Goal: Task Accomplishment & Management: Use online tool/utility

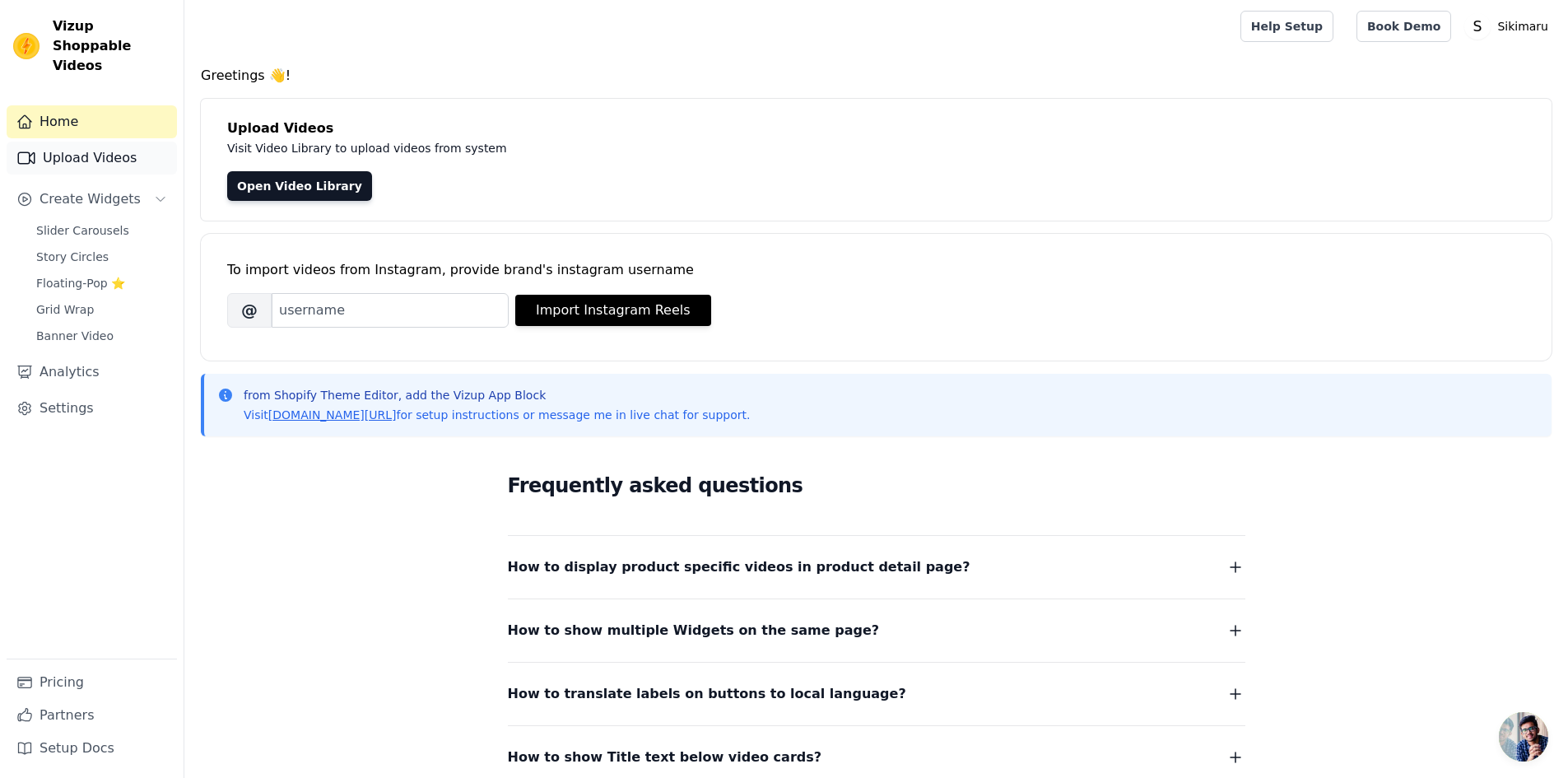
click at [124, 142] on link "Upload Videos" at bounding box center [92, 158] width 170 height 33
click at [118, 142] on link "Upload Videos" at bounding box center [92, 158] width 170 height 33
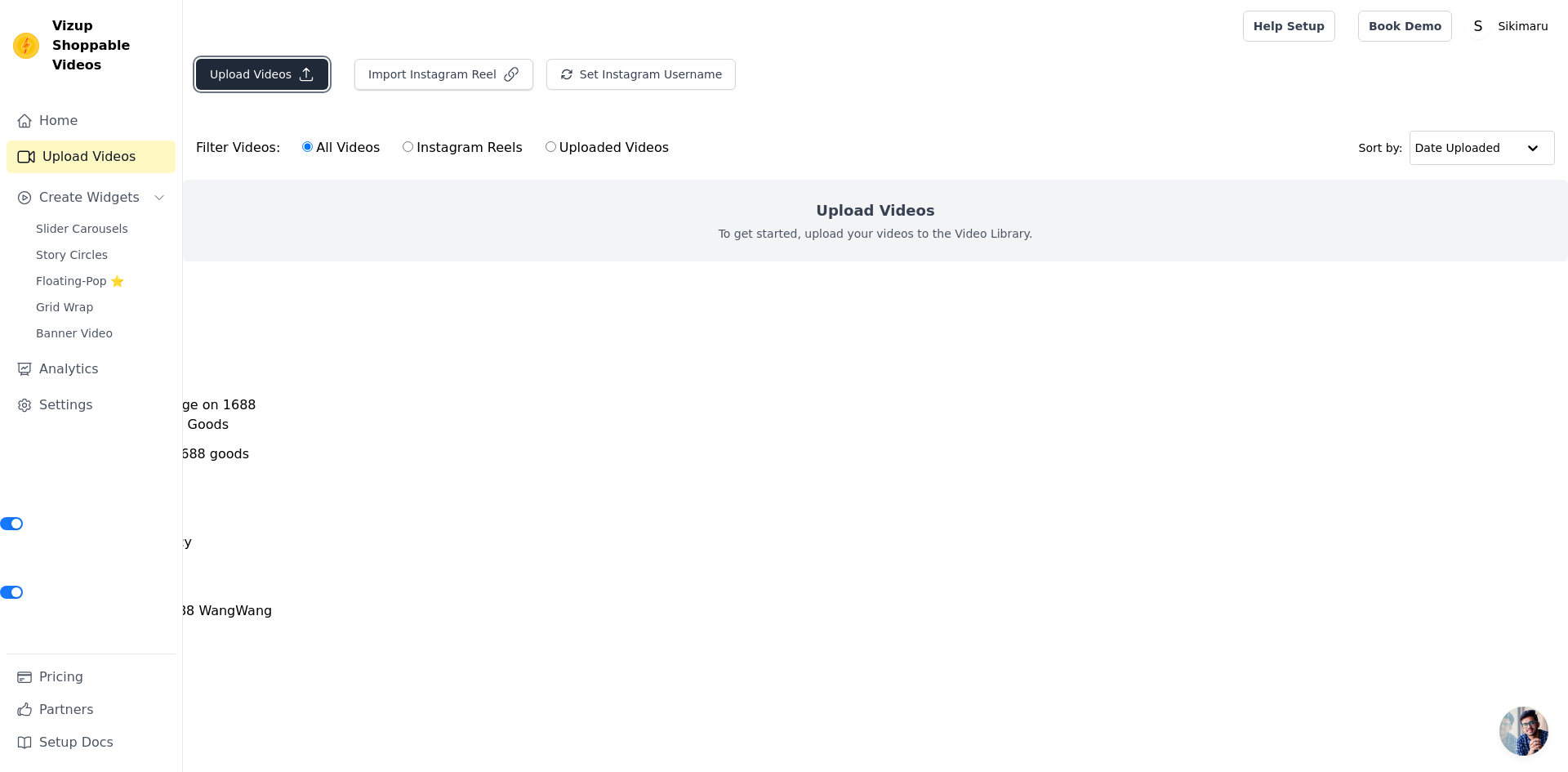
click at [302, 80] on icon "button" at bounding box center [306, 75] width 12 height 12
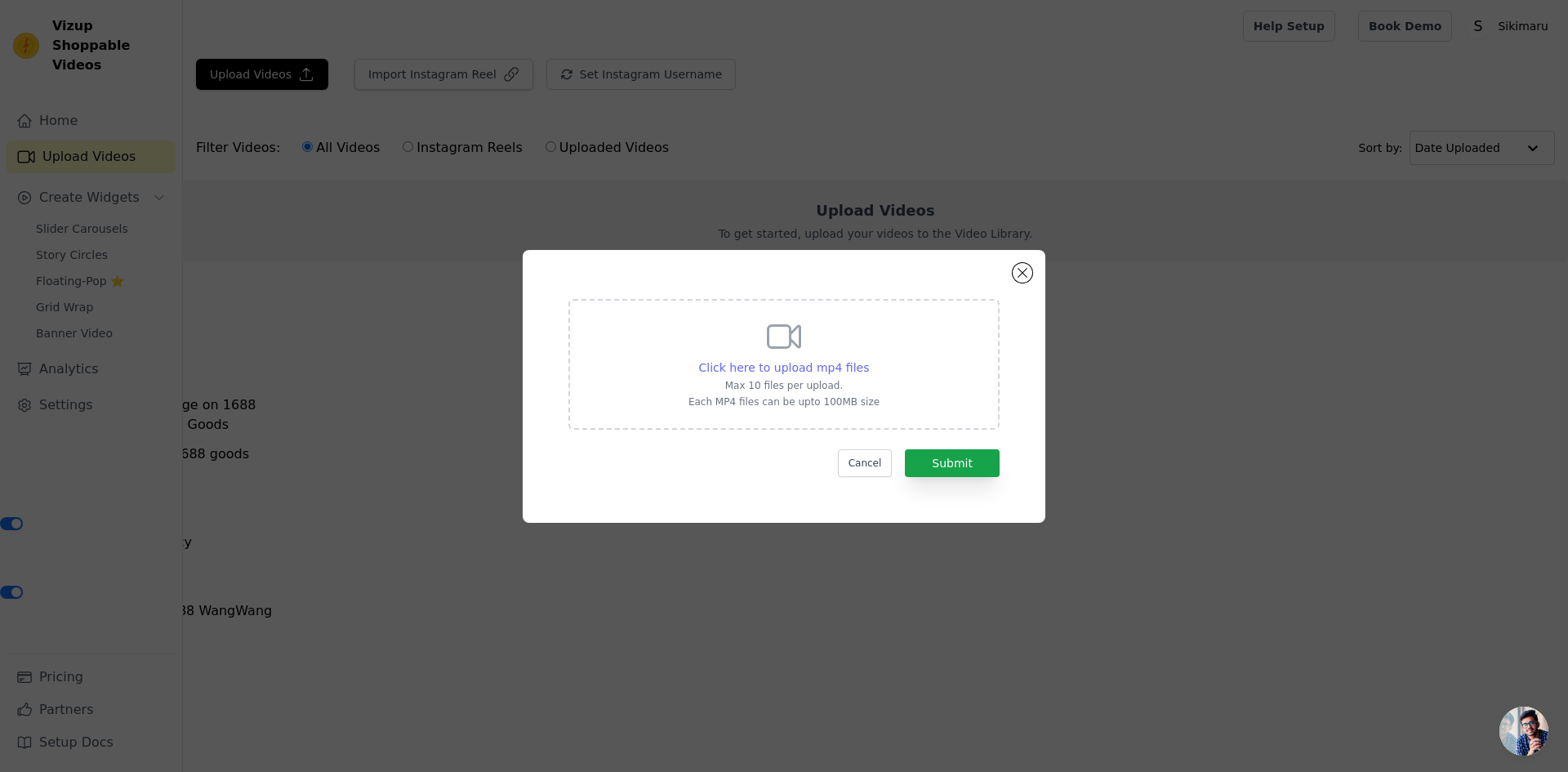
click at [811, 368] on span "Click here to upload mp4 files" at bounding box center [784, 367] width 171 height 13
click at [868, 359] on input "Click here to upload mp4 files Max 10 files per upload. Each MP4 files can be u…" at bounding box center [868, 359] width 1 height 1
type input "C:\fakepath\Gen-4 commercial photo different angle, IMG_1 is hoodie with a back…"
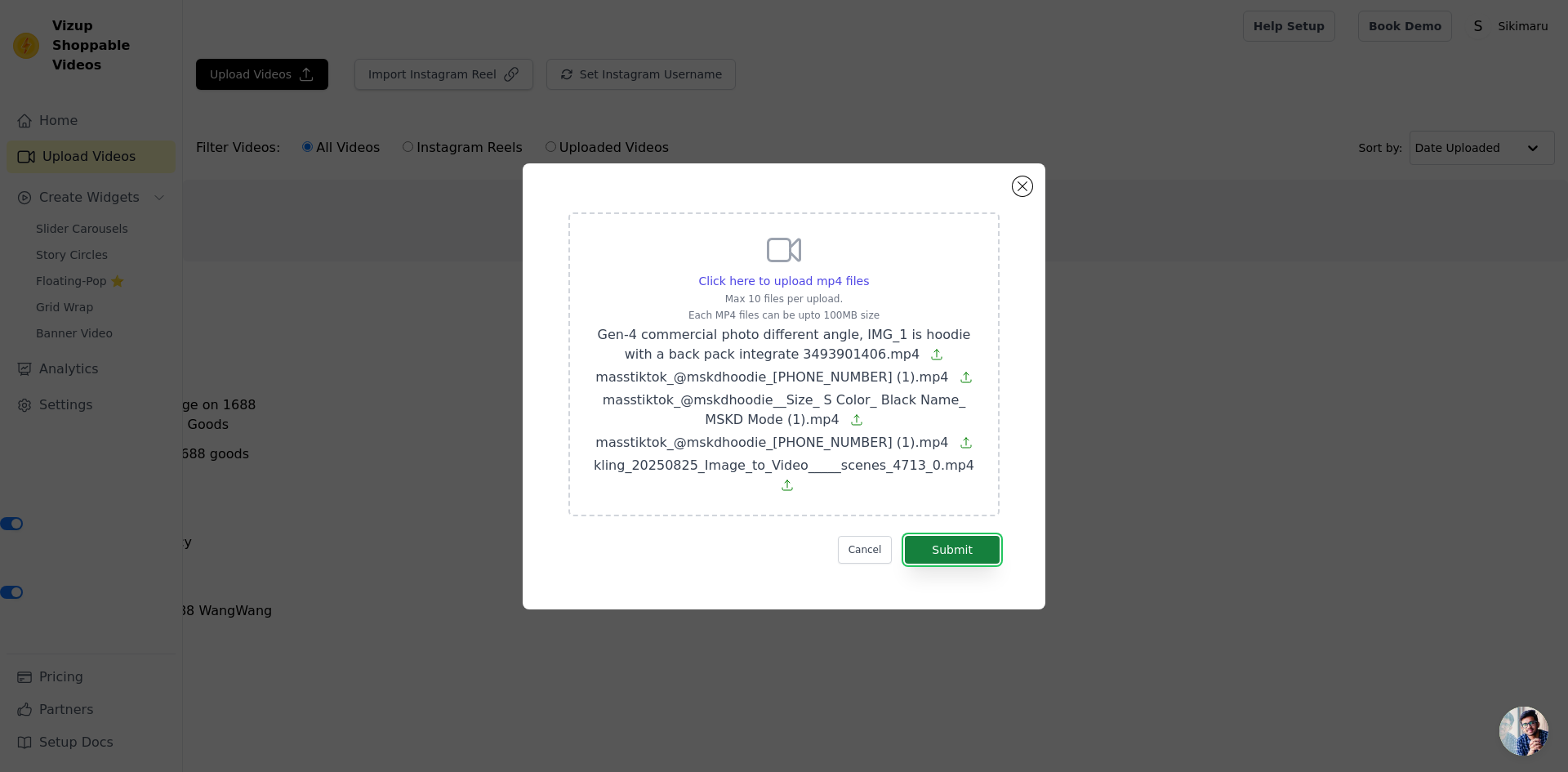
click at [950, 537] on button "Submit" at bounding box center [952, 550] width 94 height 27
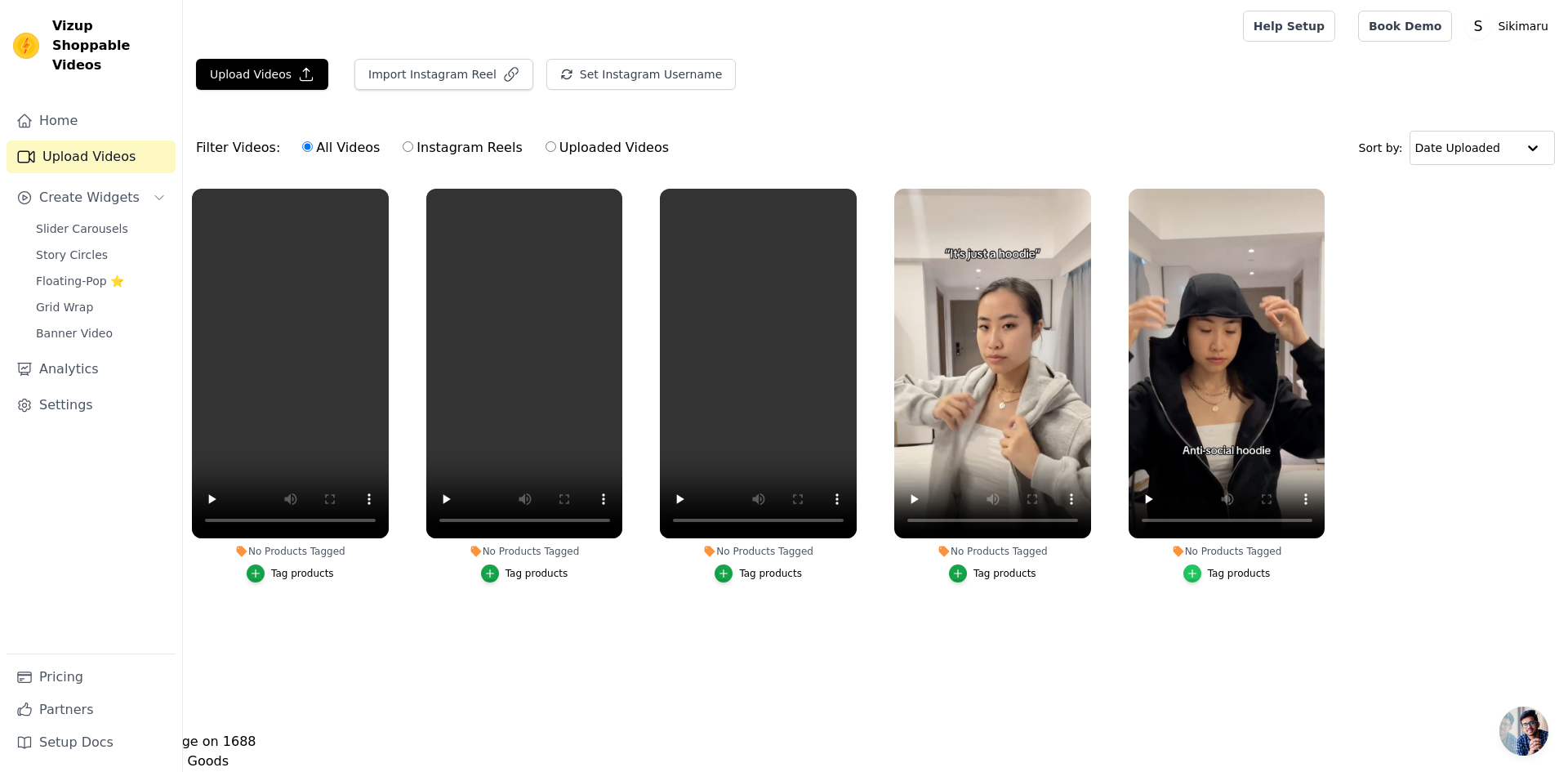
click at [1197, 574] on icon "button" at bounding box center [1191, 573] width 11 height 11
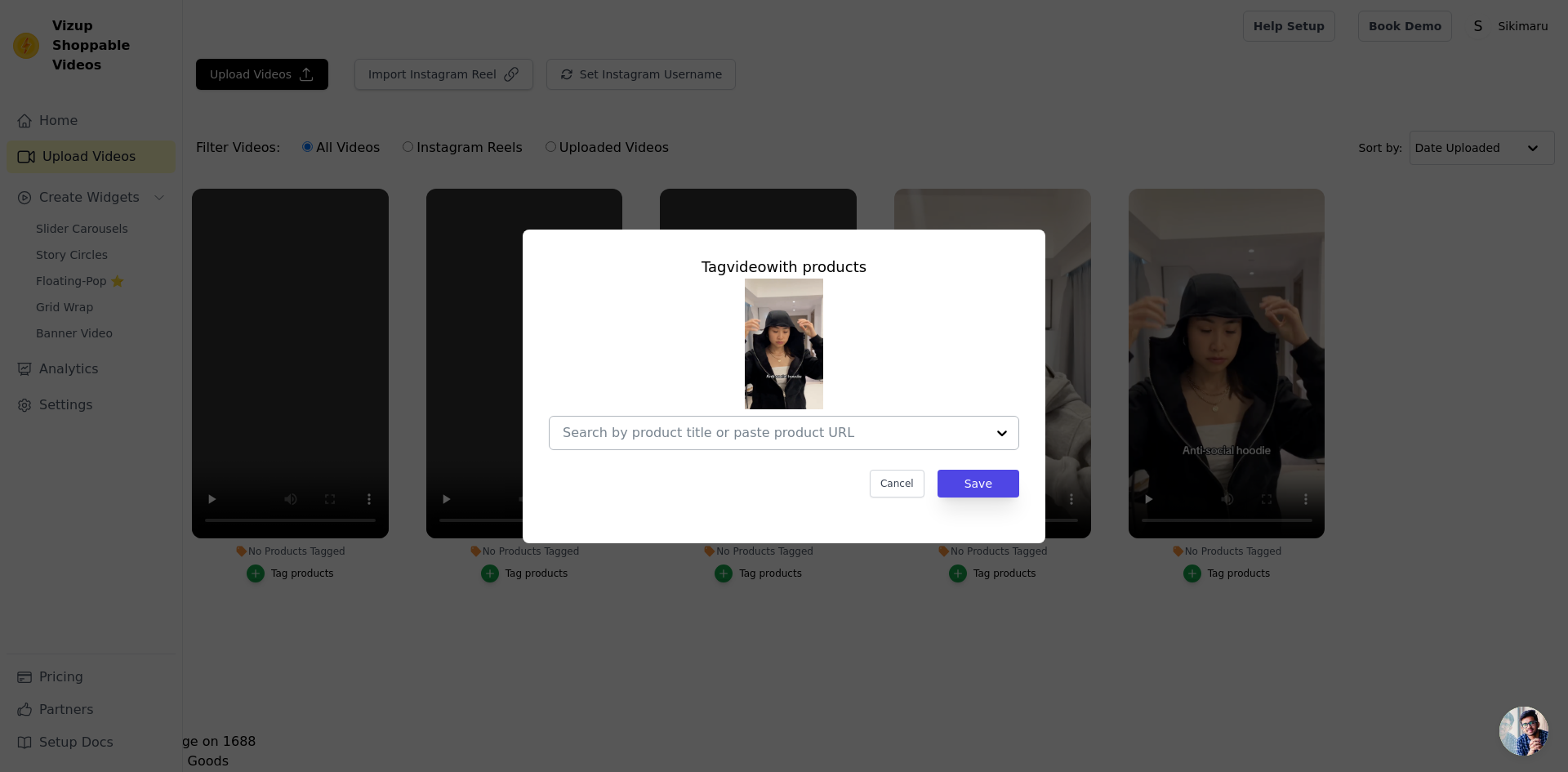
click at [998, 440] on div at bounding box center [1002, 433] width 33 height 33
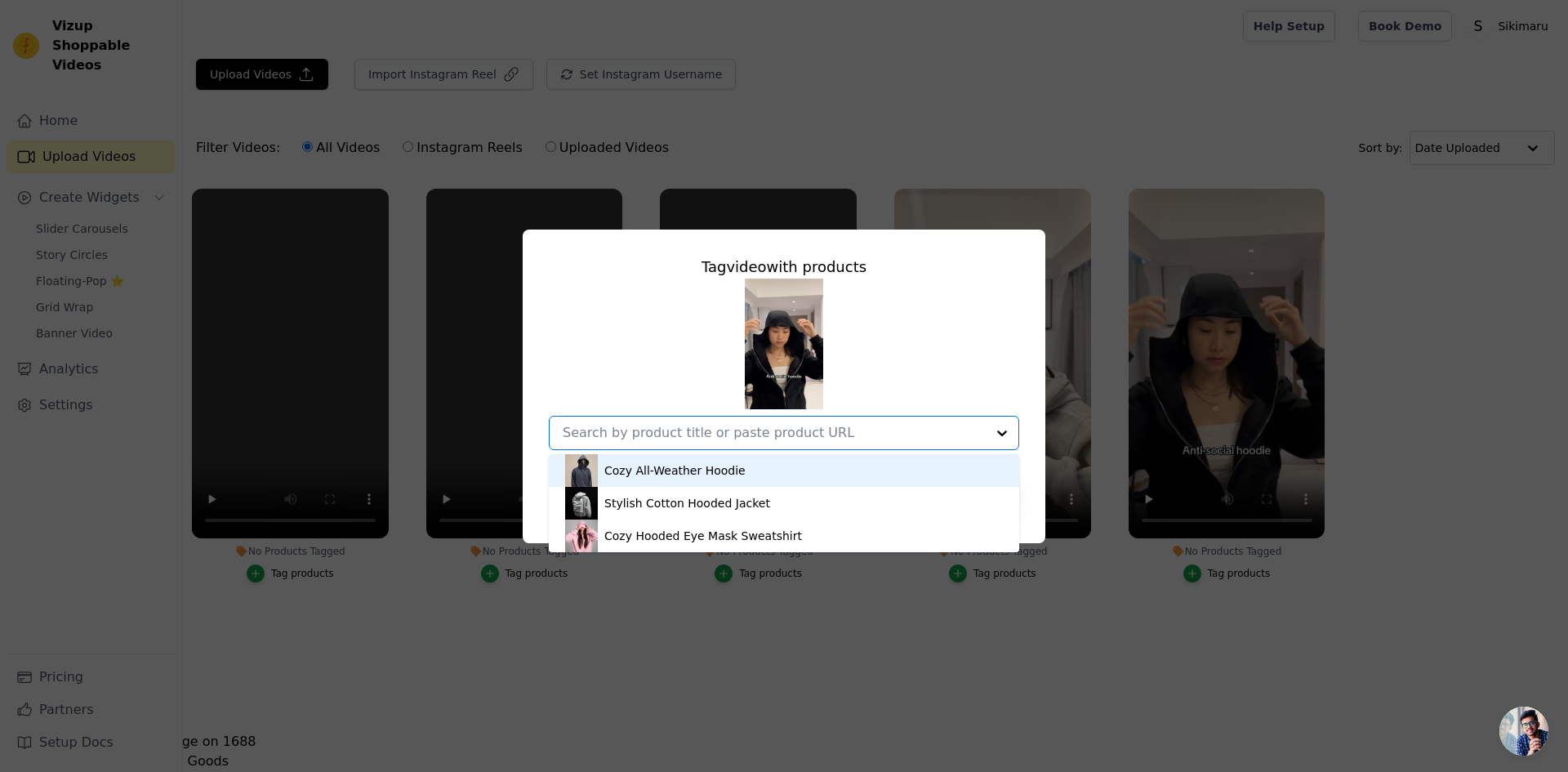
click at [938, 473] on div "Cozy All-Weather Hoodie" at bounding box center [784, 470] width 437 height 33
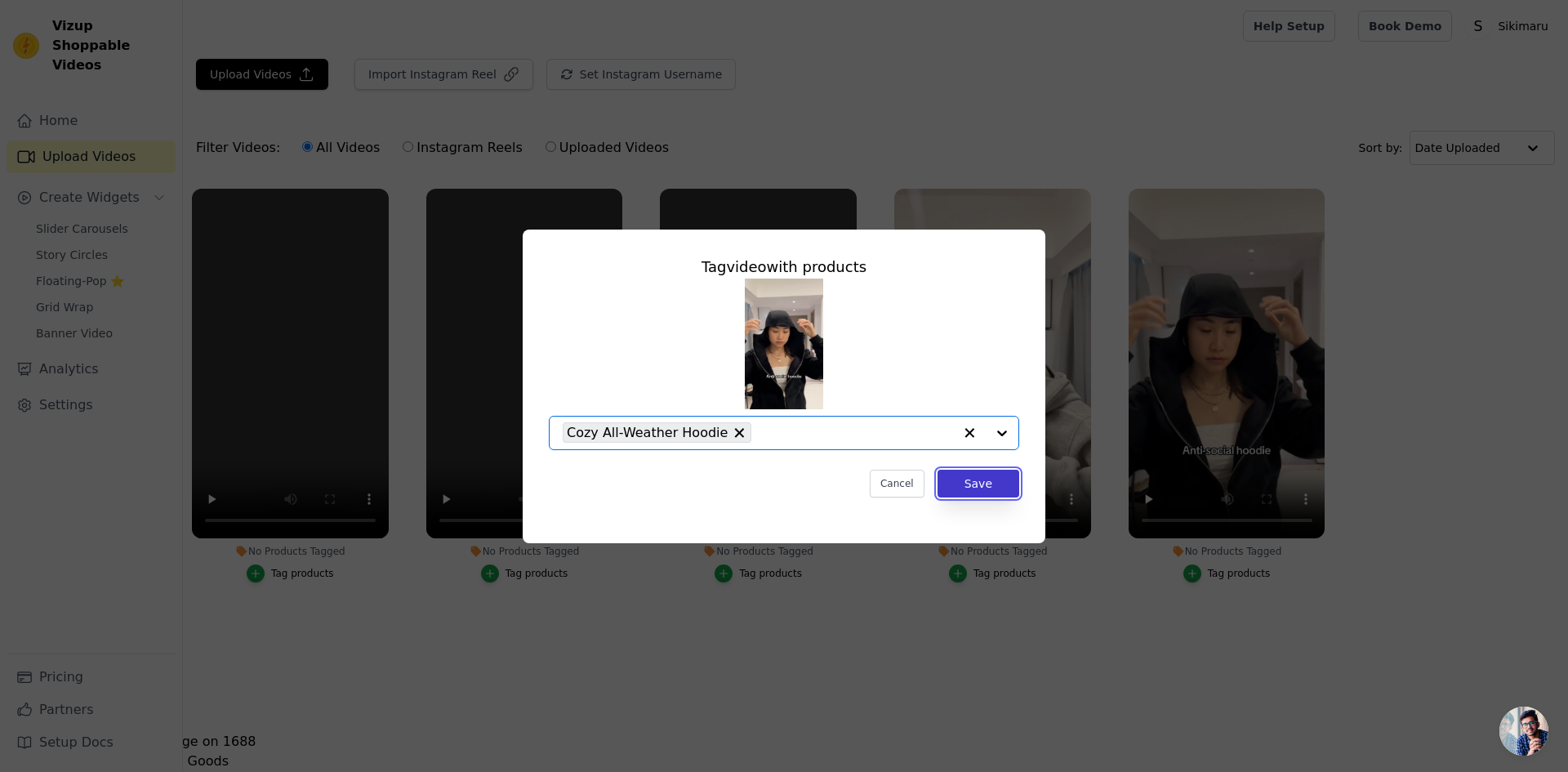
click at [986, 486] on button "Save" at bounding box center [978, 483] width 81 height 27
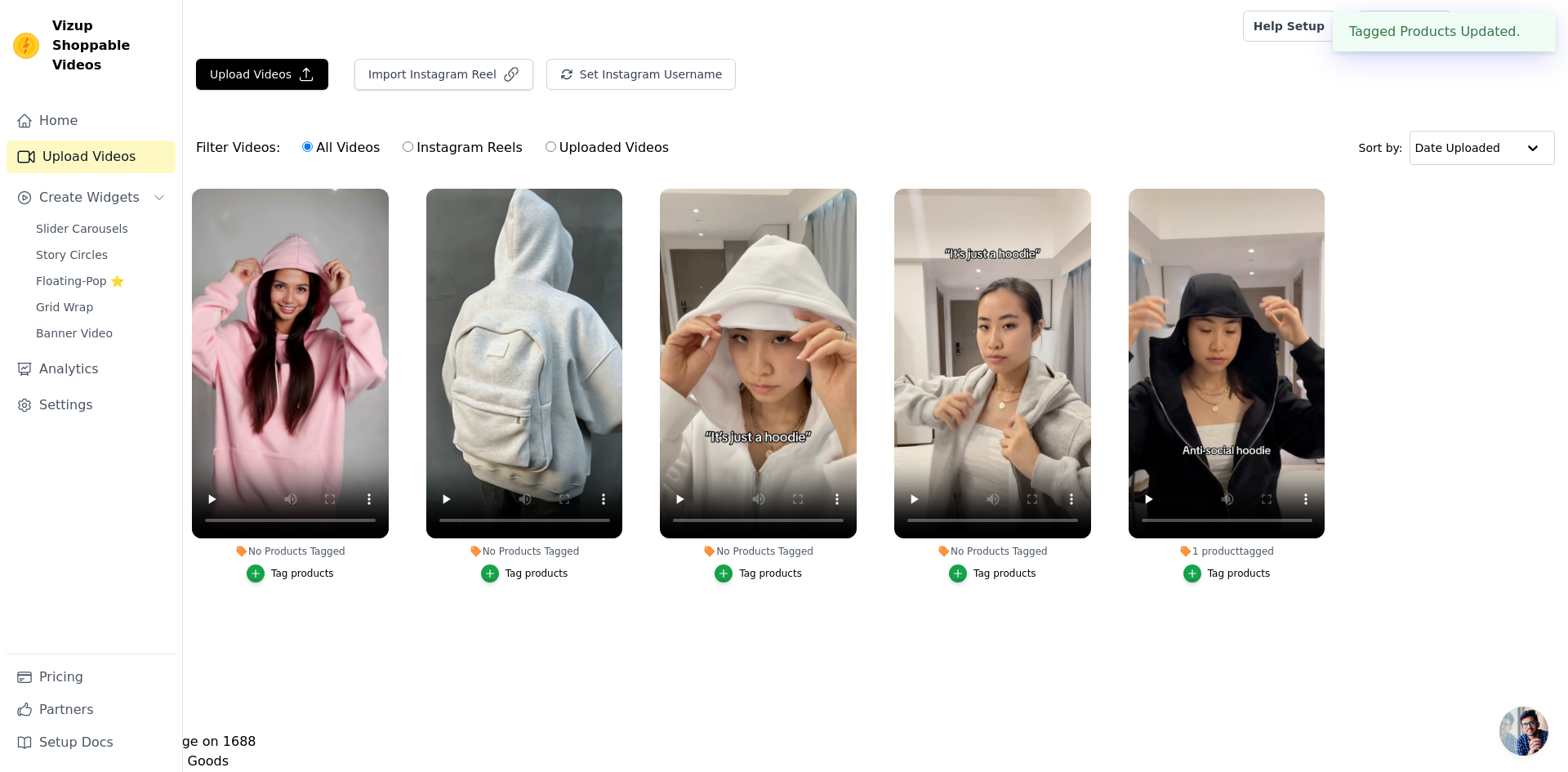
click at [987, 576] on div "Tag products" at bounding box center [1004, 573] width 63 height 13
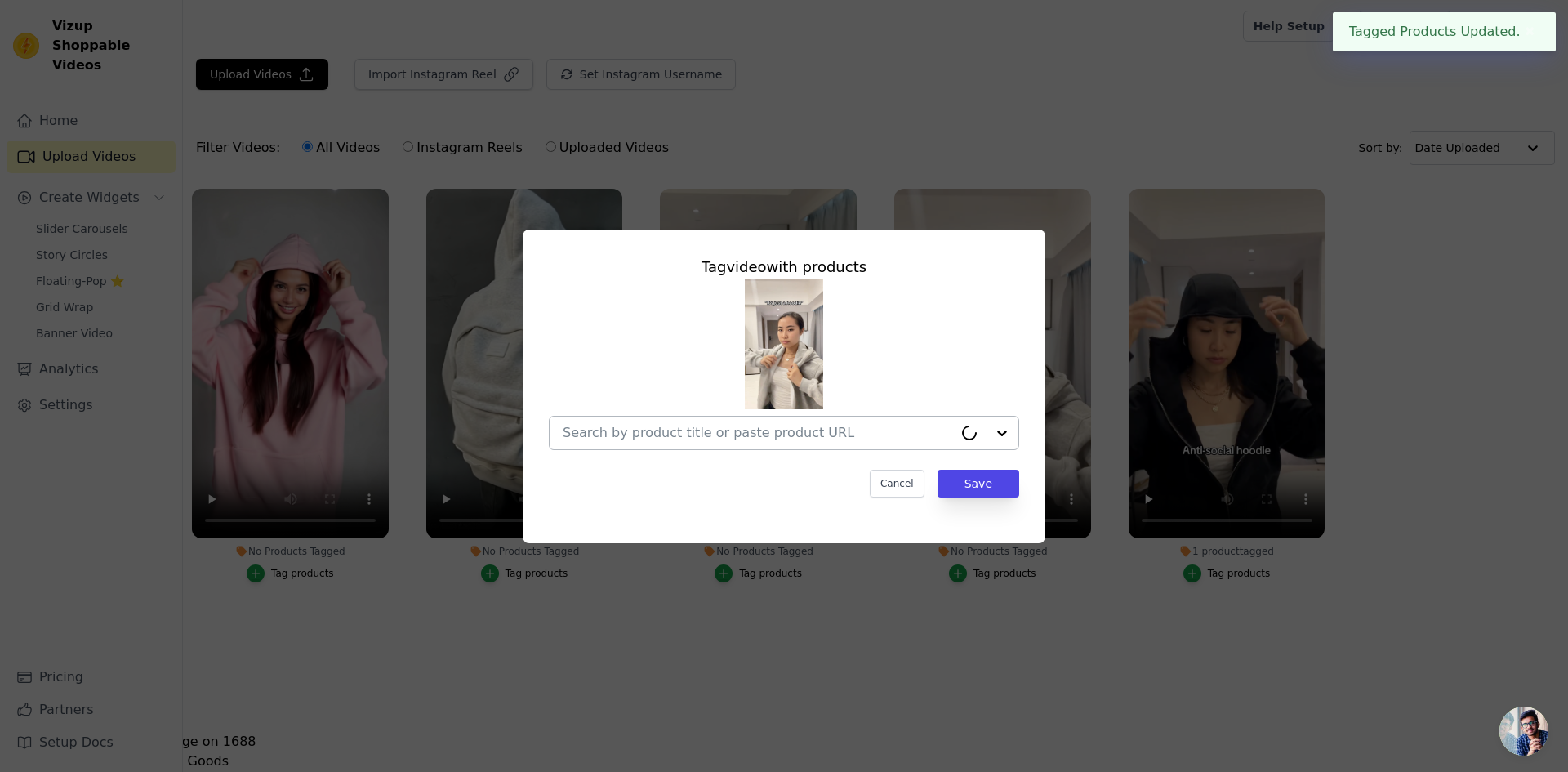
click at [859, 445] on div at bounding box center [757, 433] width 390 height 33
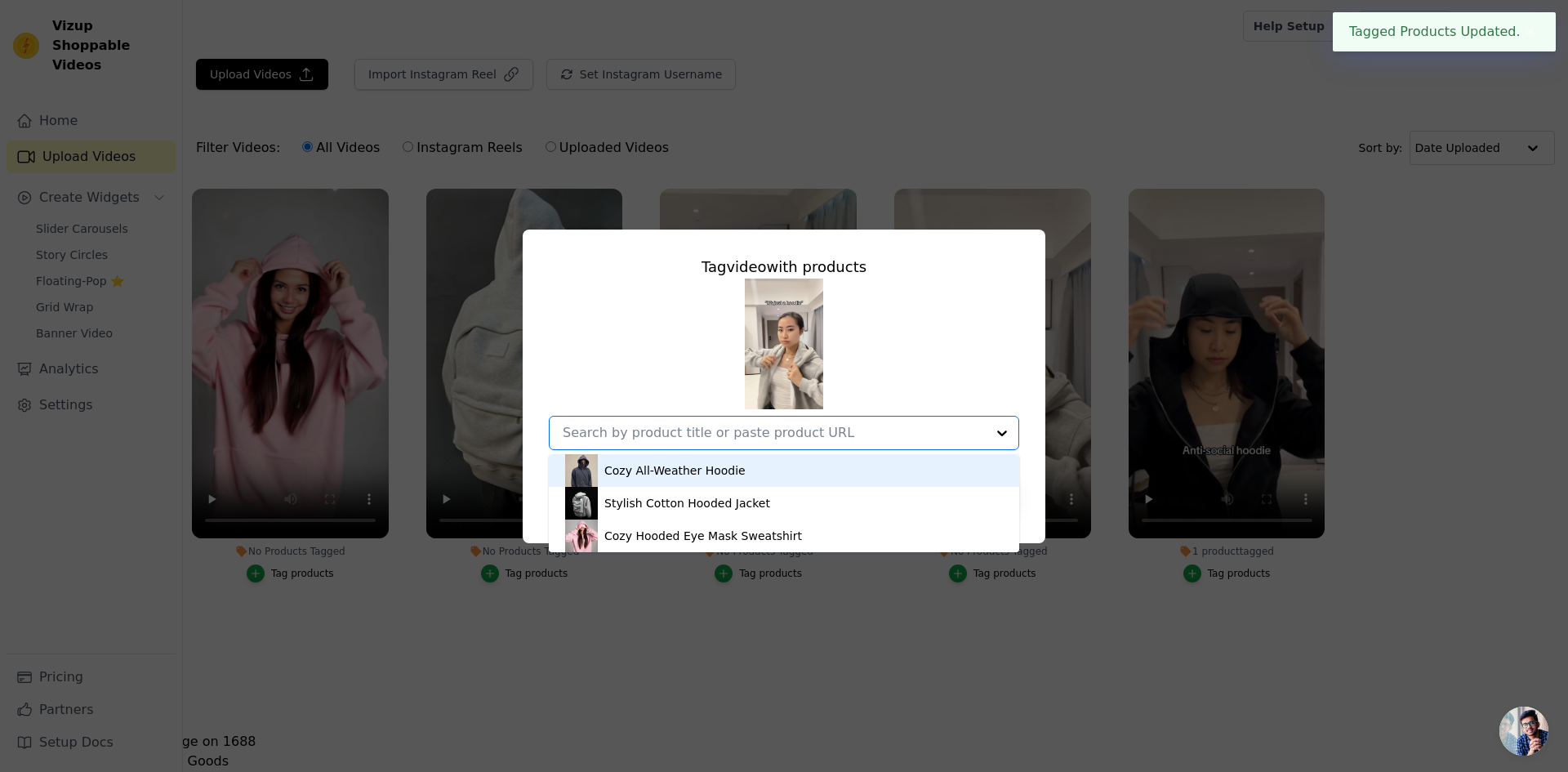
click at [823, 465] on div "Cozy All-Weather Hoodie" at bounding box center [784, 470] width 437 height 33
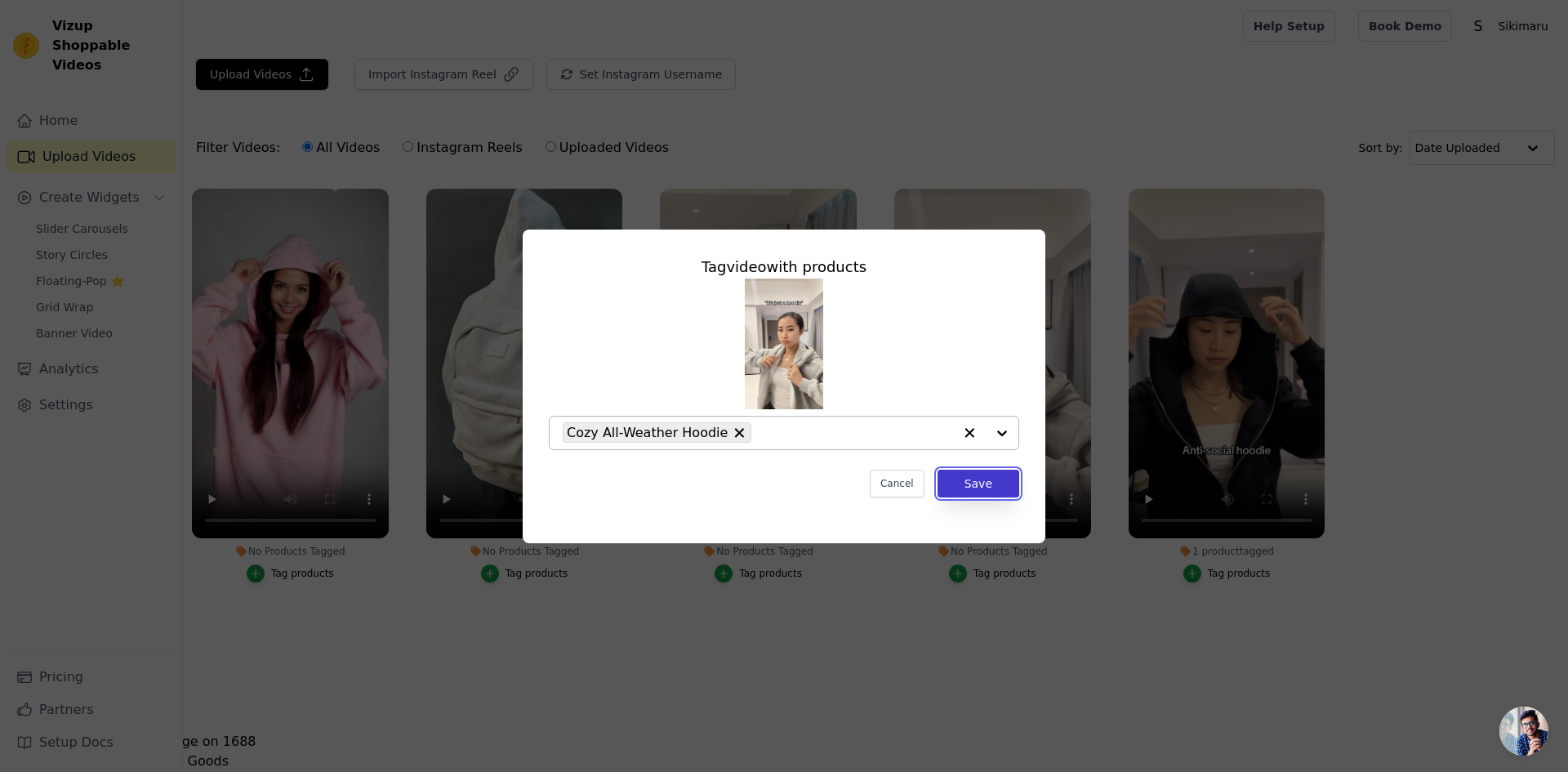
click at [978, 478] on button "Save" at bounding box center [978, 483] width 81 height 27
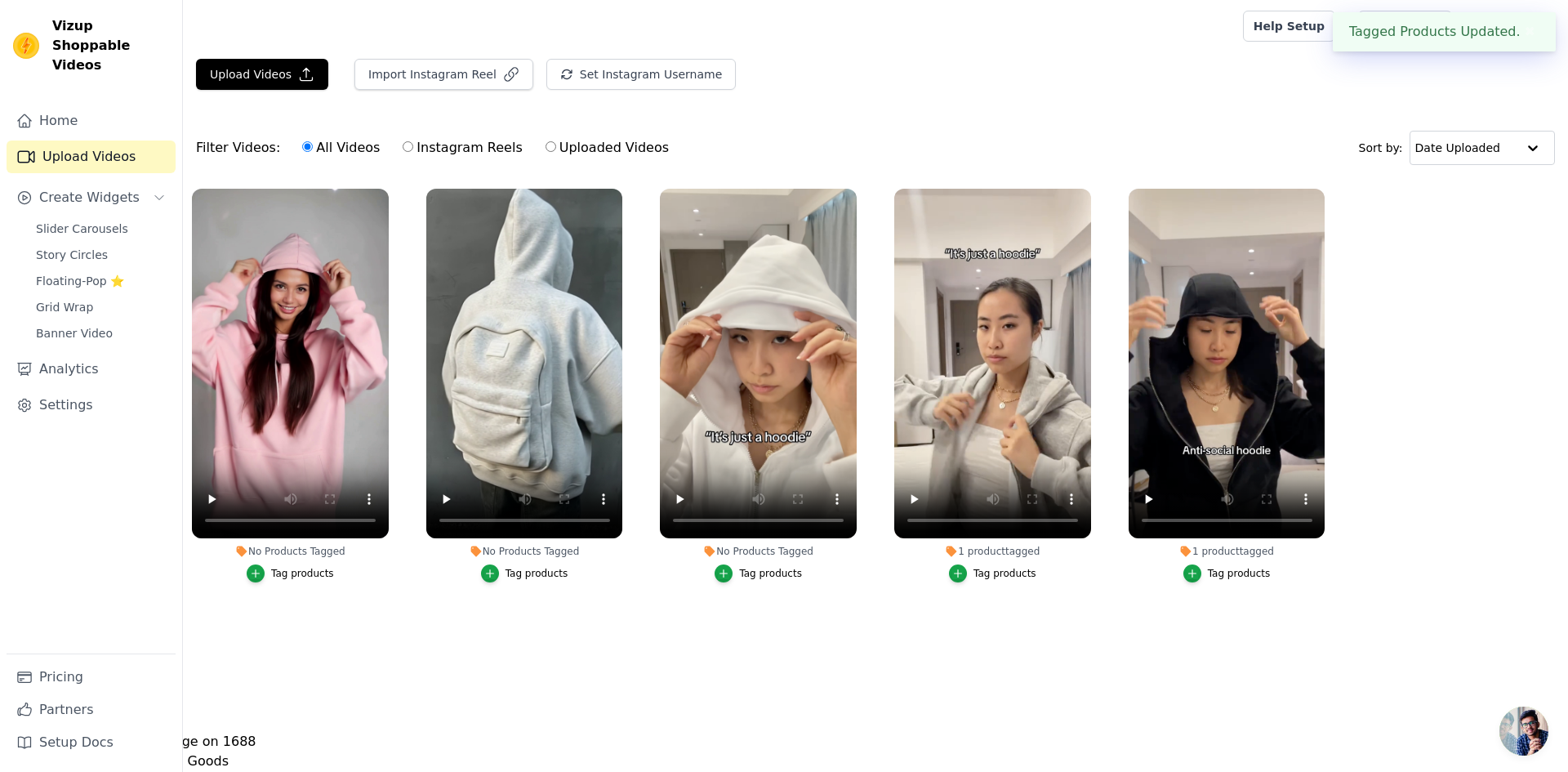
click at [755, 567] on div "Tag products" at bounding box center [770, 573] width 63 height 13
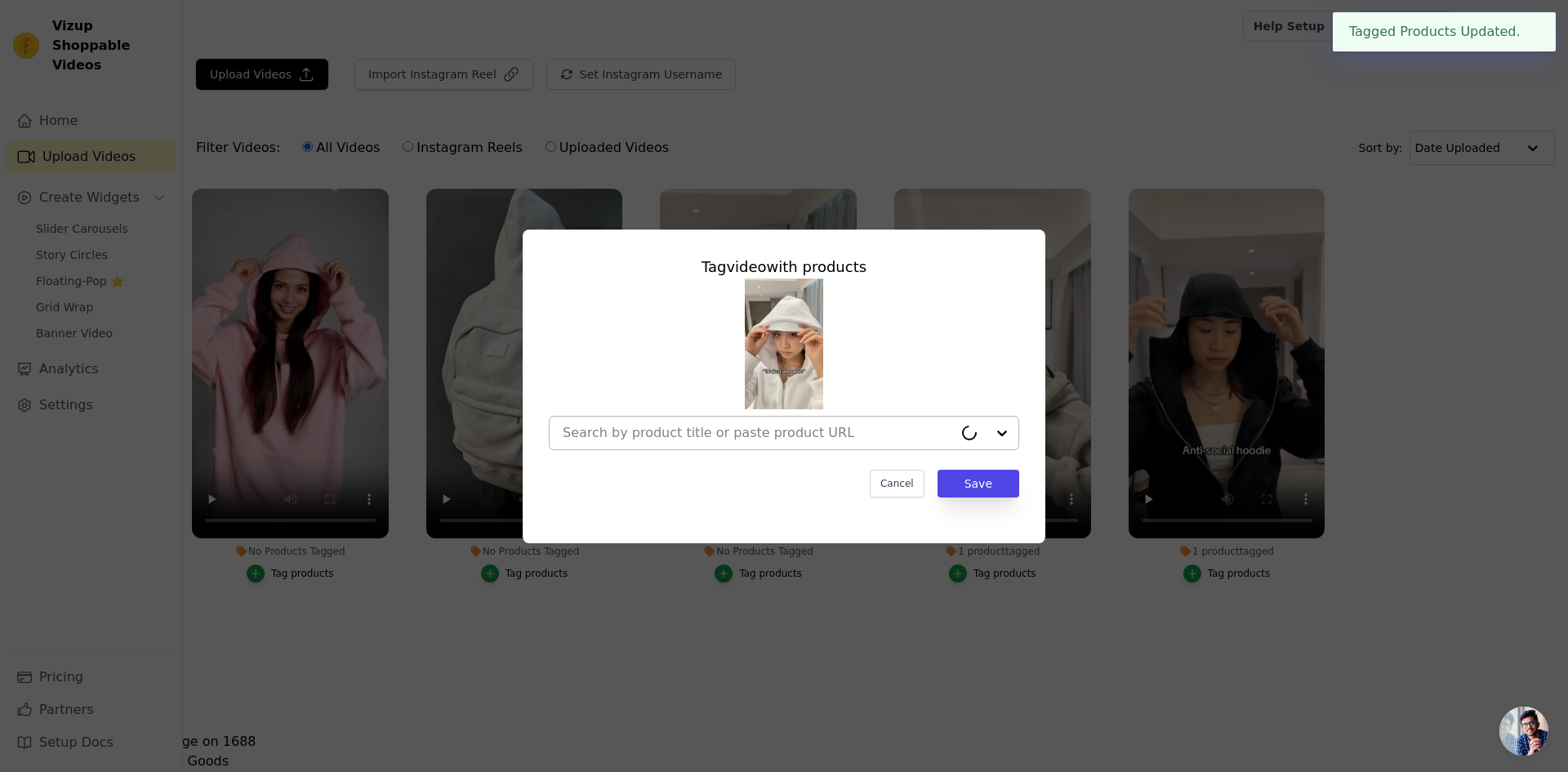
click at [740, 447] on div at bounding box center [757, 433] width 390 height 33
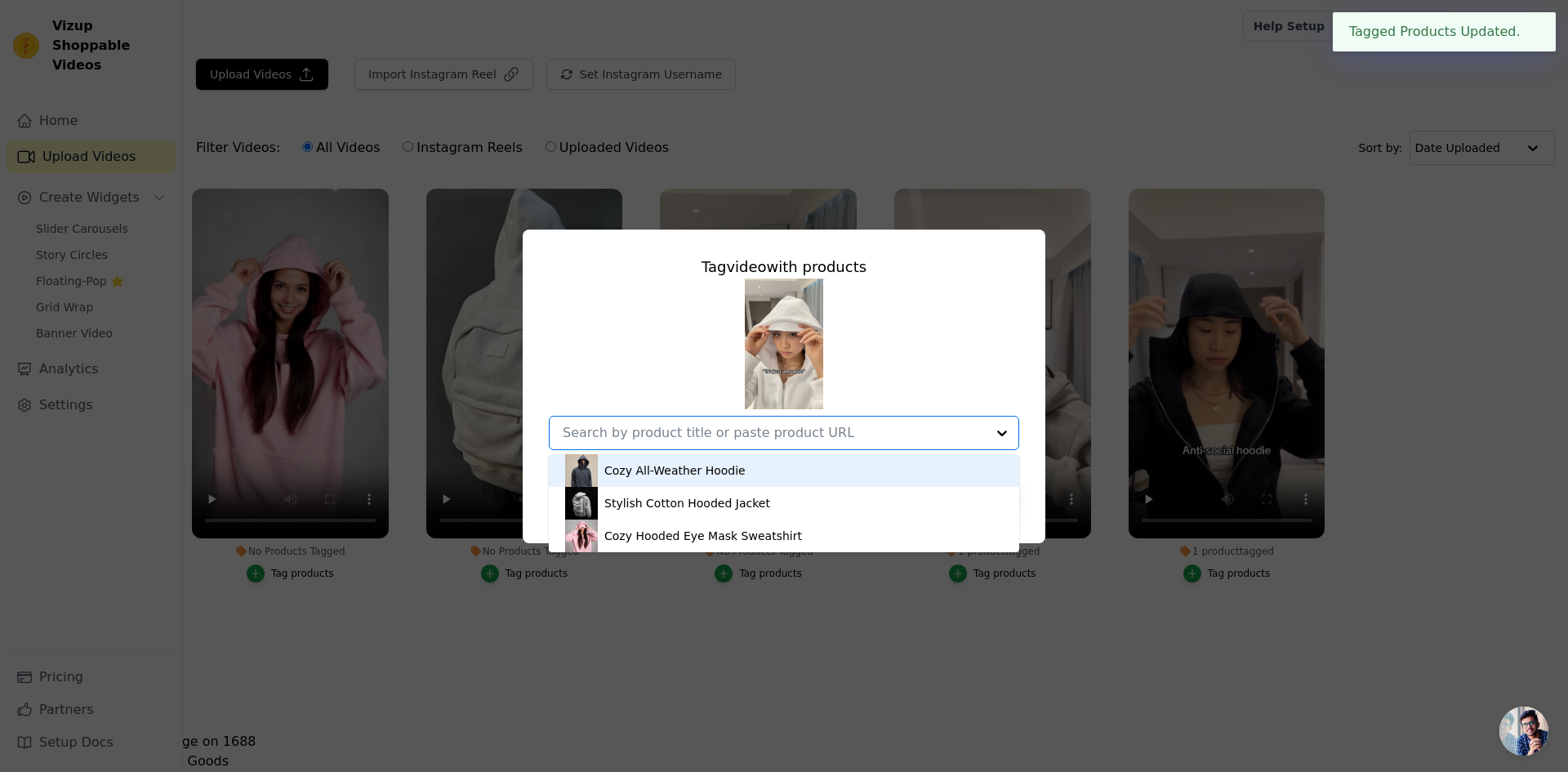
click at [729, 480] on div "Cozy All-Weather Hoodie" at bounding box center [784, 470] width 437 height 33
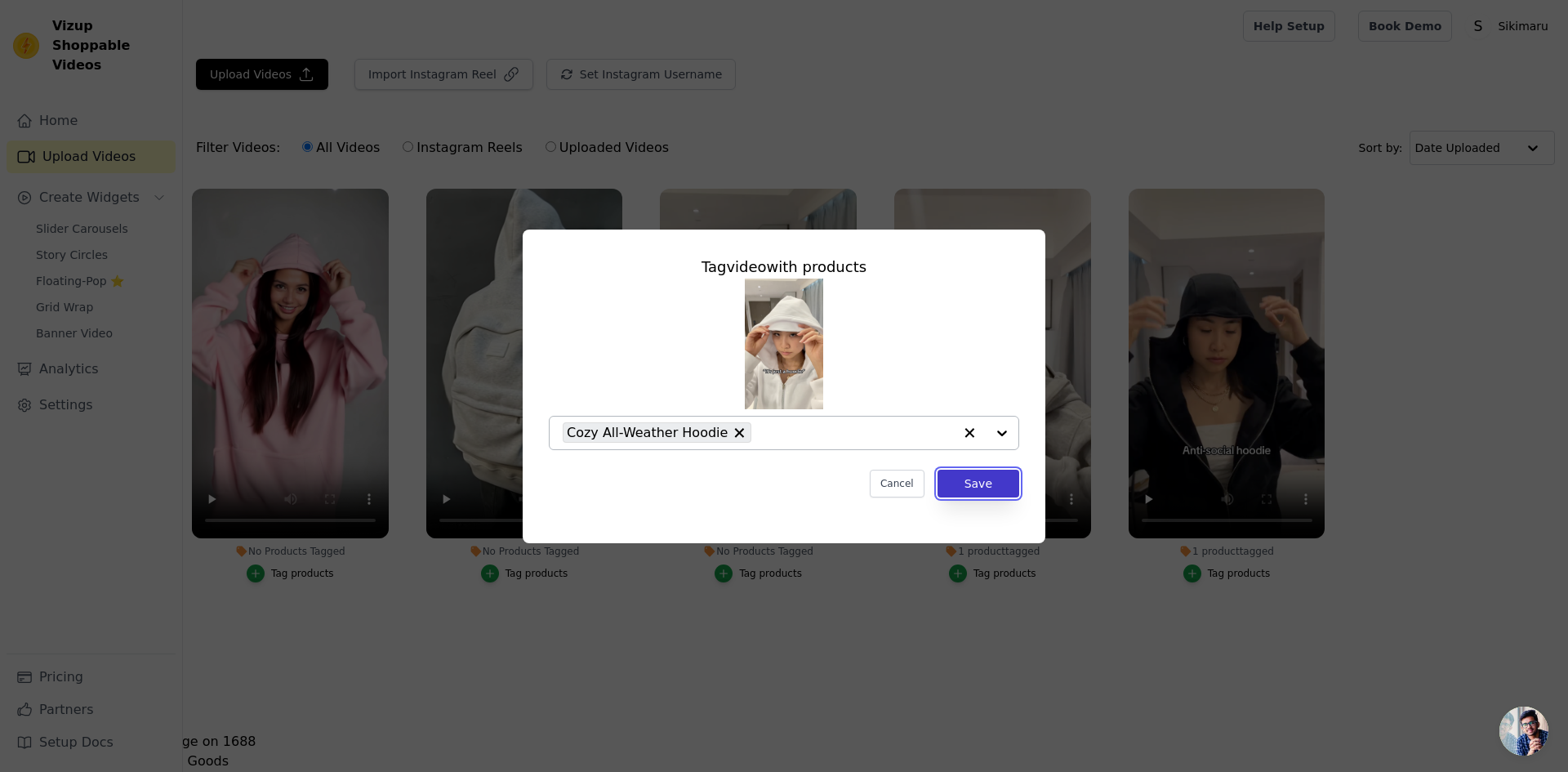
click at [960, 480] on button "Save" at bounding box center [978, 483] width 81 height 27
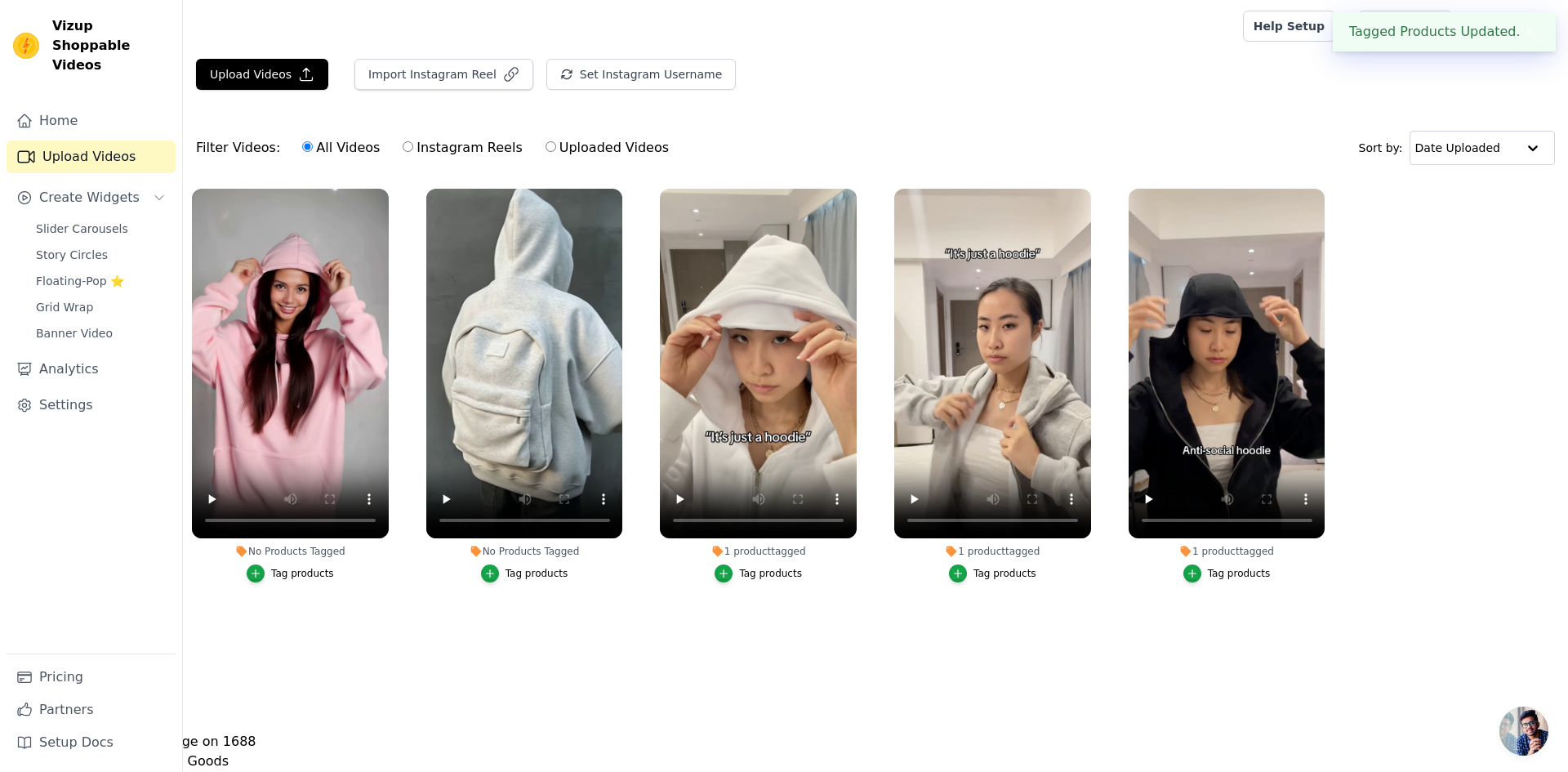
click at [552, 584] on label "No Products Tagged Tag products" at bounding box center [524, 389] width 198 height 401
click at [547, 578] on div "Tag products" at bounding box center [536, 573] width 63 height 13
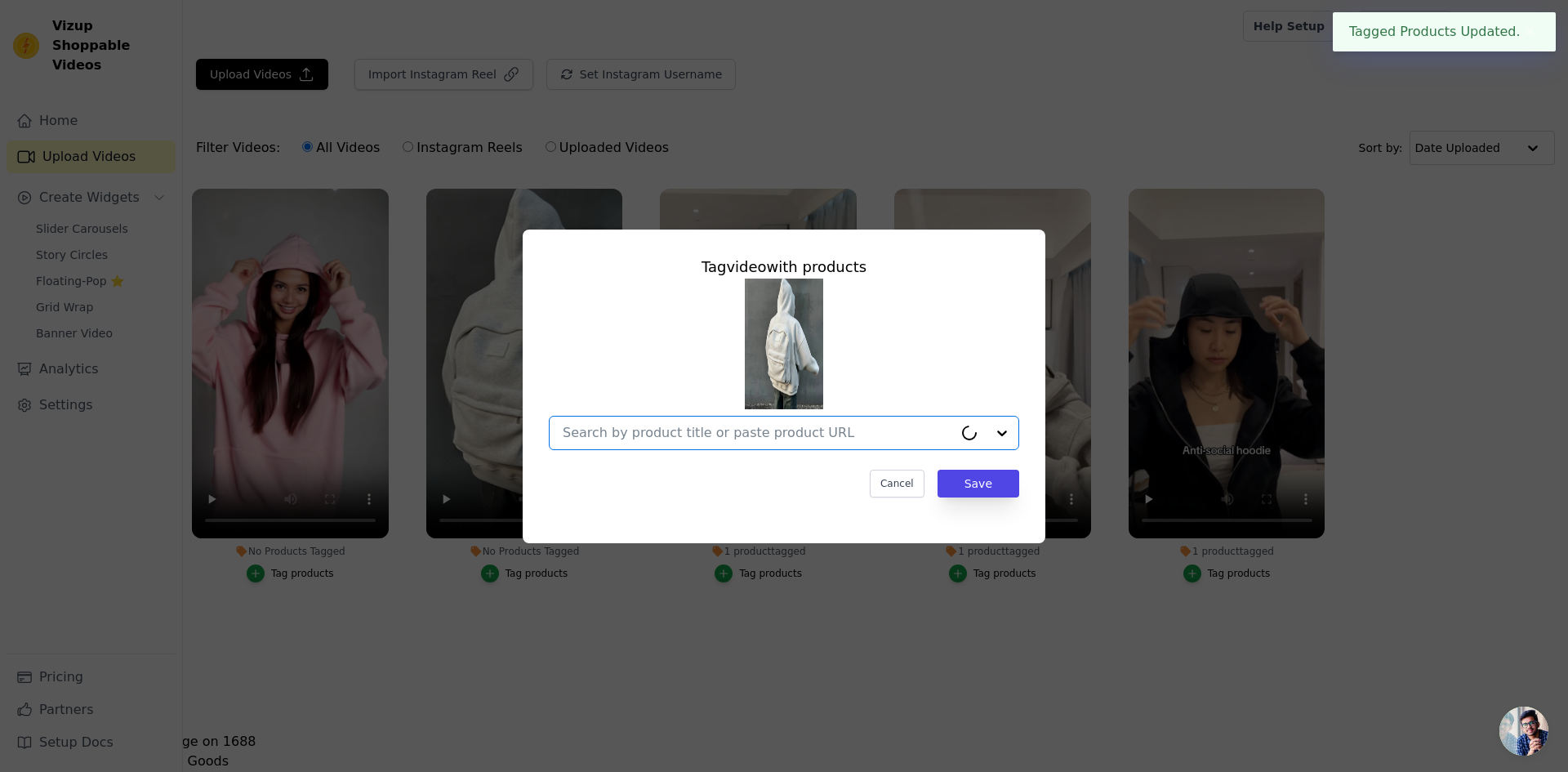
click at [639, 431] on input "No Products Tagged Tag video with products Option undefined, selected. Select i…" at bounding box center [757, 432] width 390 height 15
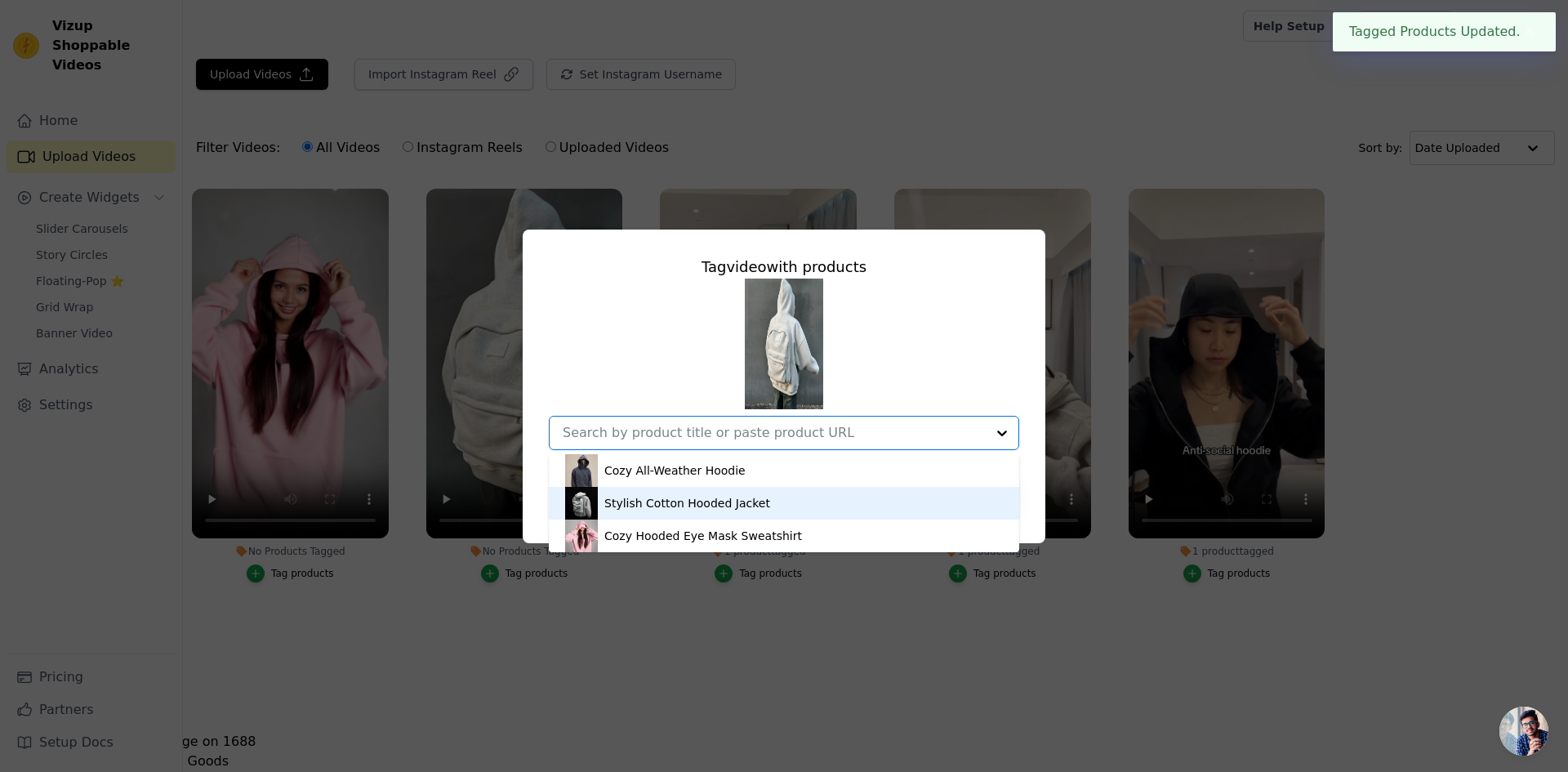
click at [637, 503] on div "Stylish Cotton Hooded Jacket" at bounding box center [687, 503] width 166 height 16
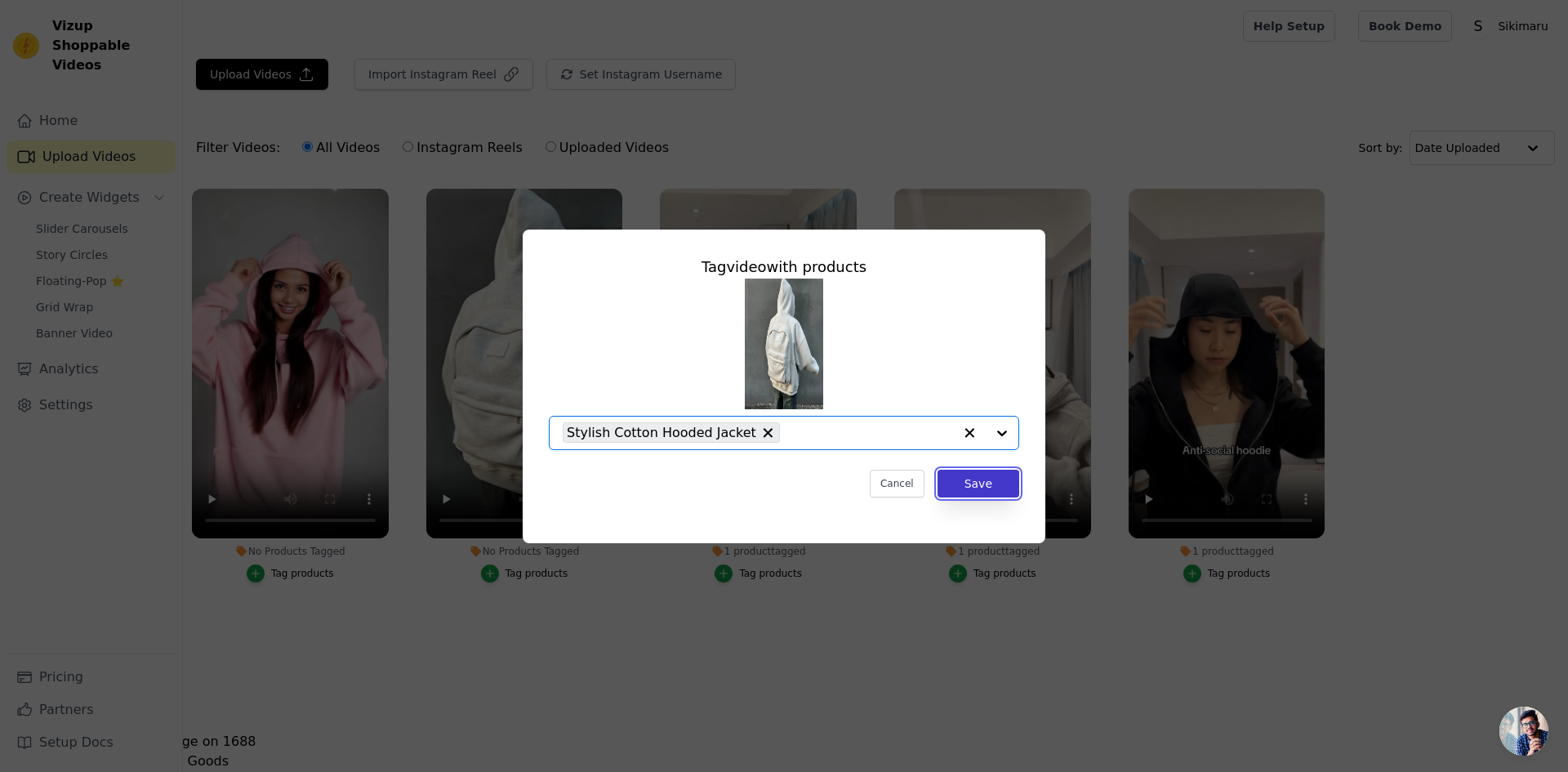
click at [975, 485] on button "Save" at bounding box center [978, 483] width 81 height 27
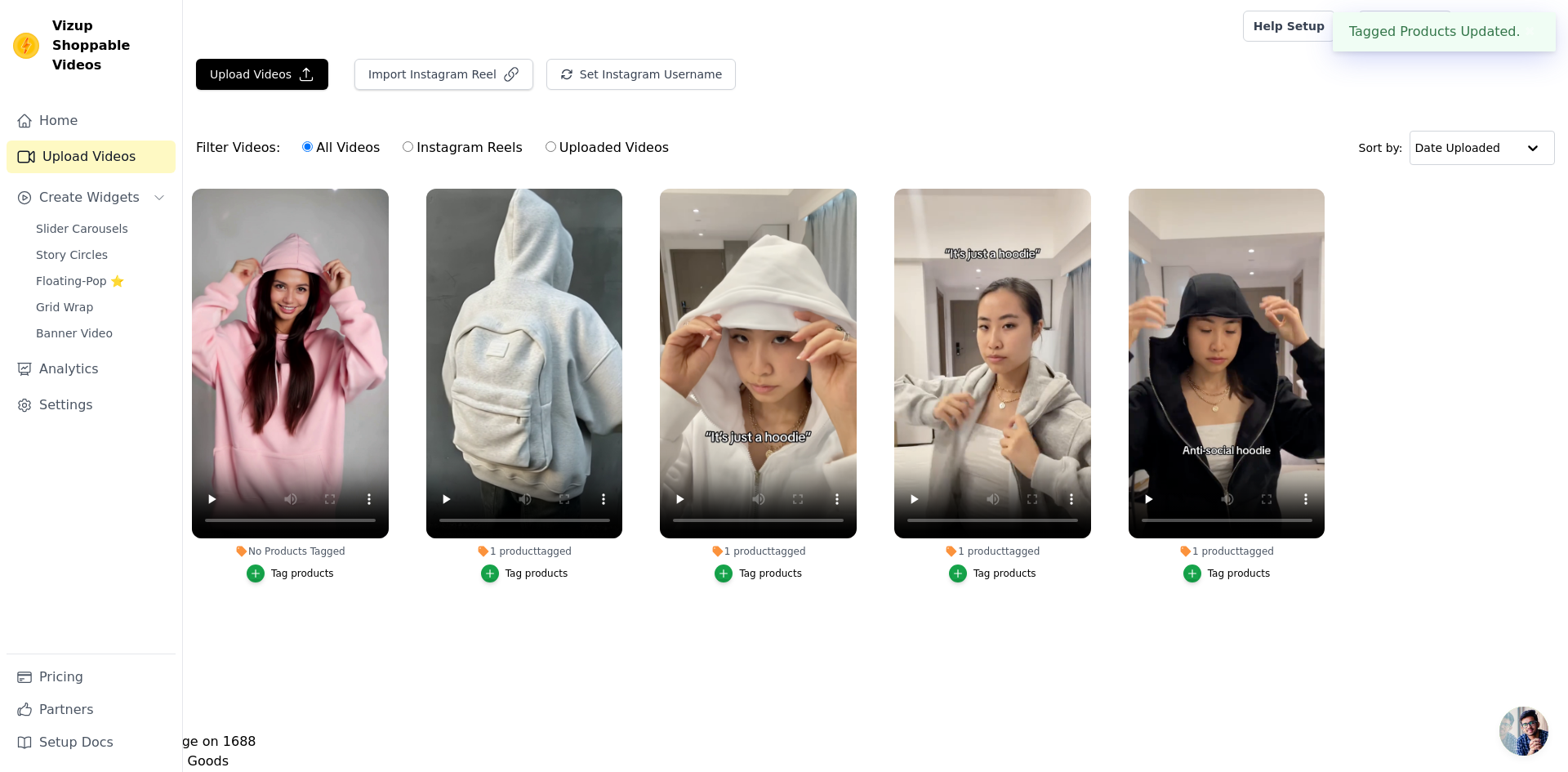
click at [304, 579] on div "Tag products" at bounding box center [302, 573] width 63 height 13
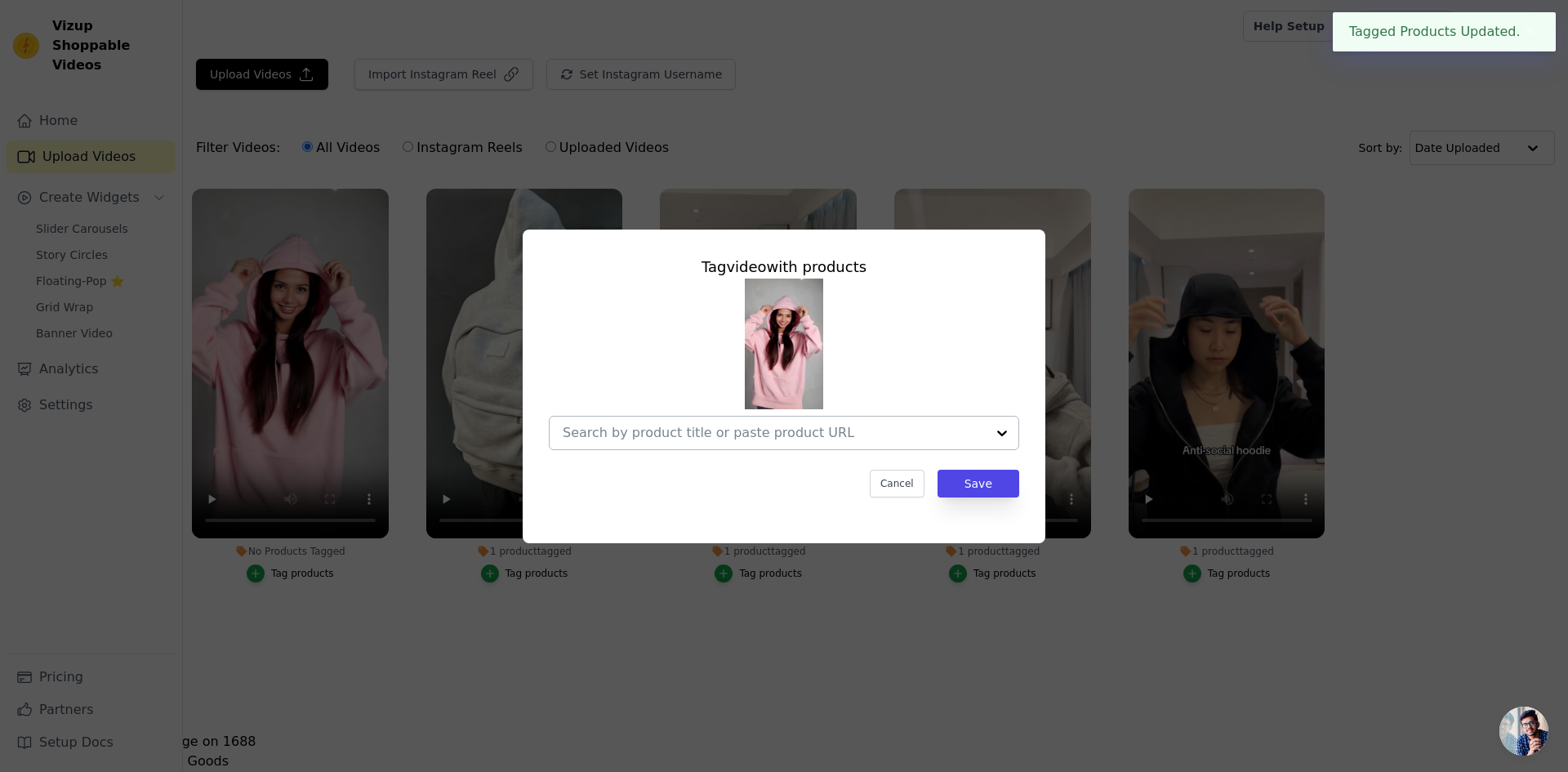
click at [949, 440] on input "No Products Tagged Tag video with products Cancel Save Tag products" at bounding box center [774, 432] width 423 height 15
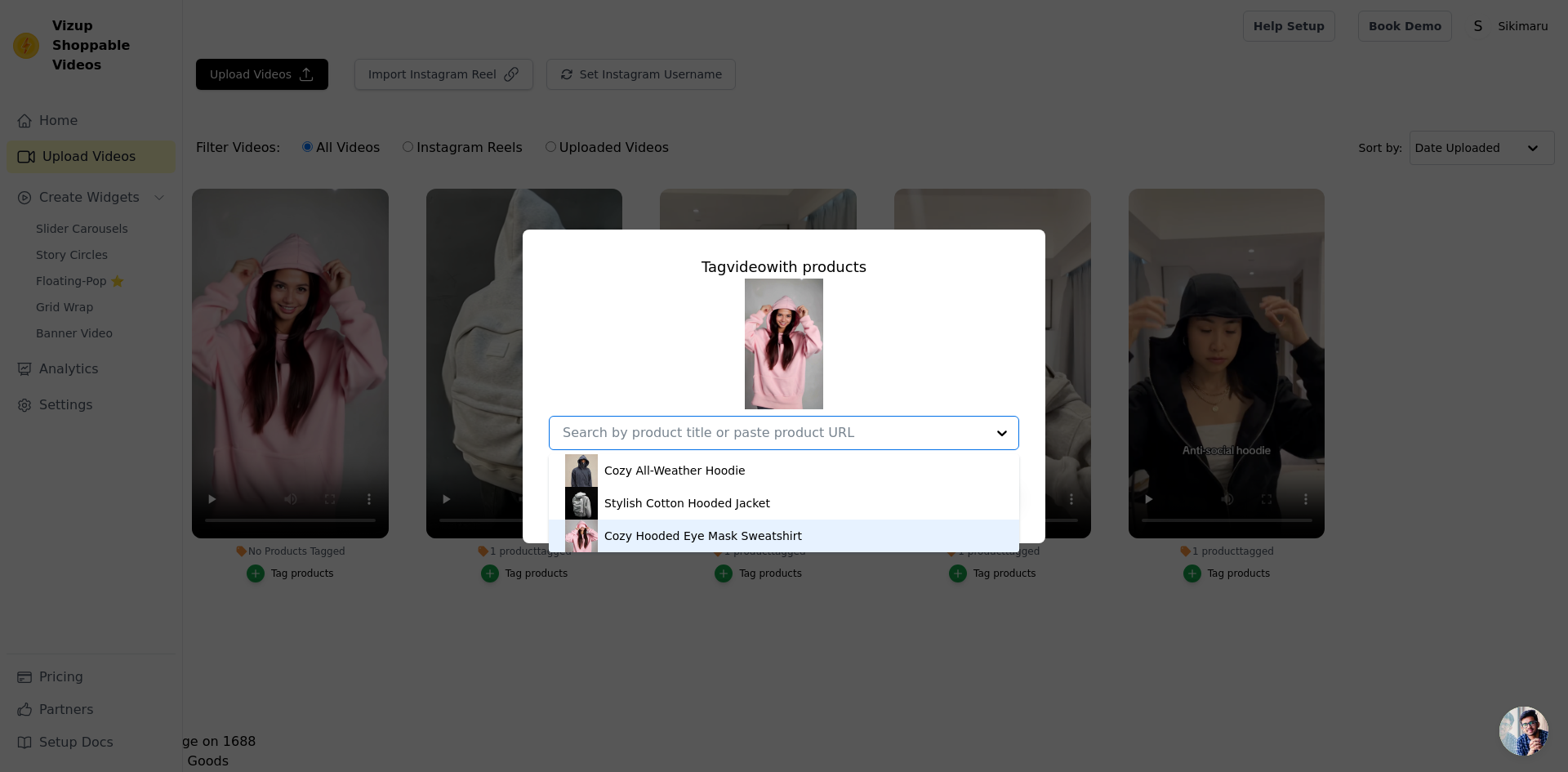
click at [916, 538] on div "Cozy Hooded Eye Mask Sweatshirt" at bounding box center [784, 536] width 437 height 33
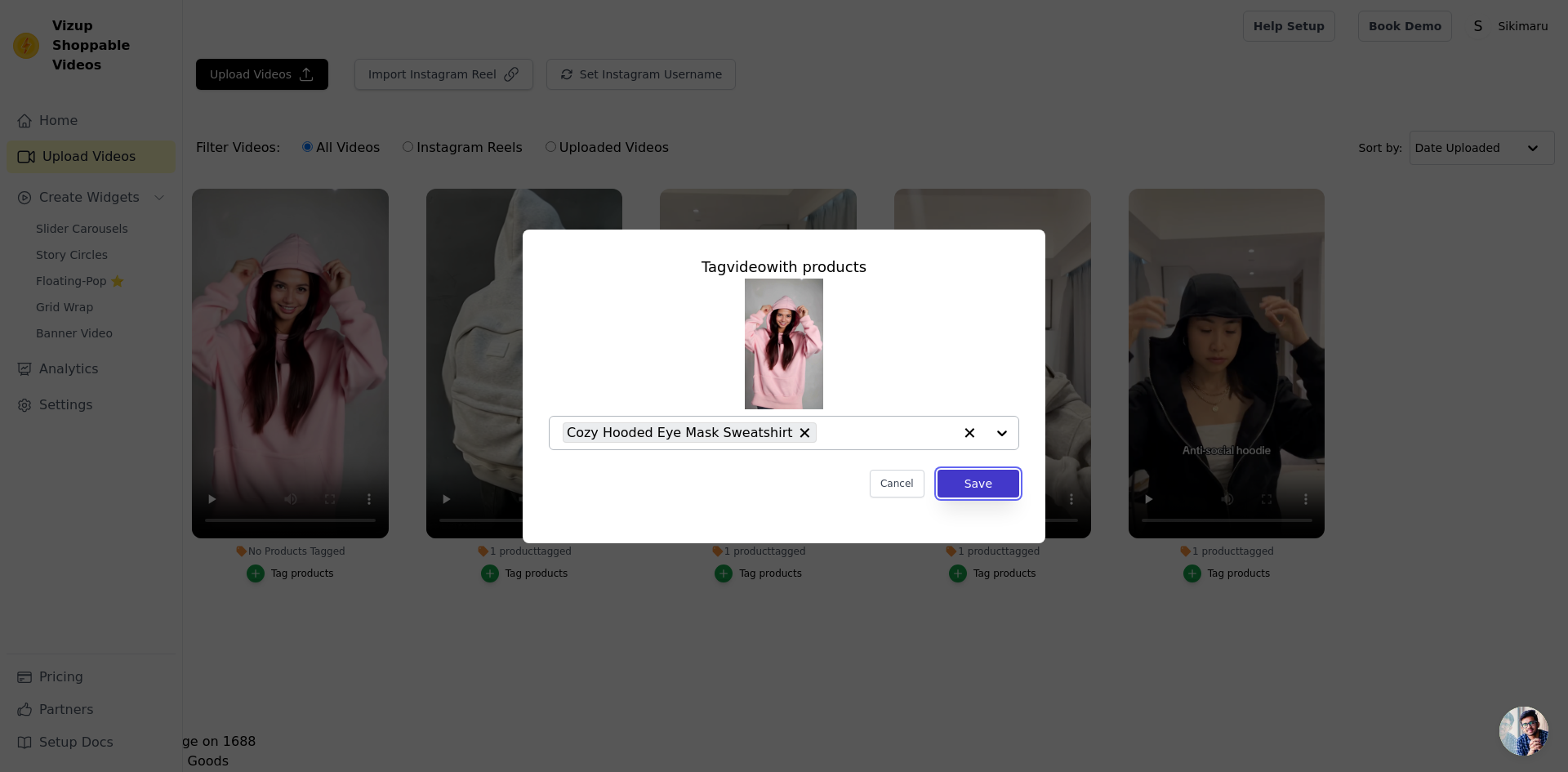
click at [986, 486] on button "Save" at bounding box center [978, 483] width 81 height 27
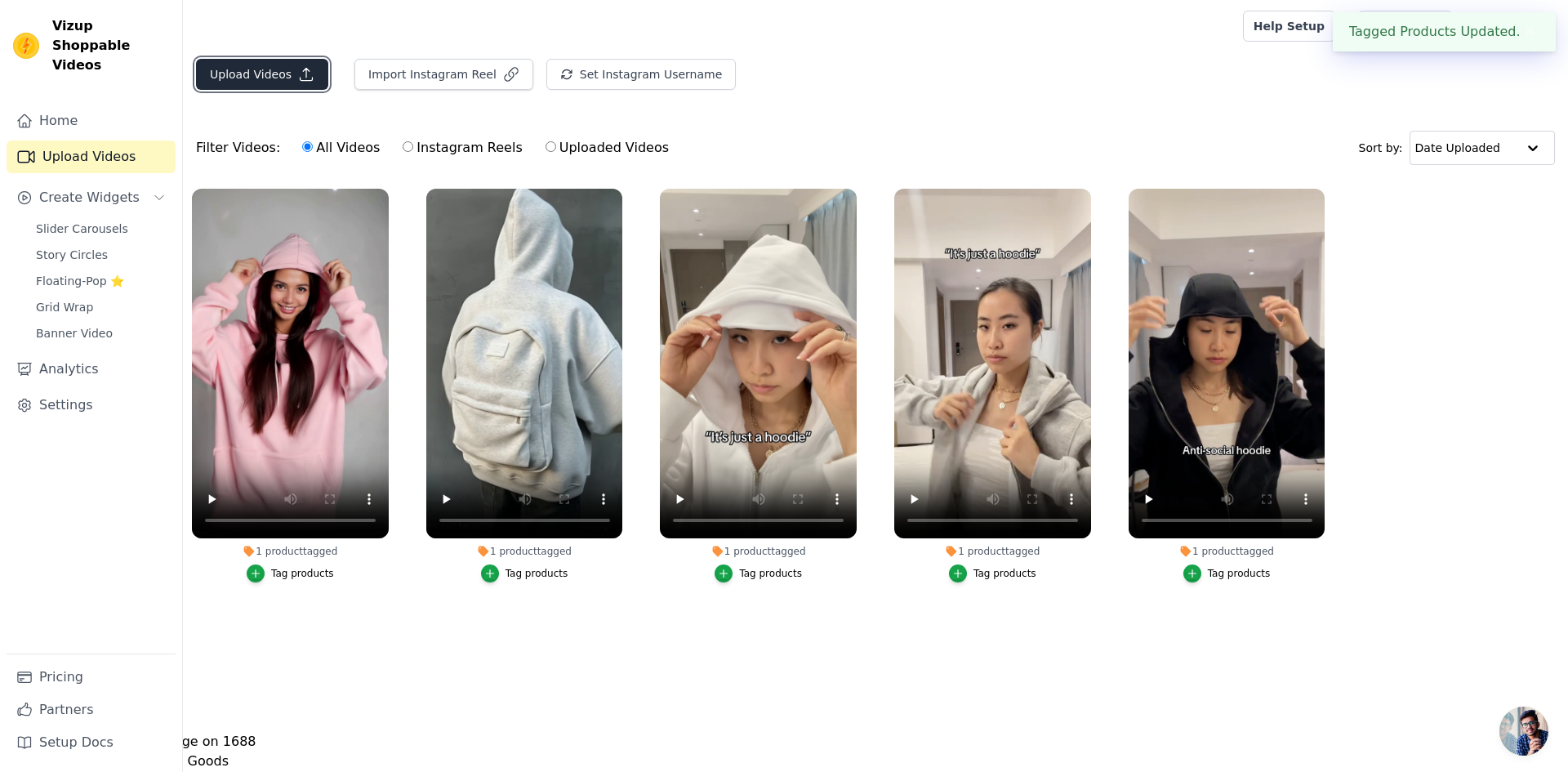
click at [313, 76] on button "Upload Videos" at bounding box center [262, 75] width 132 height 31
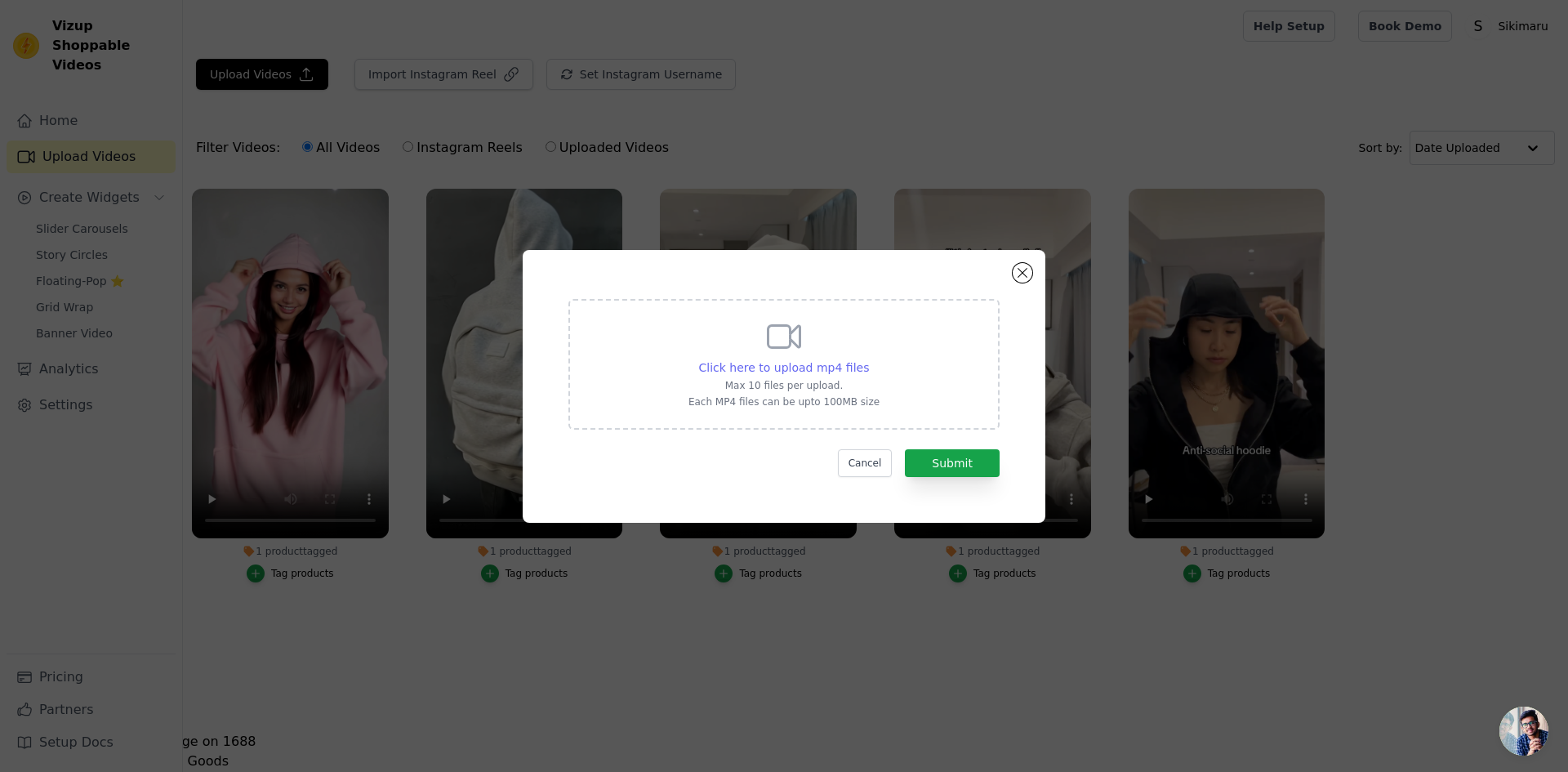
click at [768, 367] on span "Click here to upload mp4 files" at bounding box center [784, 367] width 171 height 13
click at [868, 359] on input "Click here to upload mp4 files Max 10 files per upload. Each MP4 files can be u…" at bounding box center [868, 359] width 1 height 1
type input "C:\fakepath\0830 (1)(1).mp4"
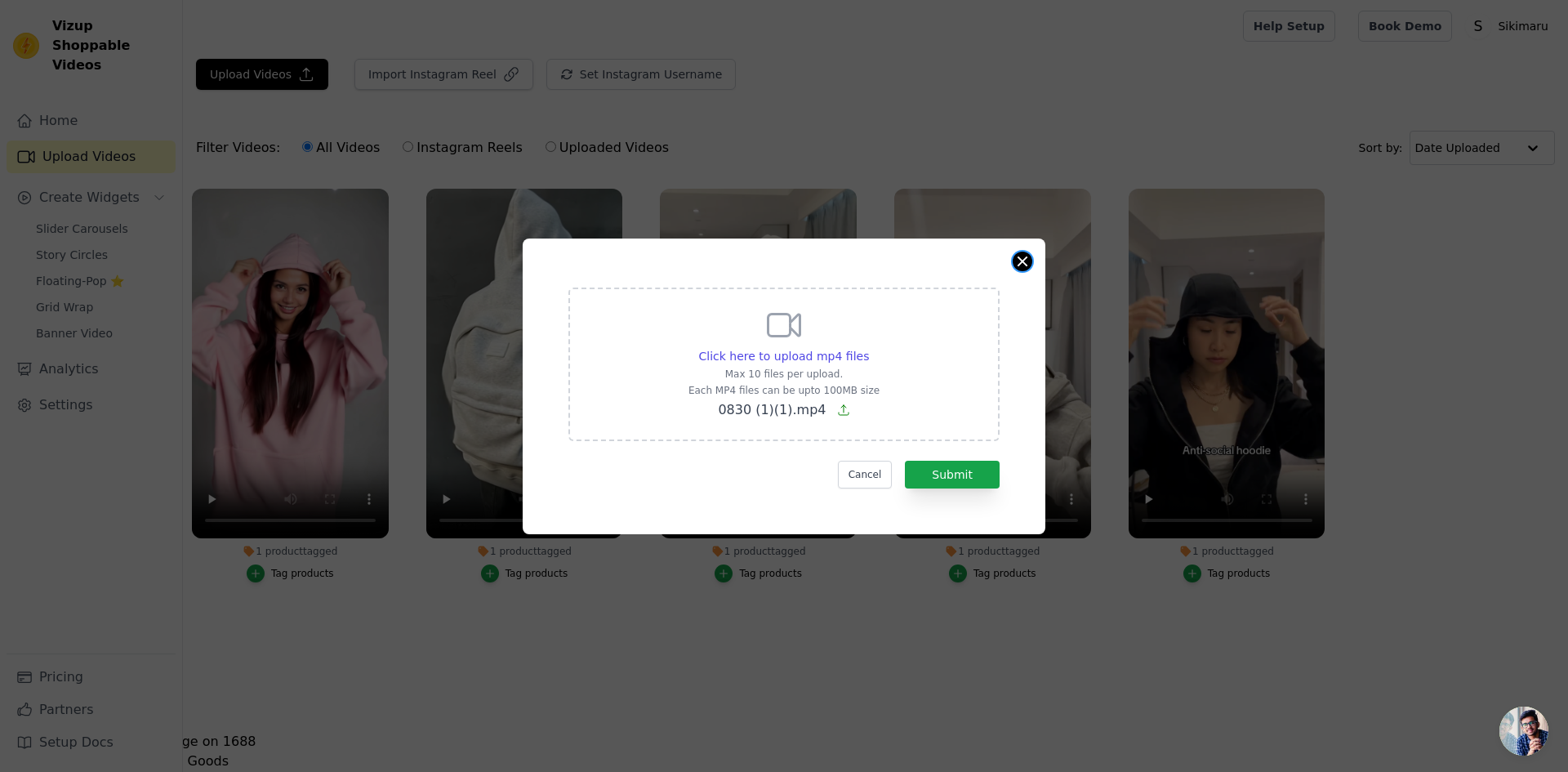
click at [1026, 257] on button "Close modal" at bounding box center [1022, 261] width 20 height 20
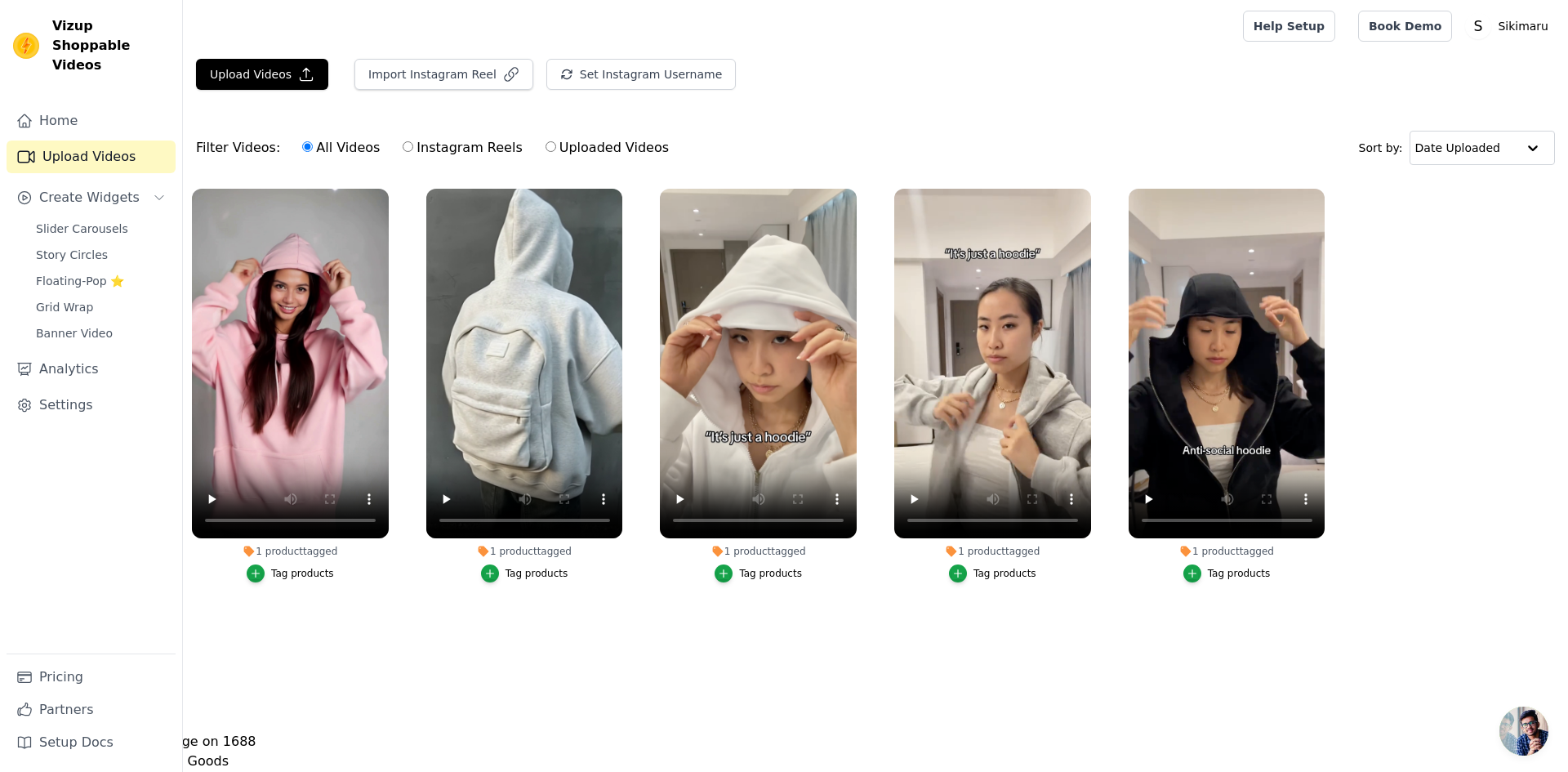
click at [1408, 433] on ul "1 product tagged Tag products 1 product tagged Tag products 1 product tagged Ta…" at bounding box center [875, 401] width 1385 height 444
click at [274, 51] on div at bounding box center [710, 26] width 1028 height 52
click at [266, 84] on button "Upload Videos" at bounding box center [262, 75] width 132 height 31
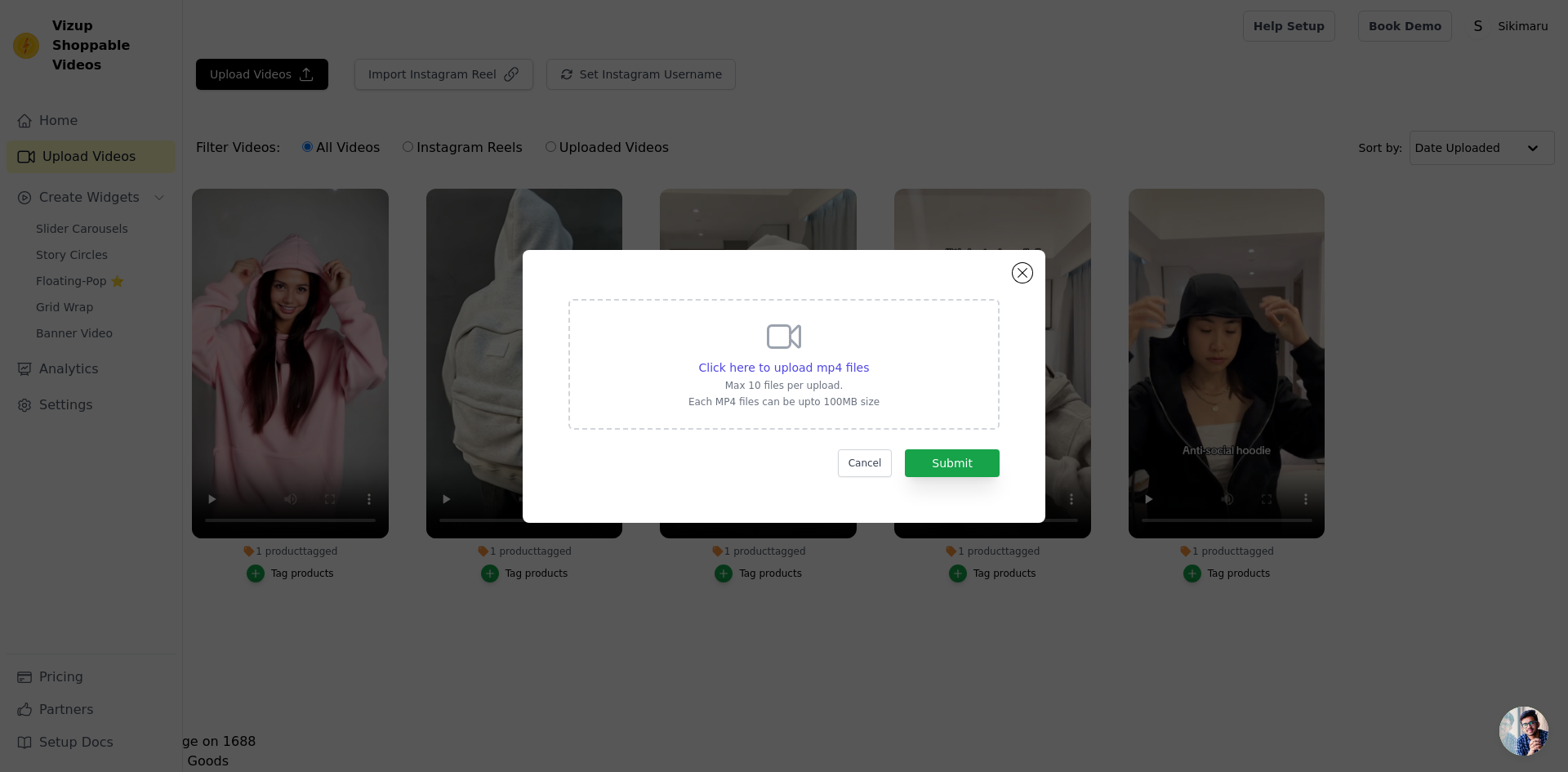
click at [839, 344] on div "Click here to upload mp4 files Max 10 files per upload. Each MP4 files can be u…" at bounding box center [784, 362] width 191 height 92
click at [868, 359] on input "Click here to upload mp4 files Max 10 files per upload. Each MP4 files can be u…" at bounding box center [868, 359] width 1 height 1
type input "C:\fakepath\0830 (1)(1).mp4"
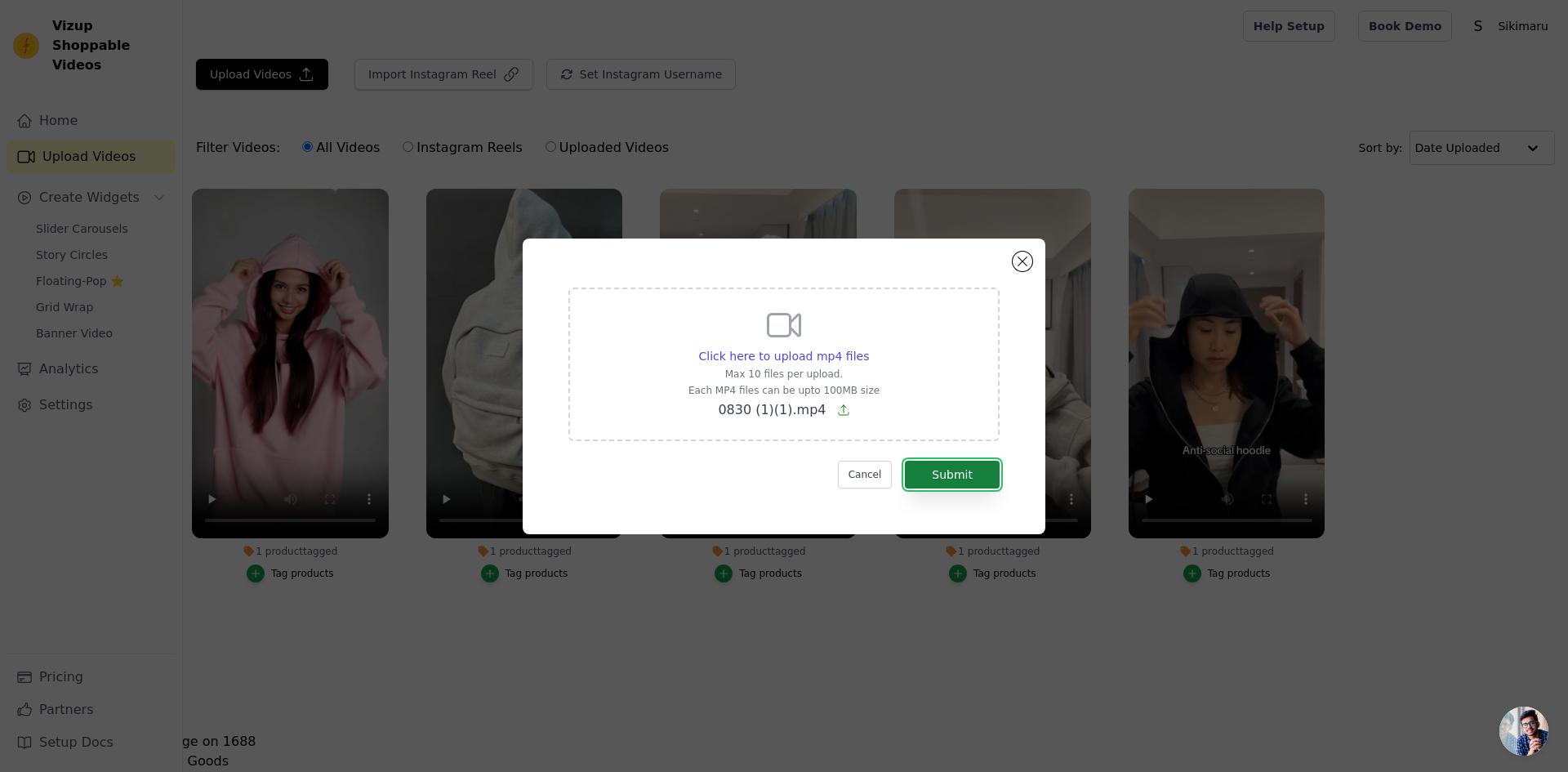
click at [933, 478] on button "Submit" at bounding box center [952, 474] width 94 height 27
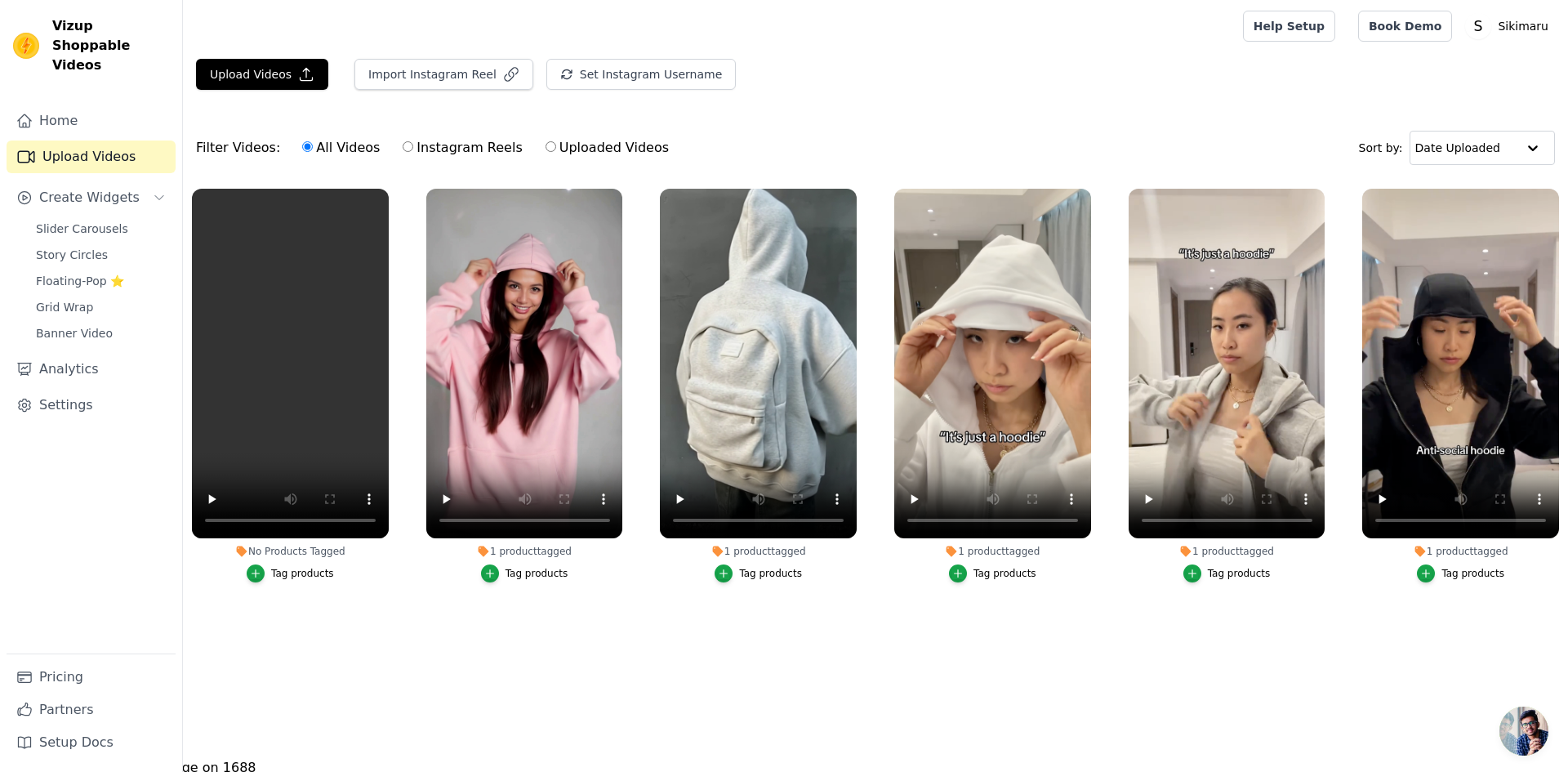
click at [274, 577] on button "Tag products" at bounding box center [291, 573] width 87 height 18
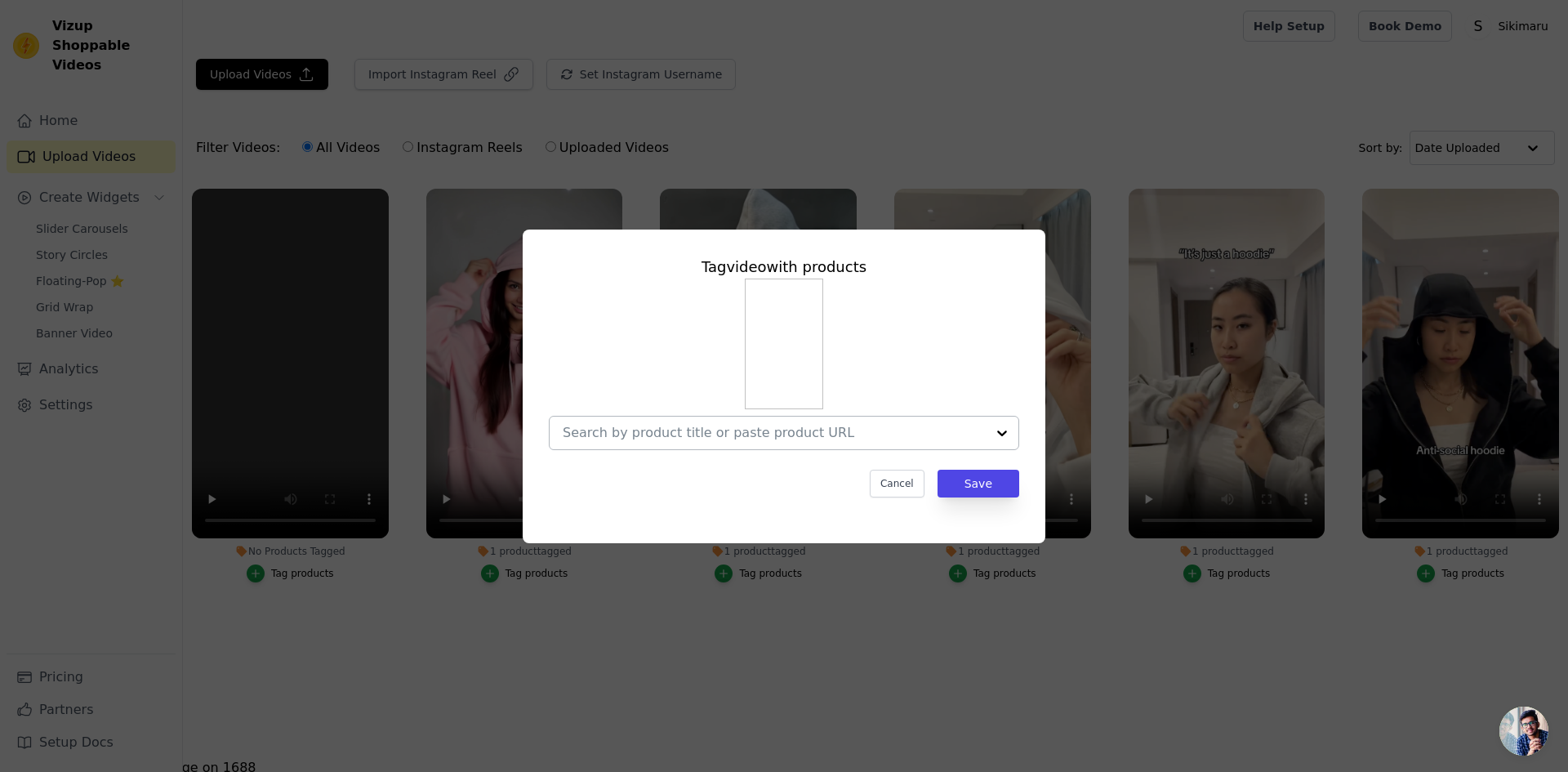
click at [898, 440] on input "No Products Tagged Tag video with products Cancel Save Tag products" at bounding box center [774, 432] width 423 height 15
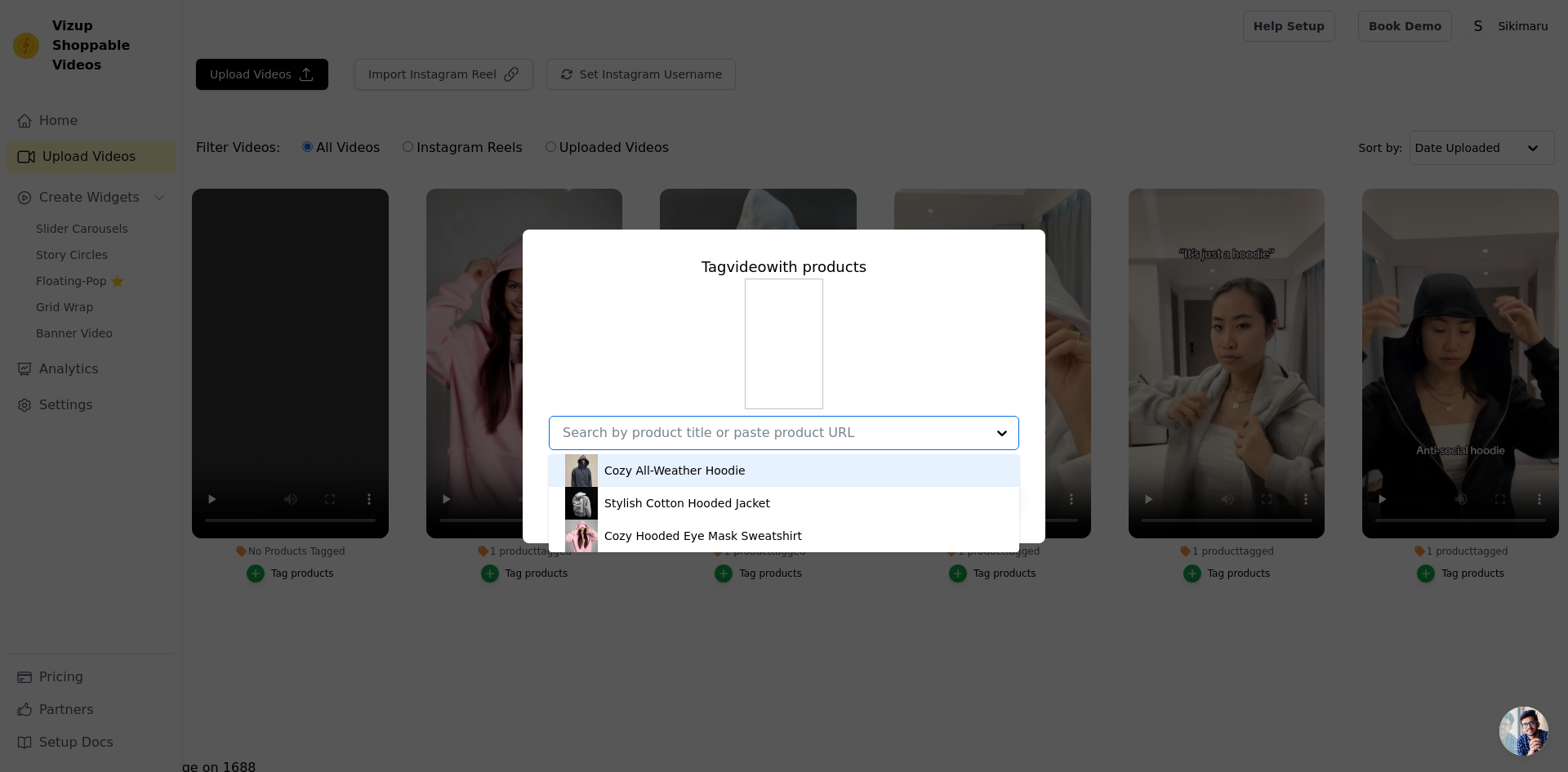
click at [944, 311] on div "Cozy All-Weather Hoodie Stylish Cotton Hooded Jacket Cozy Hooded Eye Mask Sweat…" at bounding box center [784, 365] width 470 height 172
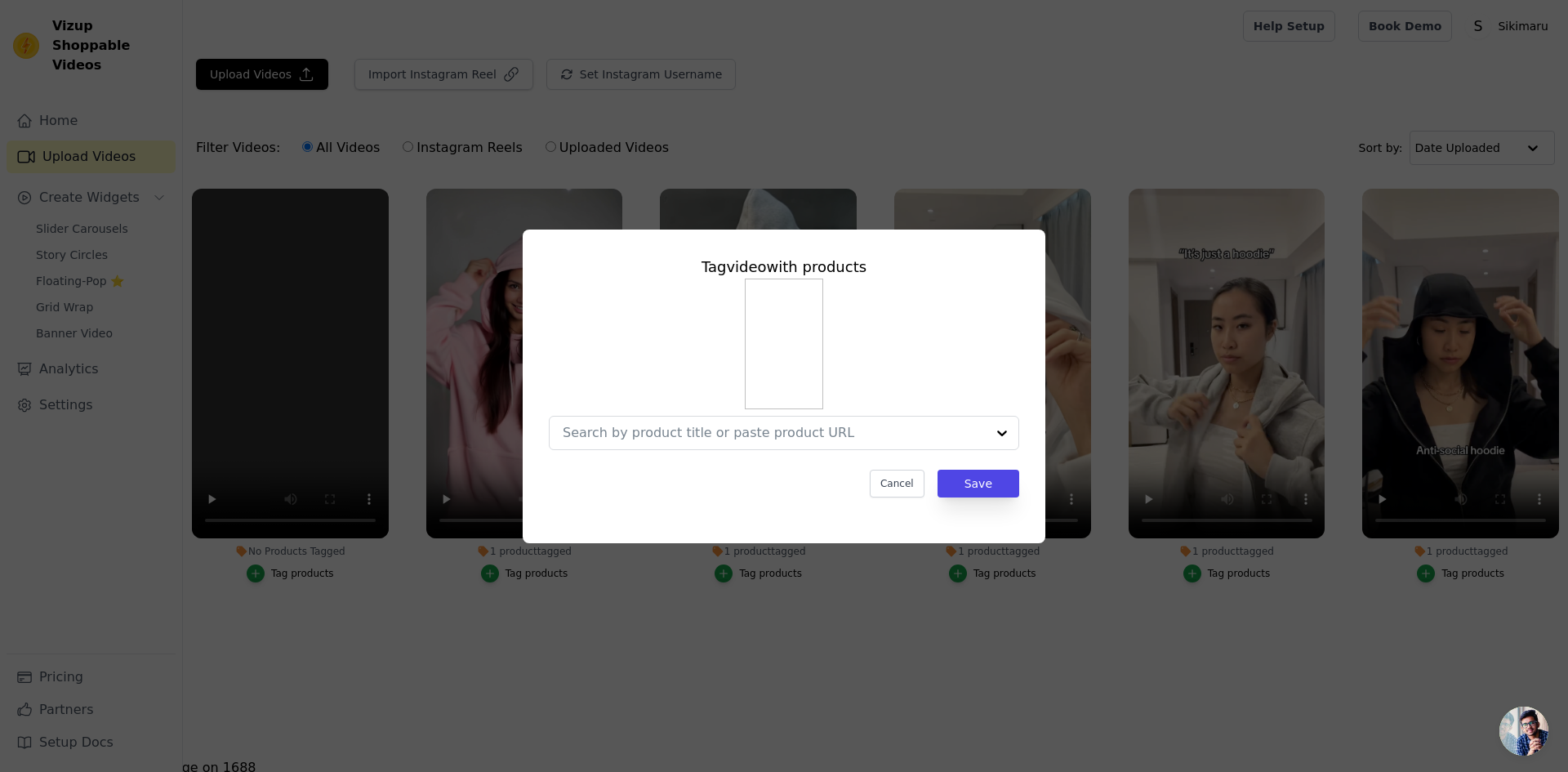
click at [899, 467] on div "Tag video with products Cancel Save" at bounding box center [784, 377] width 497 height 268
click at [876, 496] on div "Cancel Save" at bounding box center [784, 483] width 470 height 27
click at [887, 492] on button "Cancel" at bounding box center [897, 483] width 55 height 27
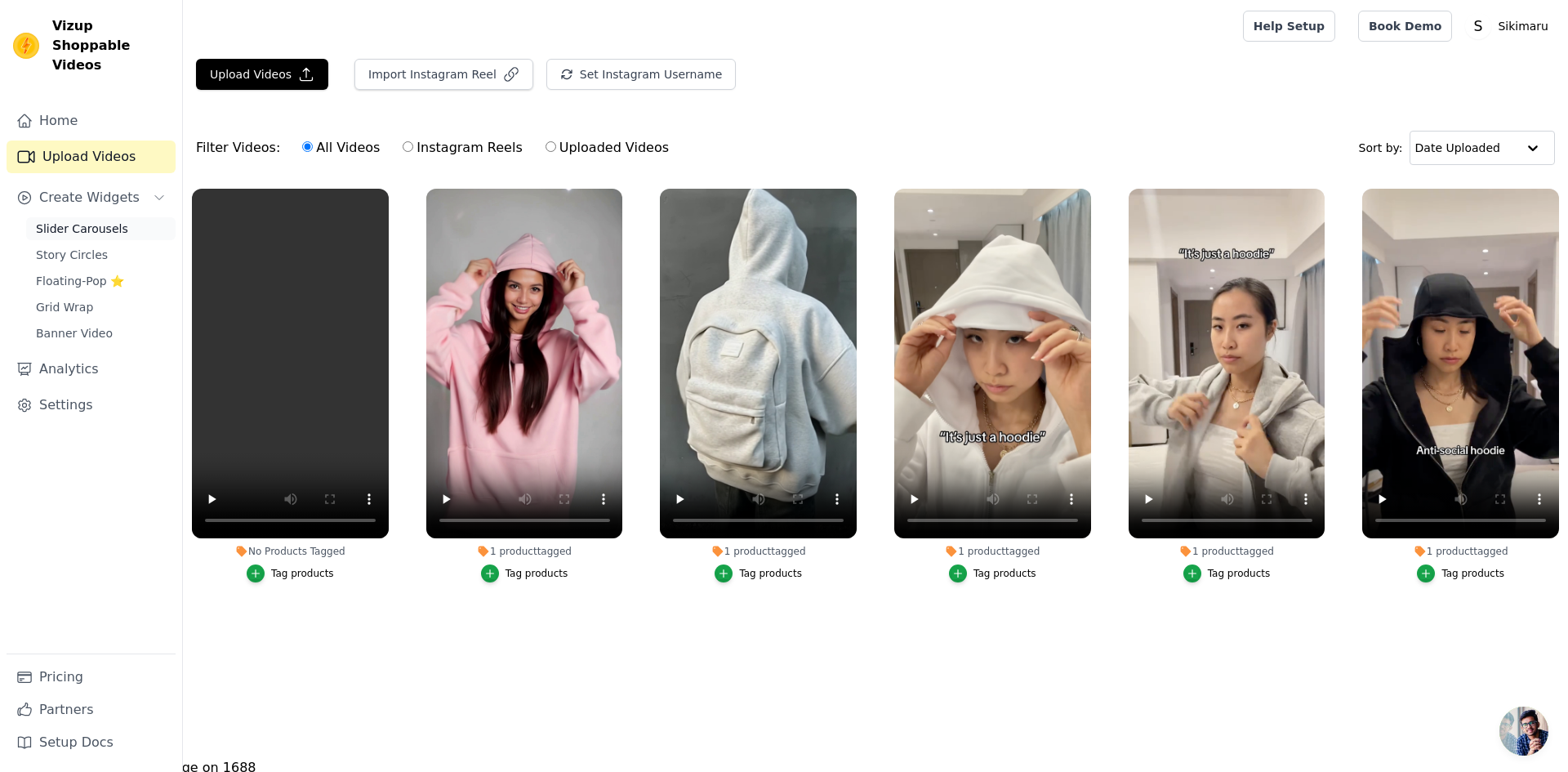
click at [106, 220] on span "Slider Carousels" at bounding box center [82, 228] width 93 height 16
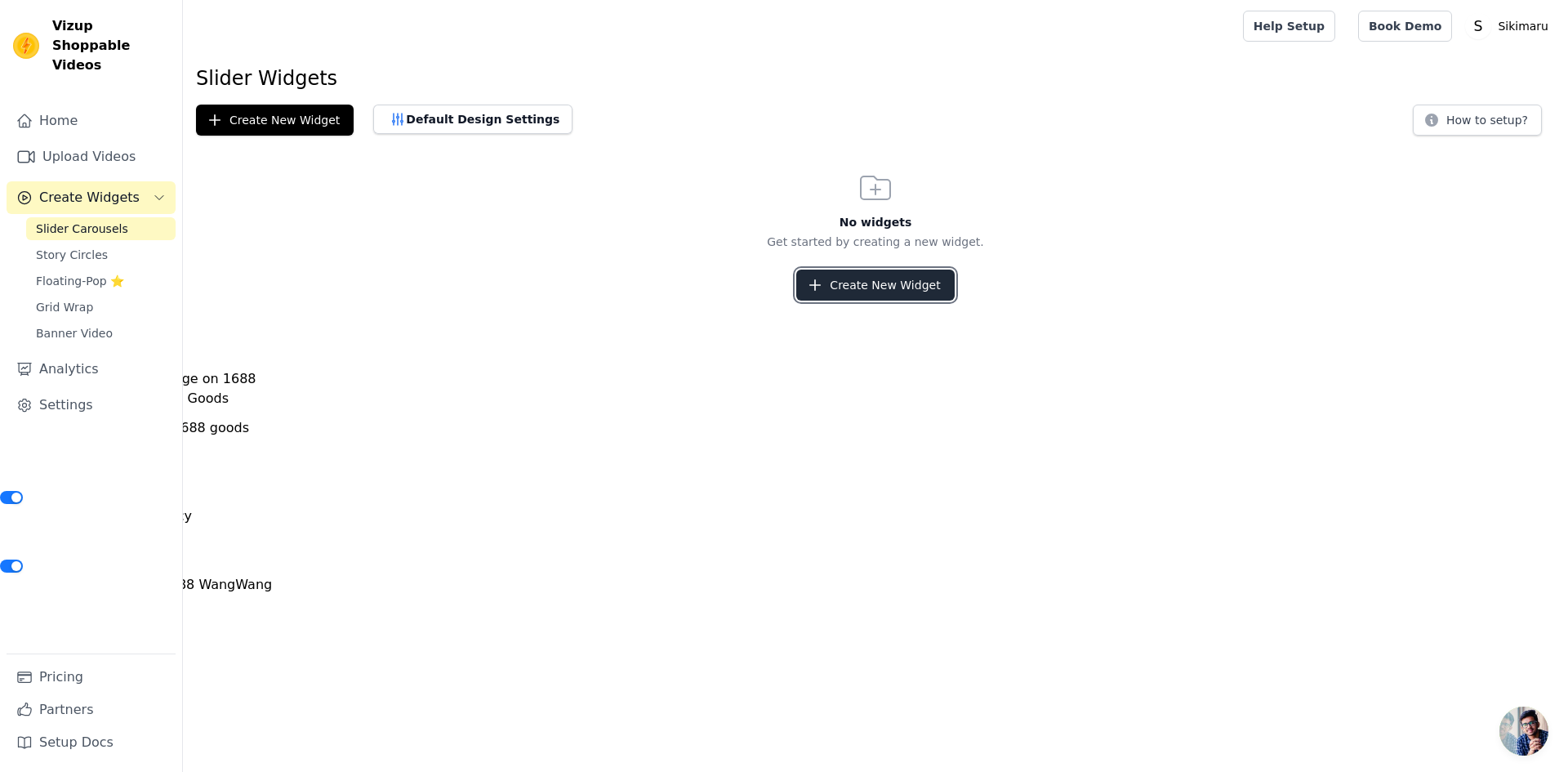
click at [912, 282] on button "Create New Widget" at bounding box center [875, 285] width 158 height 31
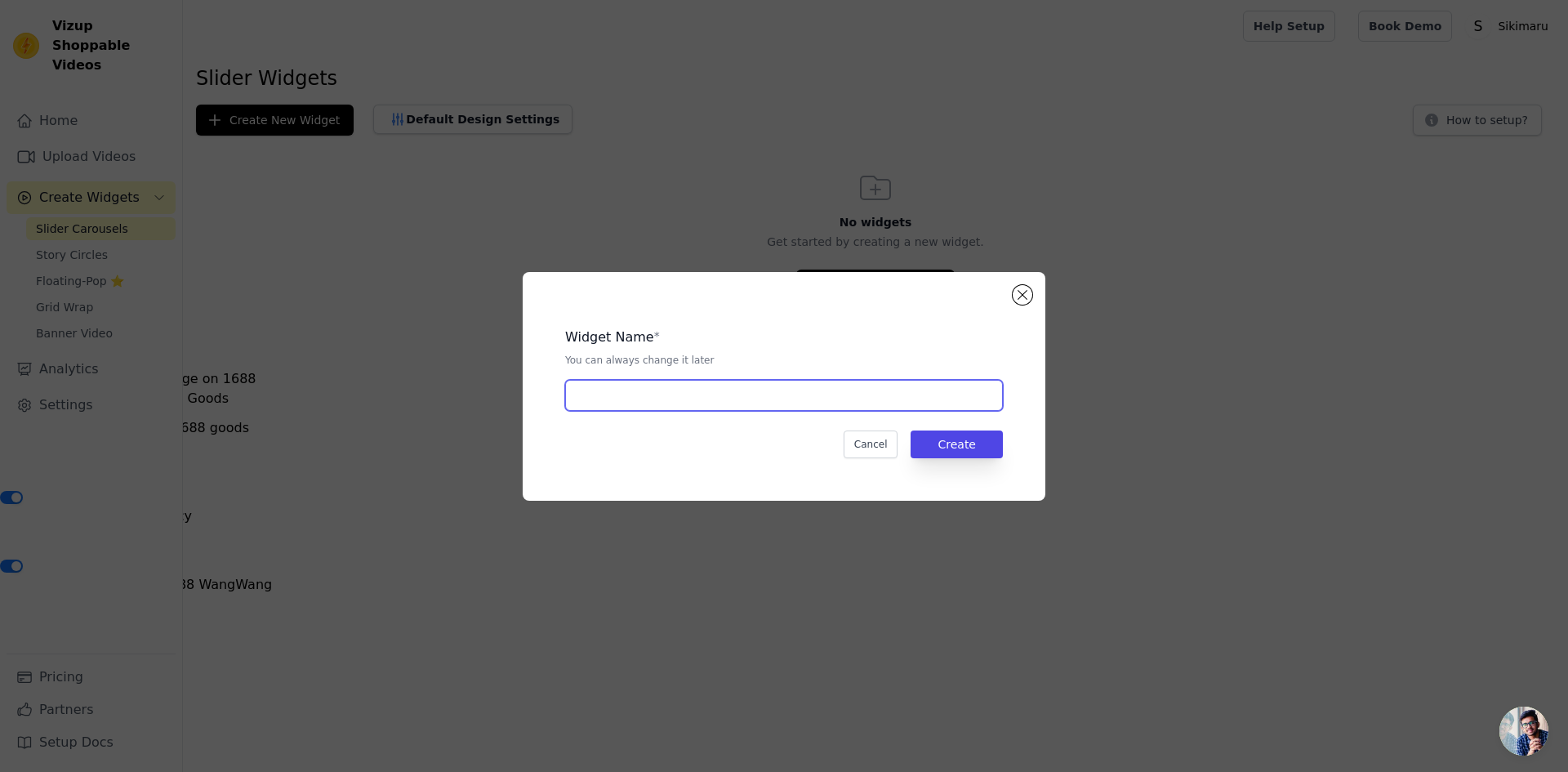
click at [777, 411] on input "text" at bounding box center [784, 395] width 437 height 31
type input "Testimonials"
click at [957, 454] on button "Create" at bounding box center [957, 444] width 93 height 27
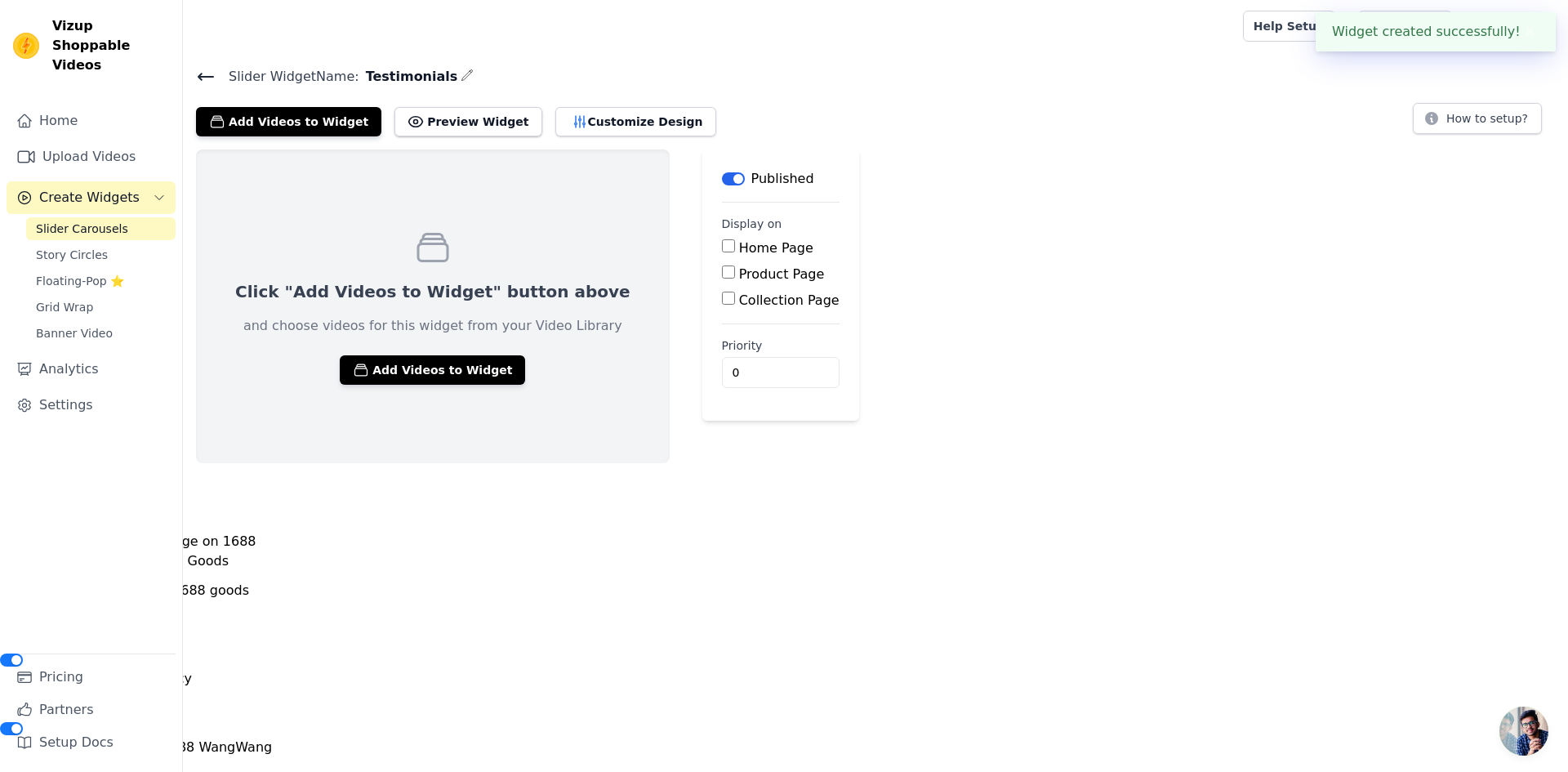
click at [722, 252] on input "Home Page" at bounding box center [728, 245] width 13 height 13
checkbox input "true"
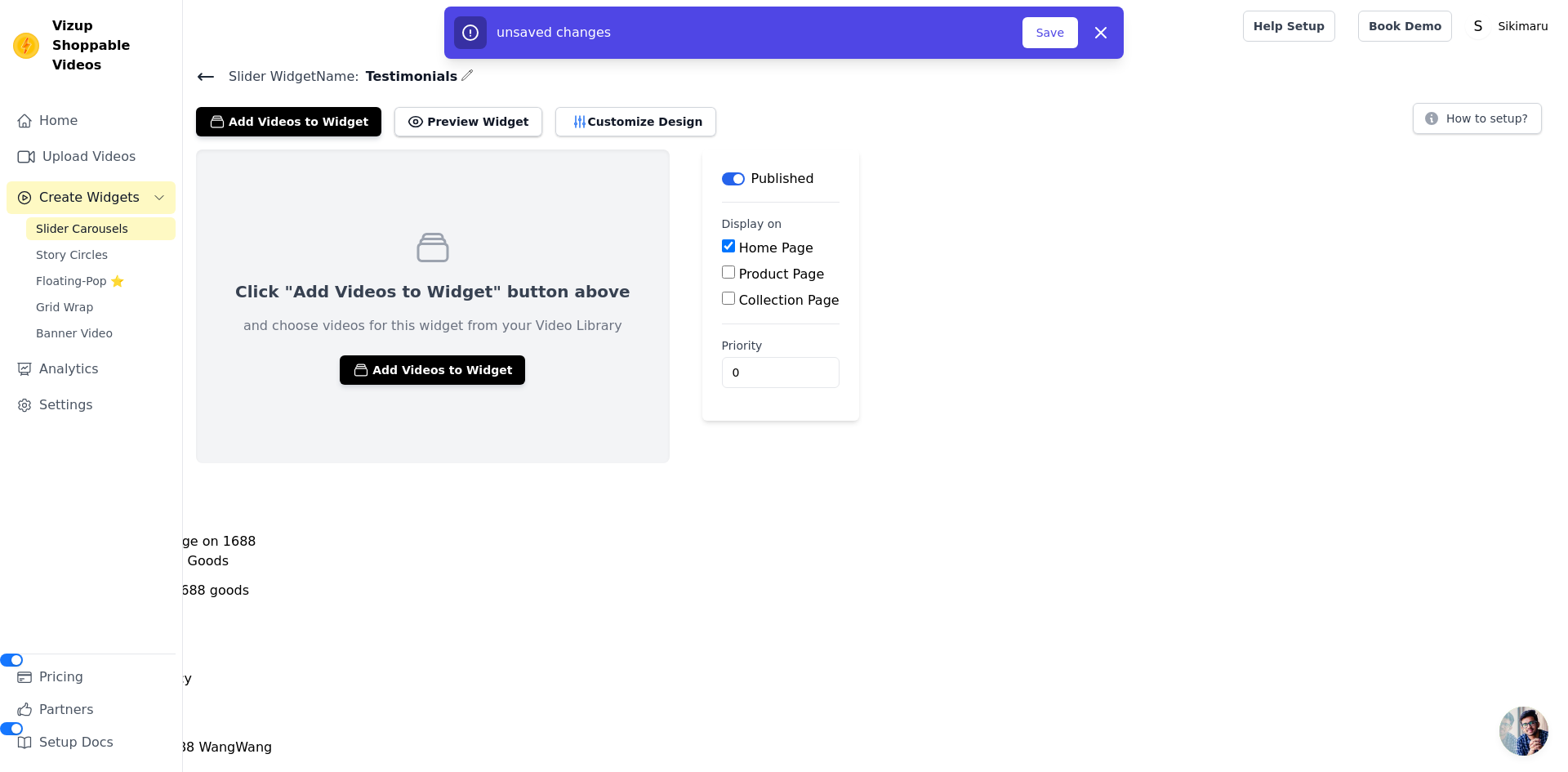
click at [722, 304] on input "Collection Page" at bounding box center [728, 298] width 13 height 13
checkbox input "true"
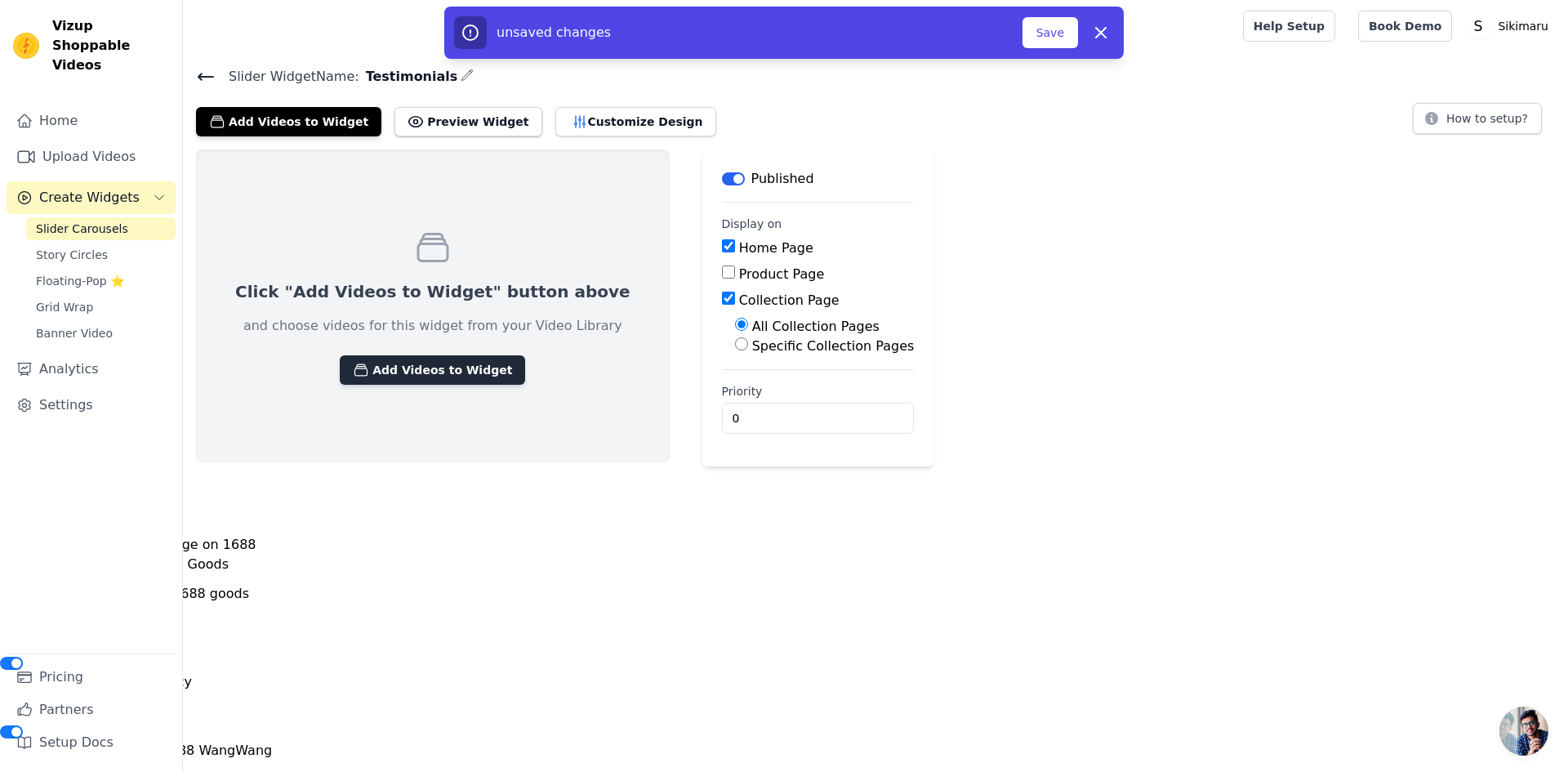
click at [422, 377] on button "Add Videos to Widget" at bounding box center [432, 370] width 185 height 29
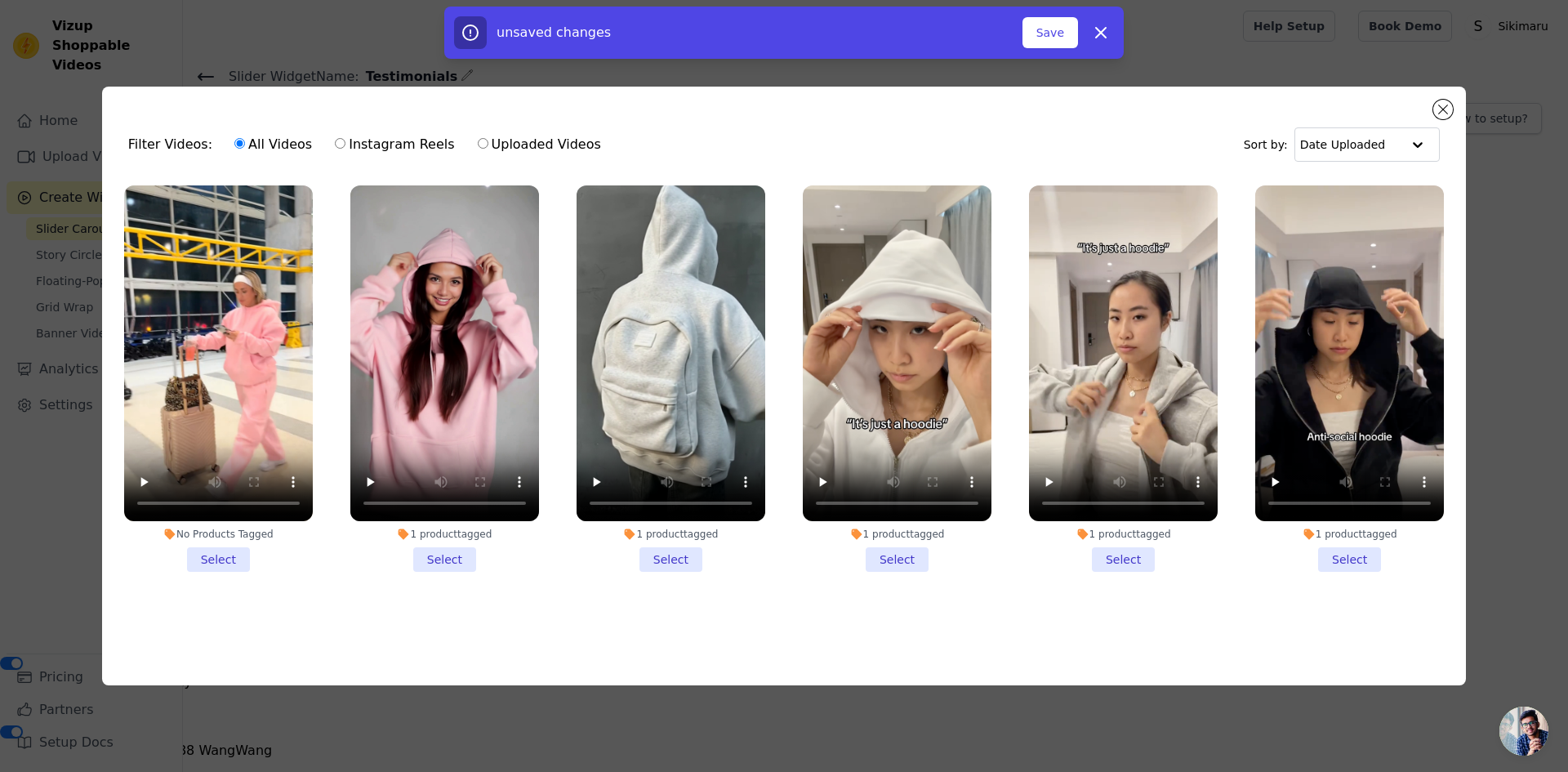
click at [237, 556] on li "No Products Tagged Select" at bounding box center [219, 378] width 189 height 386
click at [0, 0] on input "No Products Tagged Select" at bounding box center [0, 0] width 0 height 0
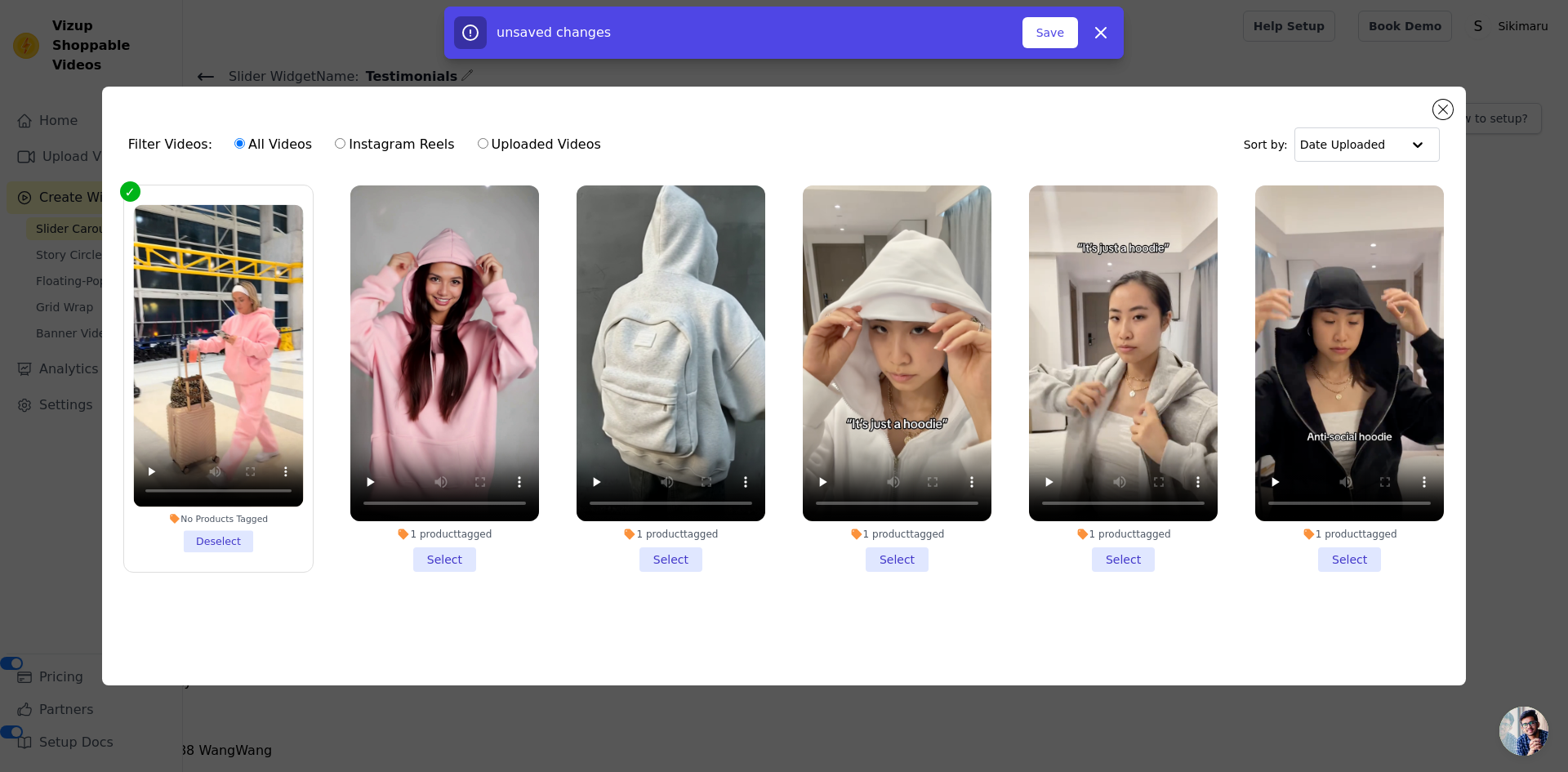
click at [455, 563] on li "1 product tagged Select" at bounding box center [444, 378] width 189 height 386
click at [0, 0] on input "1 product tagged Select" at bounding box center [0, 0] width 0 height 0
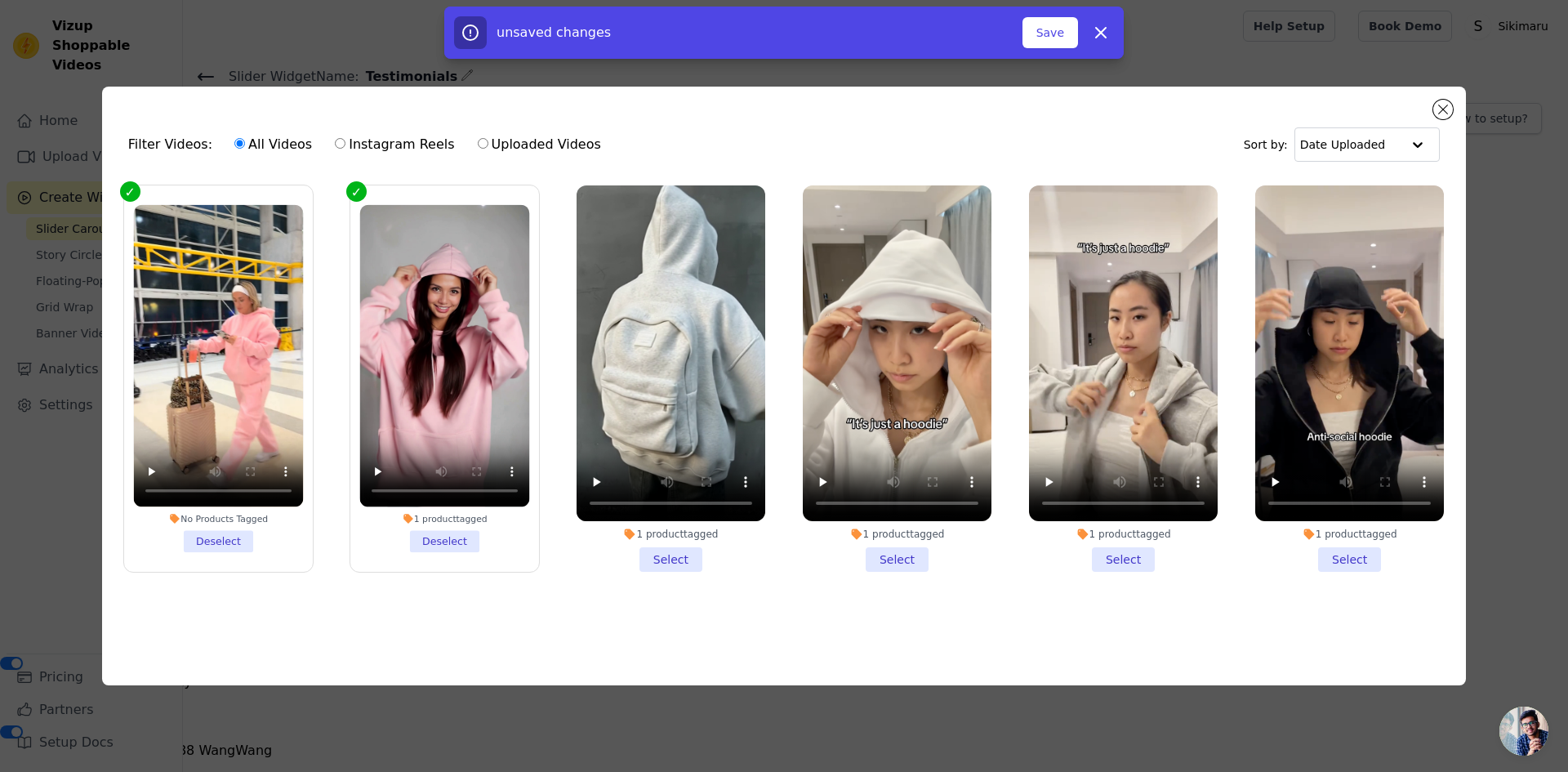
click at [656, 549] on li "1 product tagged Select" at bounding box center [671, 378] width 189 height 386
click at [0, 0] on input "1 product tagged Select" at bounding box center [0, 0] width 0 height 0
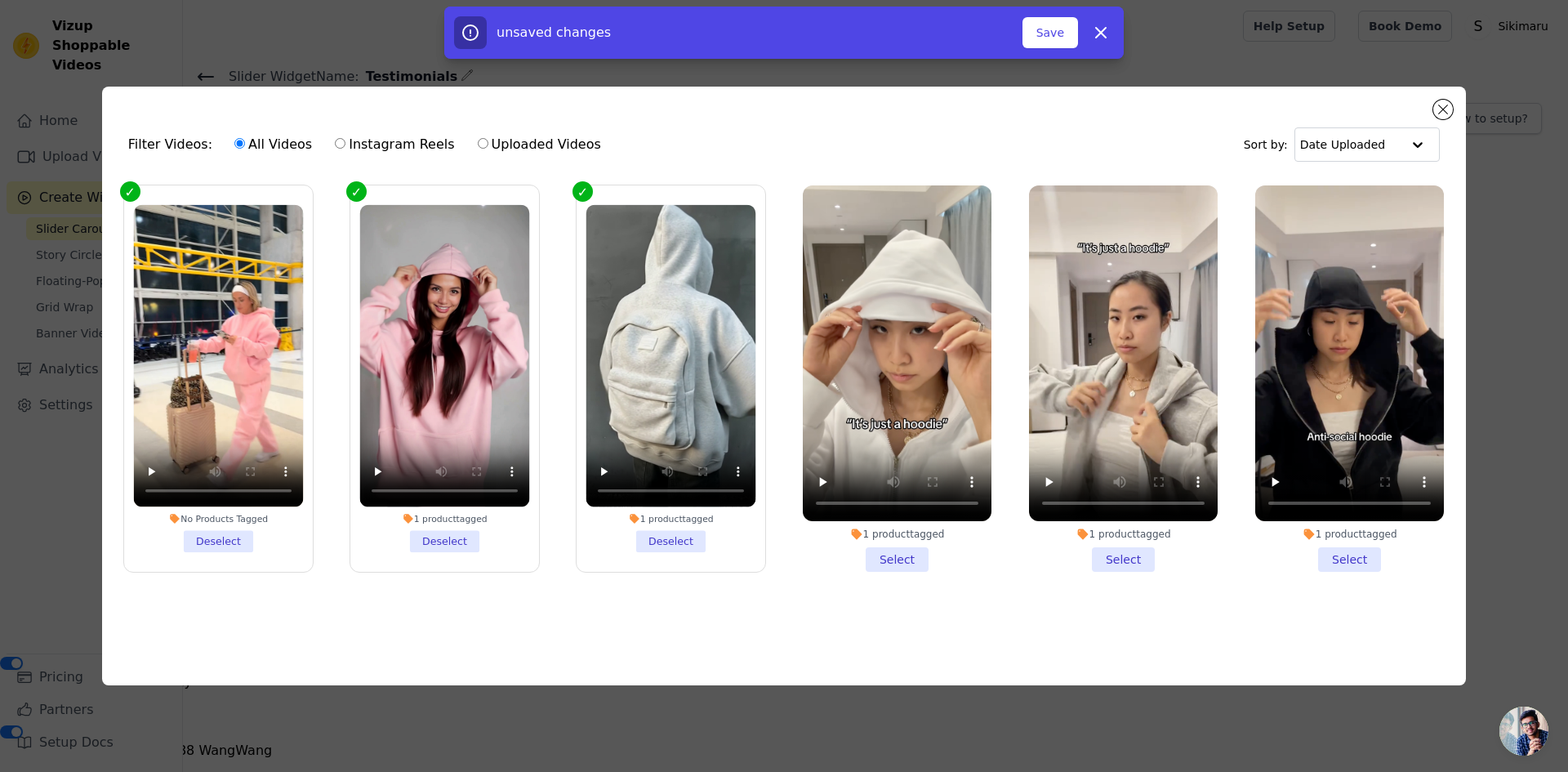
click at [878, 564] on li "1 product tagged Select" at bounding box center [897, 378] width 189 height 386
click at [0, 0] on input "1 product tagged Select" at bounding box center [0, 0] width 0 height 0
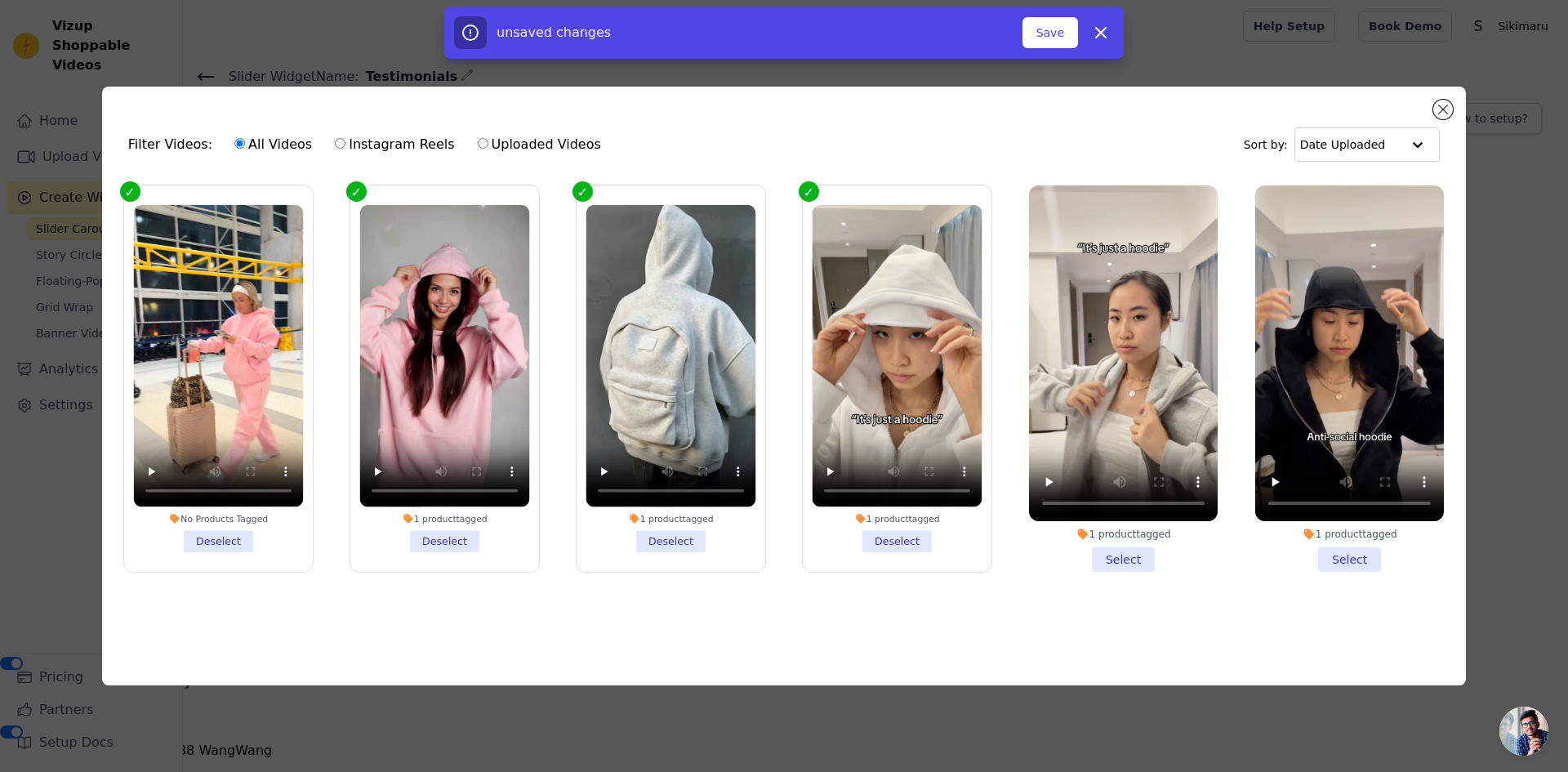
click at [1090, 557] on li "1 product tagged Select" at bounding box center [1124, 378] width 189 height 386
click at [0, 0] on input "1 product tagged Select" at bounding box center [0, 0] width 0 height 0
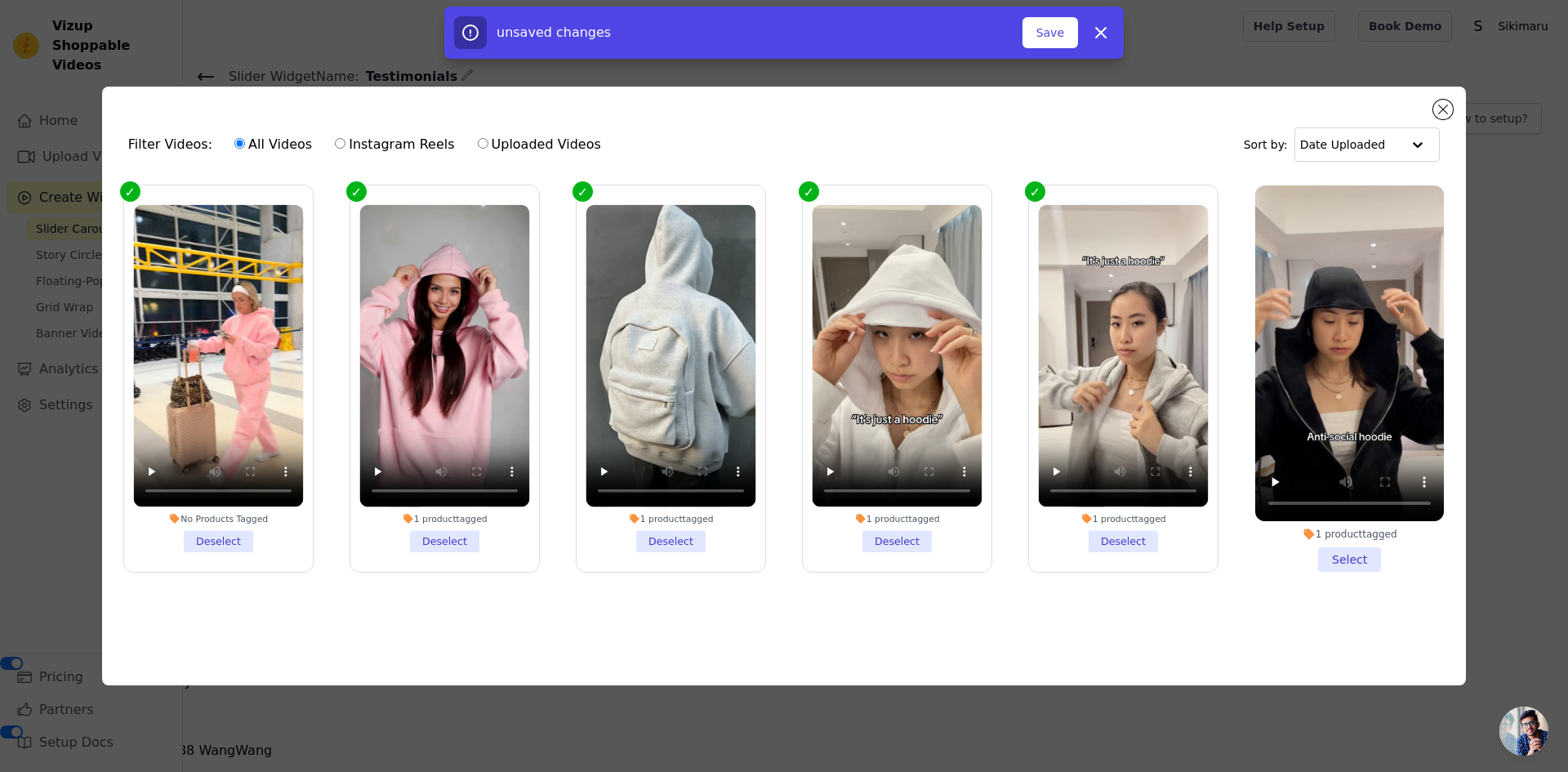
click at [1334, 546] on li "1 product tagged Select" at bounding box center [1349, 378] width 189 height 386
click at [0, 0] on input "1 product tagged Select" at bounding box center [0, 0] width 0 height 0
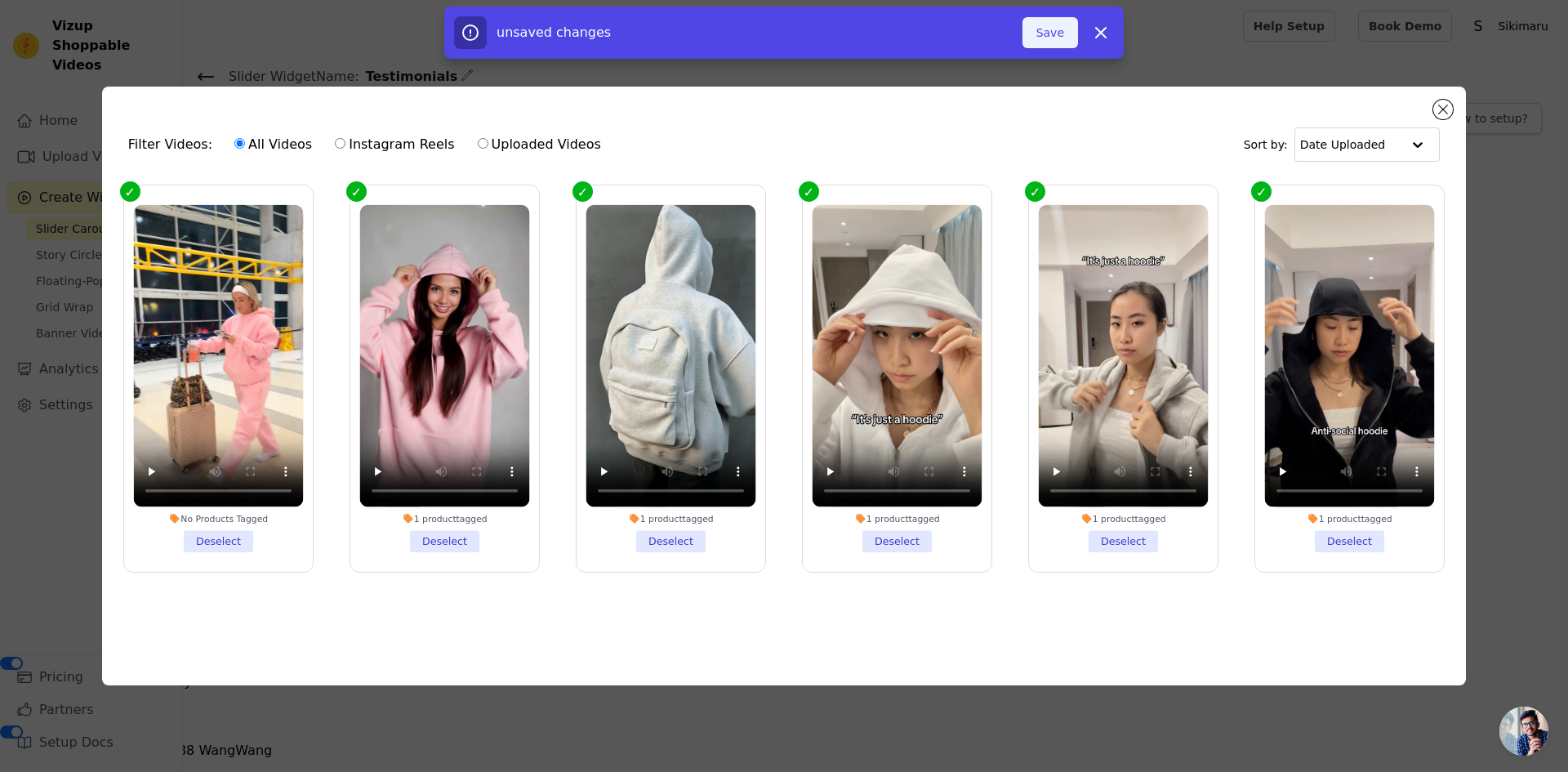
click at [1040, 40] on button "Save" at bounding box center [1050, 33] width 56 height 31
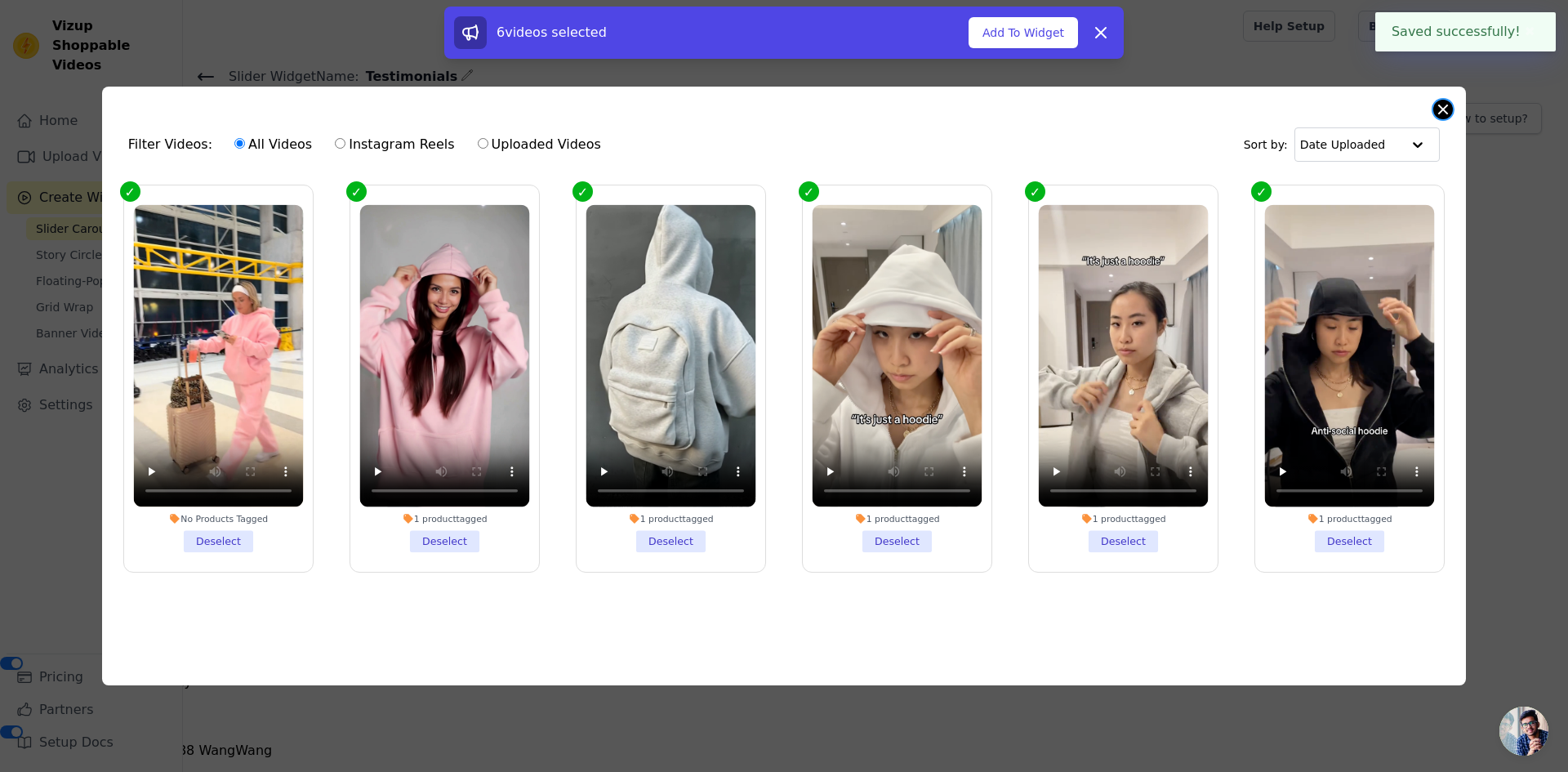
click at [1447, 103] on button "Close modal" at bounding box center [1443, 109] width 20 height 20
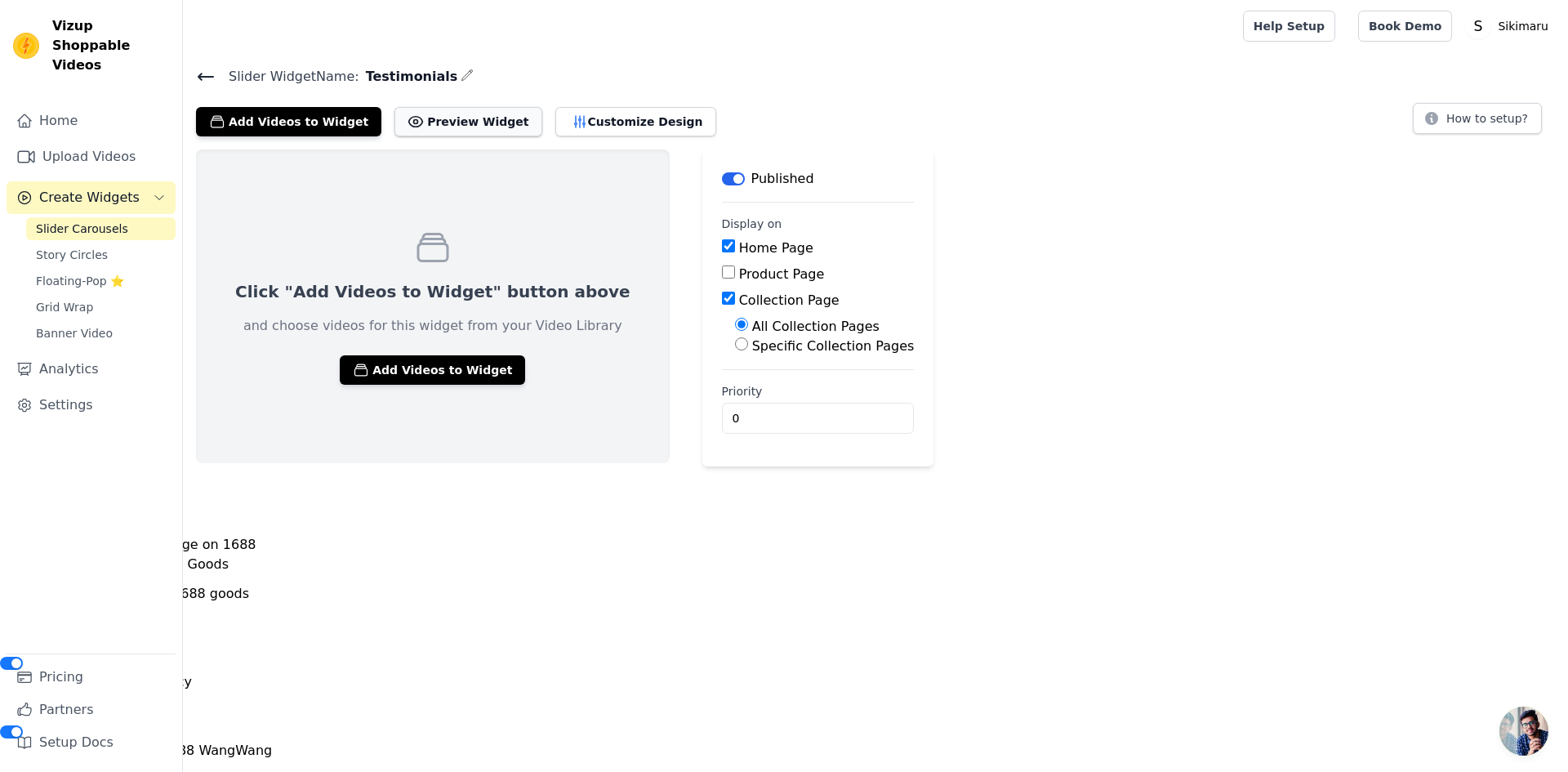
click at [434, 132] on button "Preview Widget" at bounding box center [467, 122] width 147 height 29
click at [427, 367] on button "Add Videos to Widget" at bounding box center [432, 370] width 185 height 29
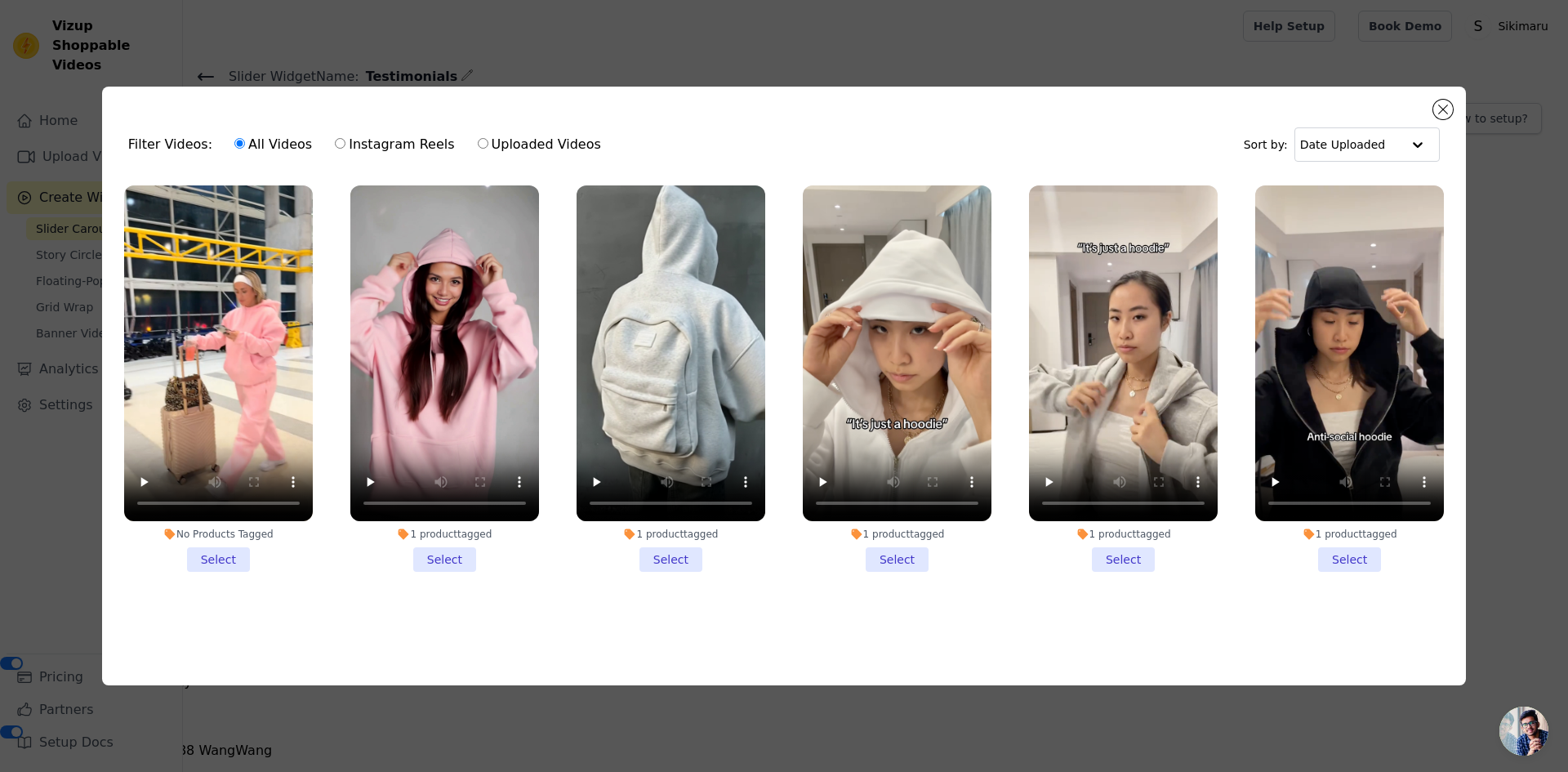
click at [231, 560] on li "No Products Tagged Select" at bounding box center [219, 378] width 189 height 386
click at [0, 0] on input "No Products Tagged Select" at bounding box center [0, 0] width 0 height 0
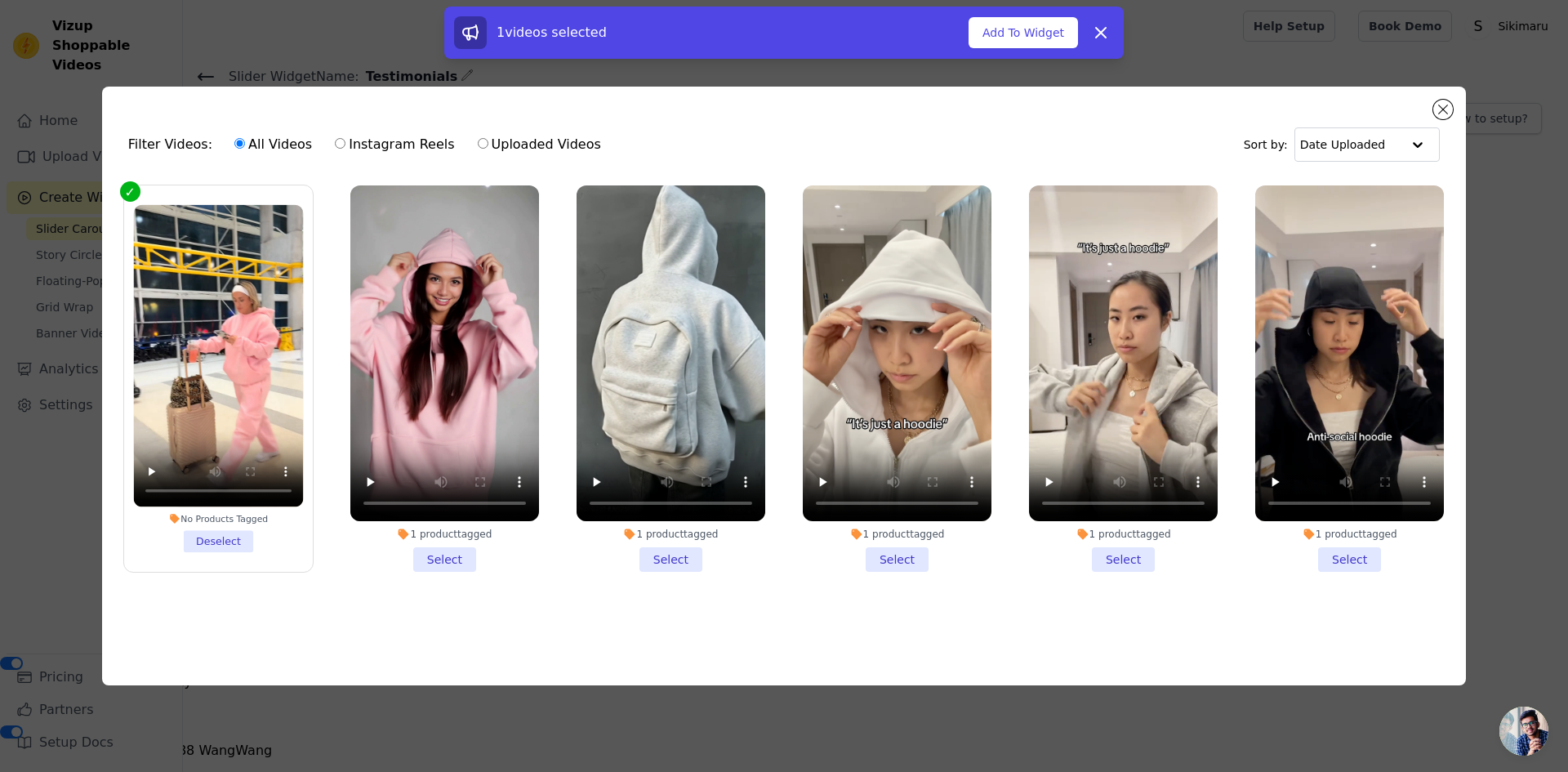
click at [431, 546] on li "1 product tagged Select" at bounding box center [444, 378] width 189 height 386
click at [0, 0] on input "1 product tagged Select" at bounding box center [0, 0] width 0 height 0
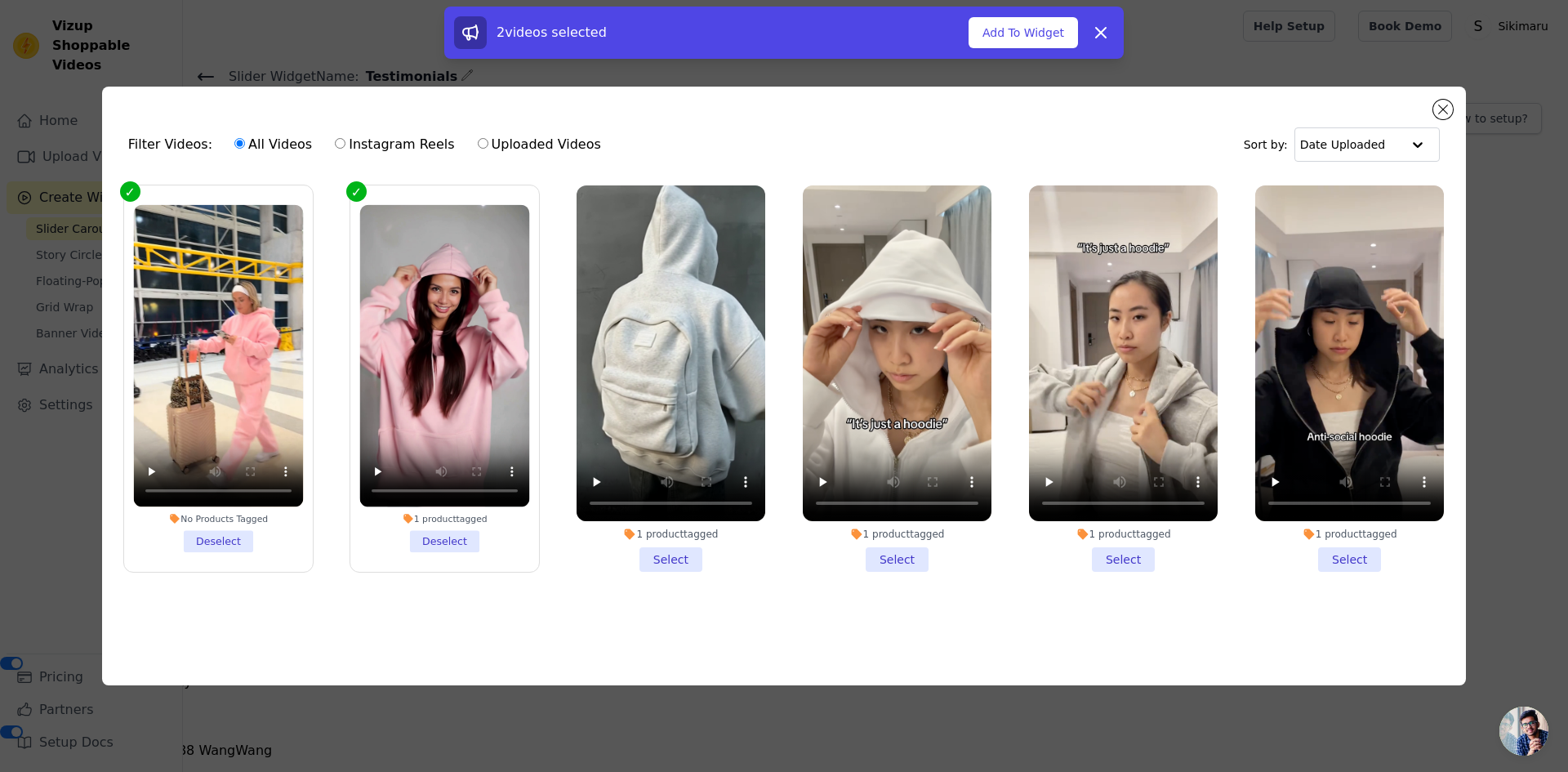
click at [640, 553] on li "1 product tagged Select" at bounding box center [671, 378] width 189 height 386
click at [0, 0] on input "1 product tagged Select" at bounding box center [0, 0] width 0 height 0
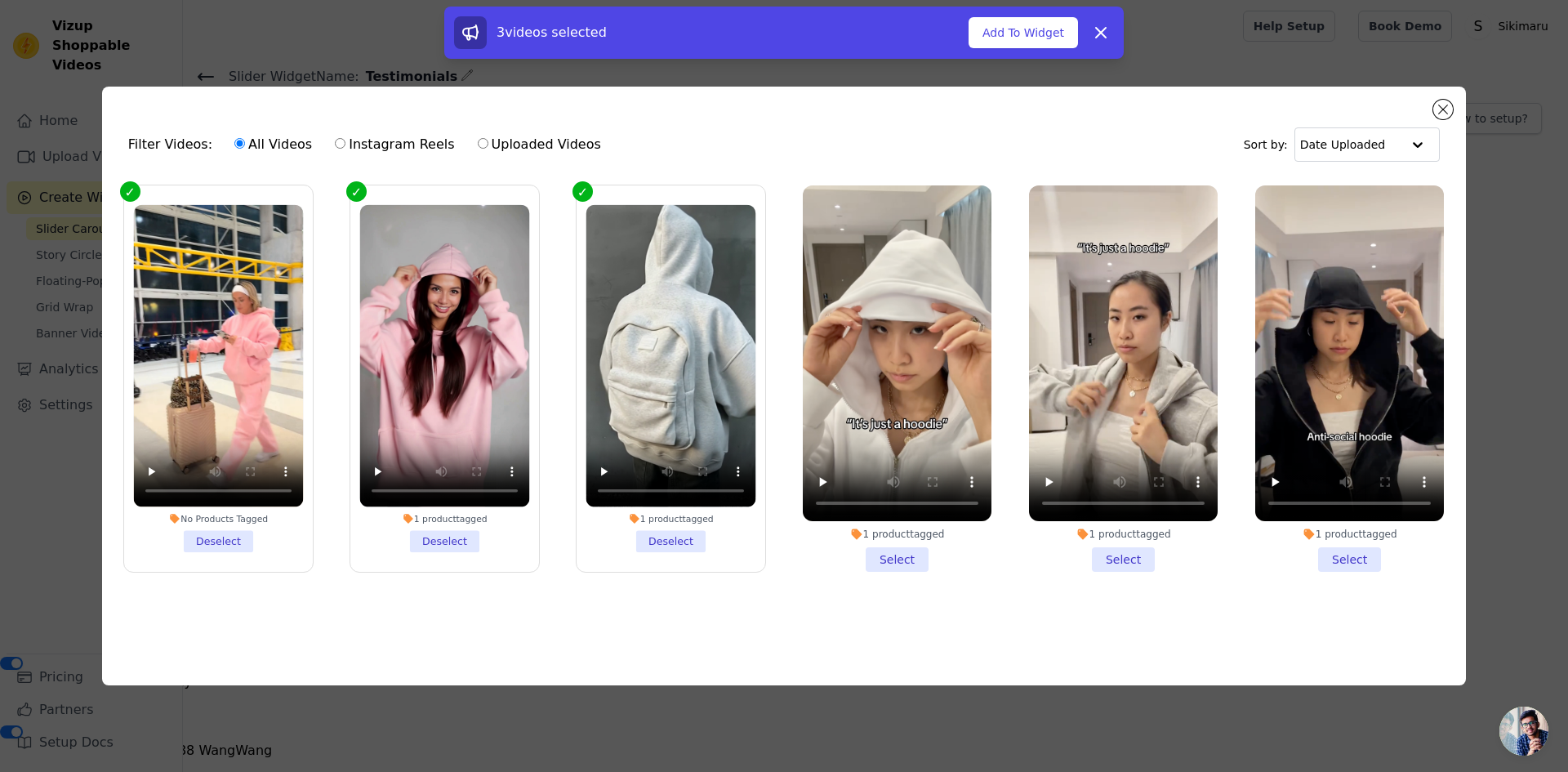
click at [887, 546] on li "1 product tagged Select" at bounding box center [897, 378] width 189 height 386
click at [0, 0] on input "1 product tagged Select" at bounding box center [0, 0] width 0 height 0
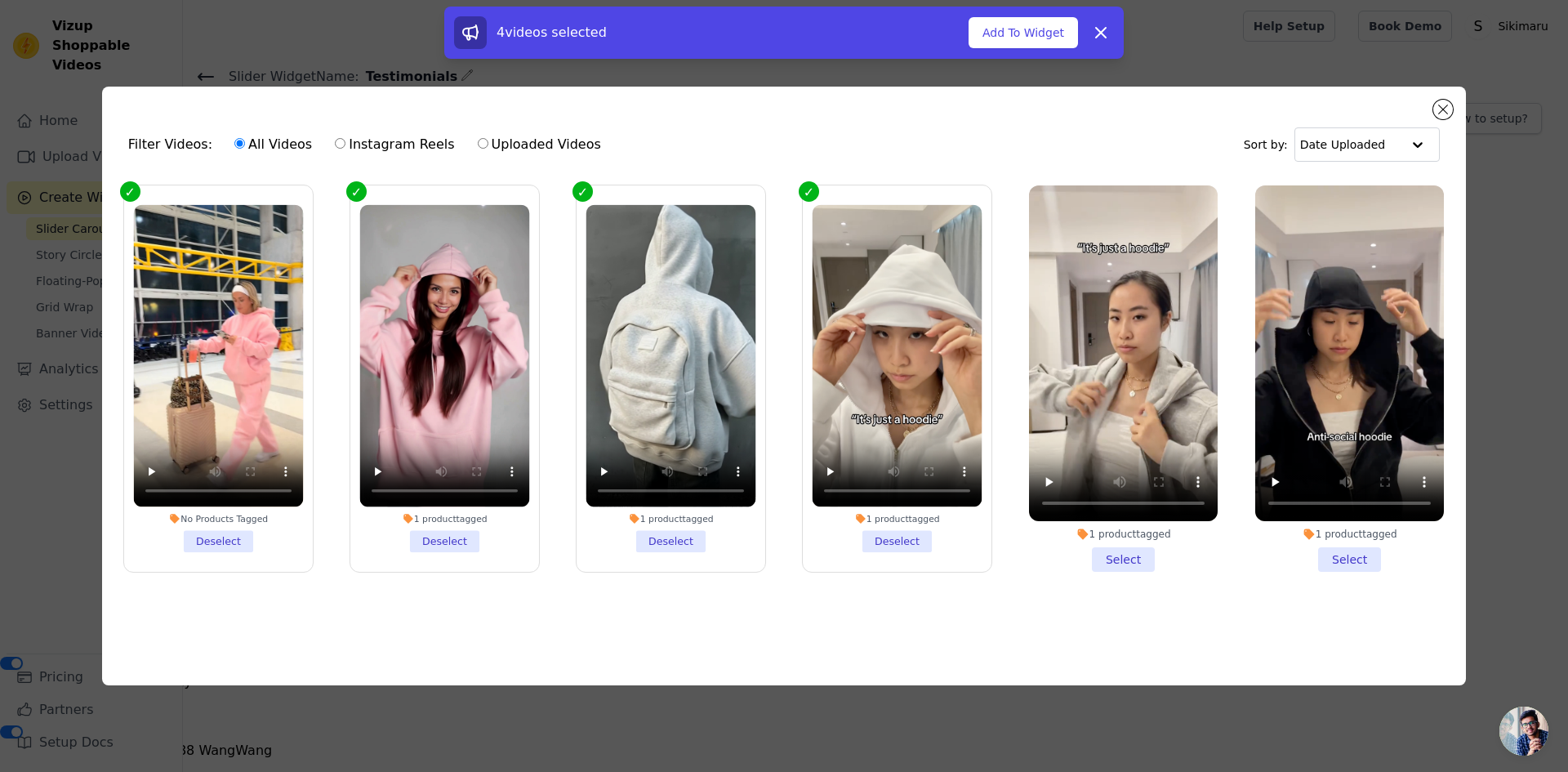
click at [1114, 558] on li "1 product tagged Select" at bounding box center [1124, 378] width 189 height 386
click at [0, 0] on input "1 product tagged Select" at bounding box center [0, 0] width 0 height 0
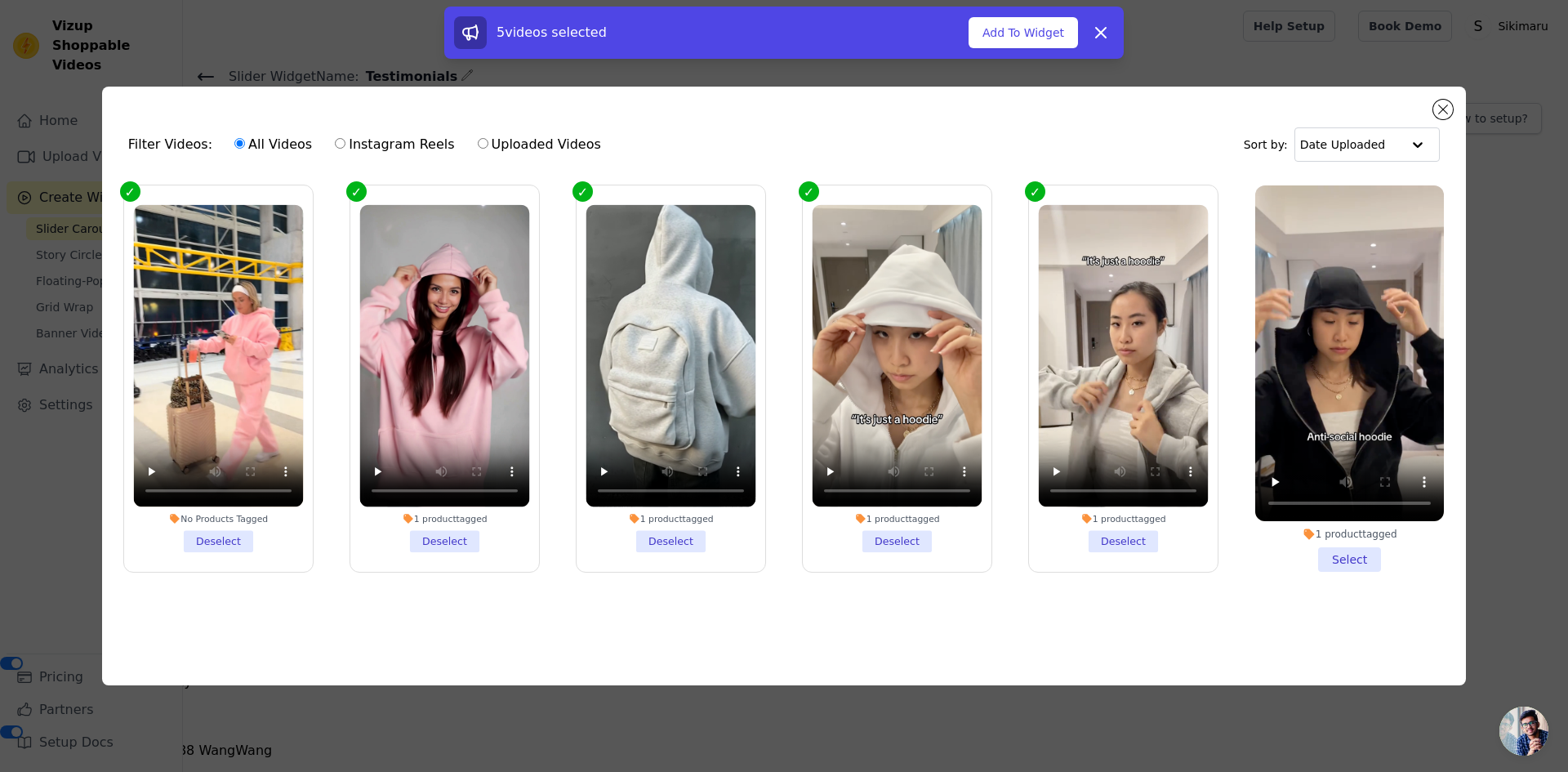
click at [1340, 562] on li "1 product tagged Select" at bounding box center [1349, 378] width 189 height 386
click at [0, 0] on input "1 product tagged Select" at bounding box center [0, 0] width 0 height 0
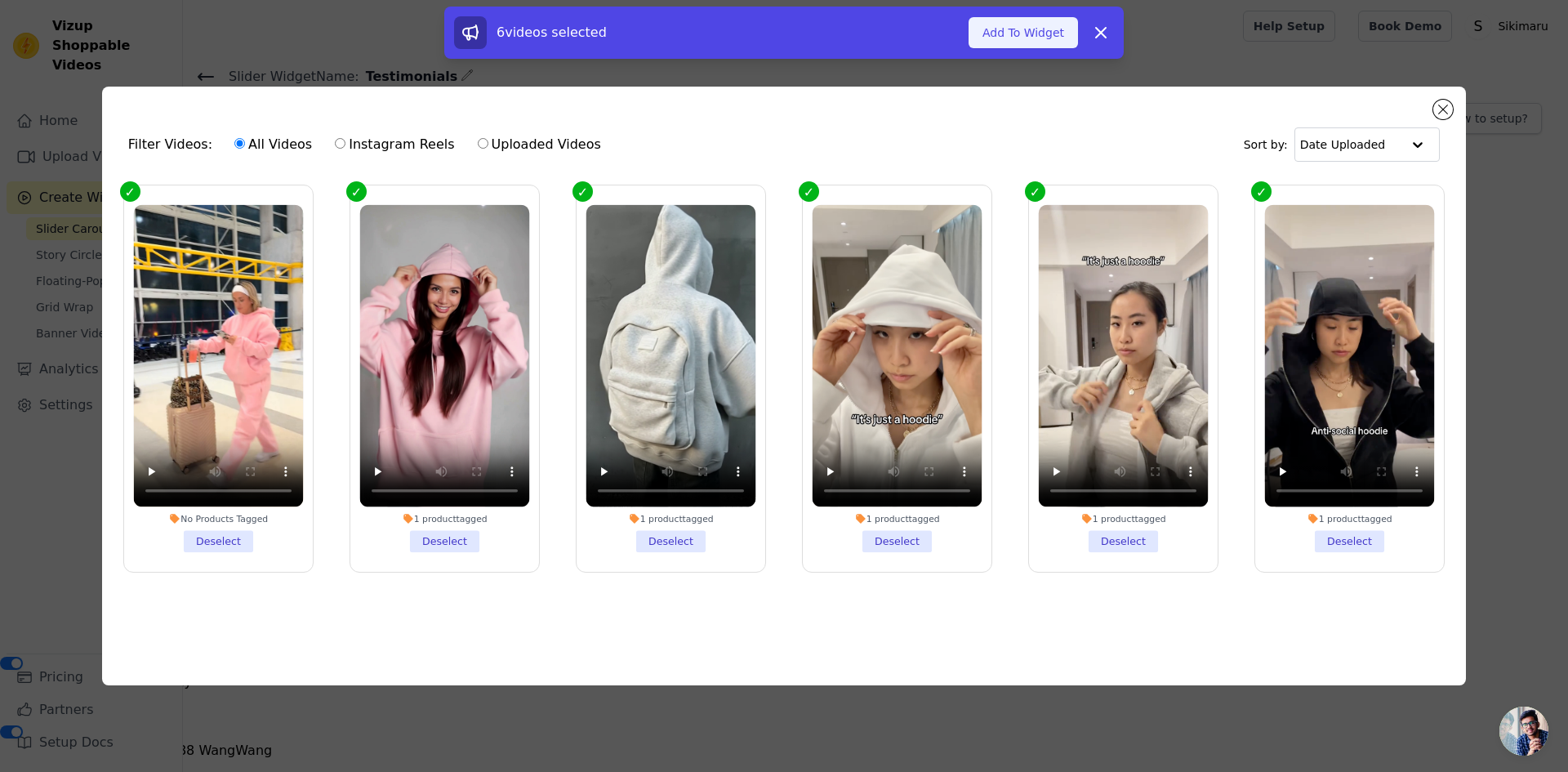
click at [1012, 26] on button "Add To Widget" at bounding box center [1023, 33] width 110 height 31
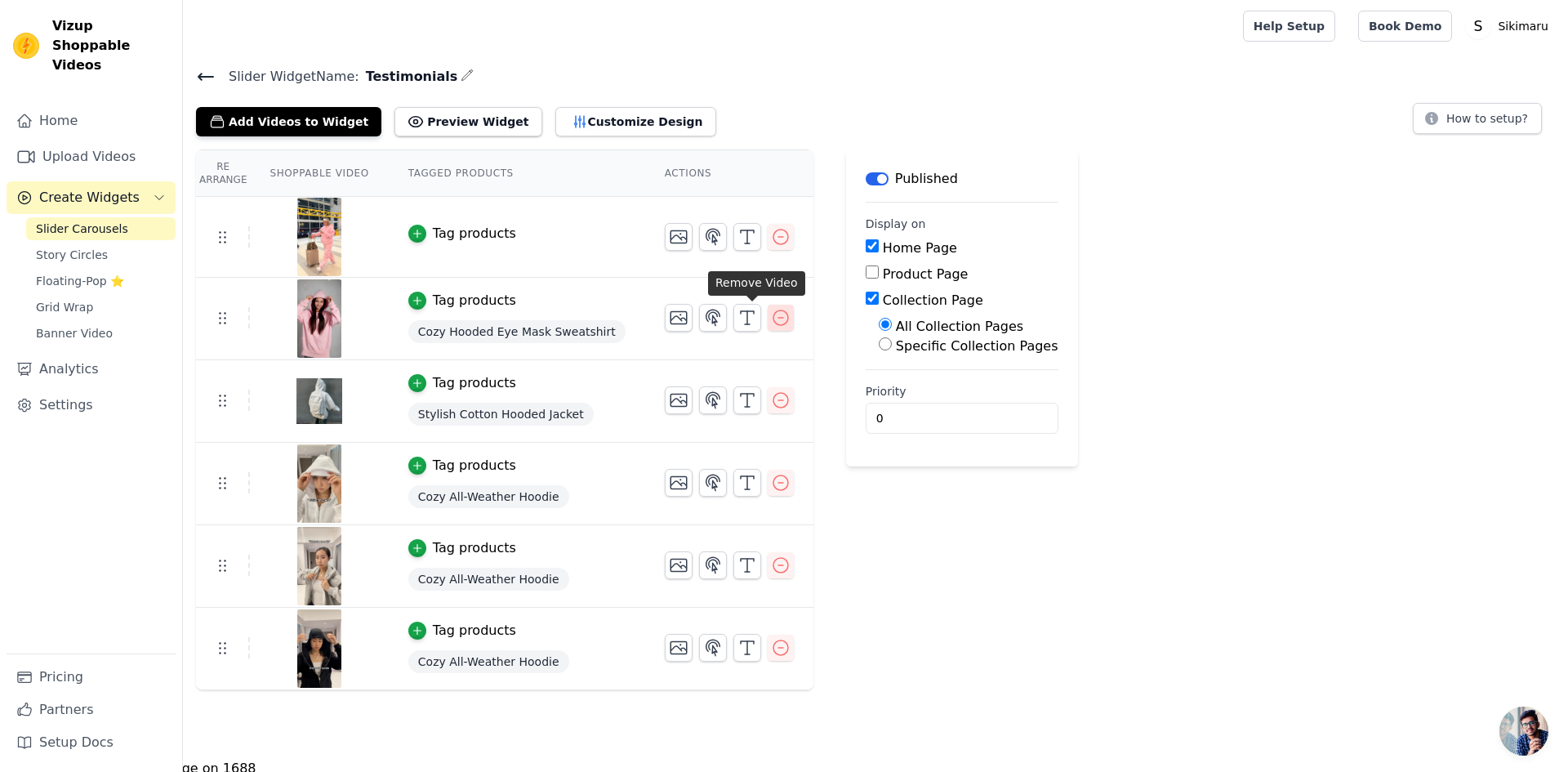
click at [774, 323] on icon "button" at bounding box center [781, 317] width 15 height 15
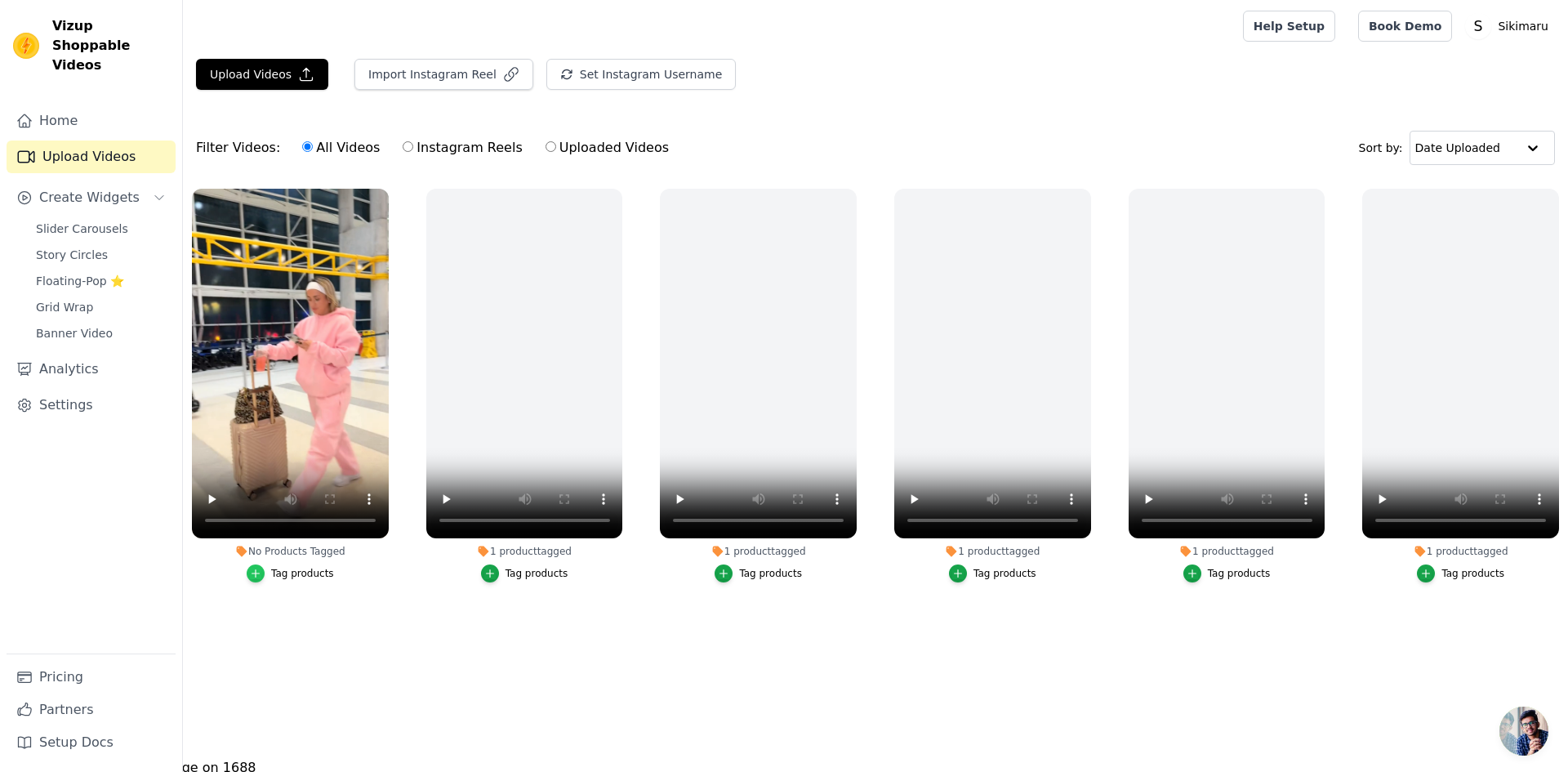
click at [260, 574] on icon "button" at bounding box center [255, 573] width 11 height 11
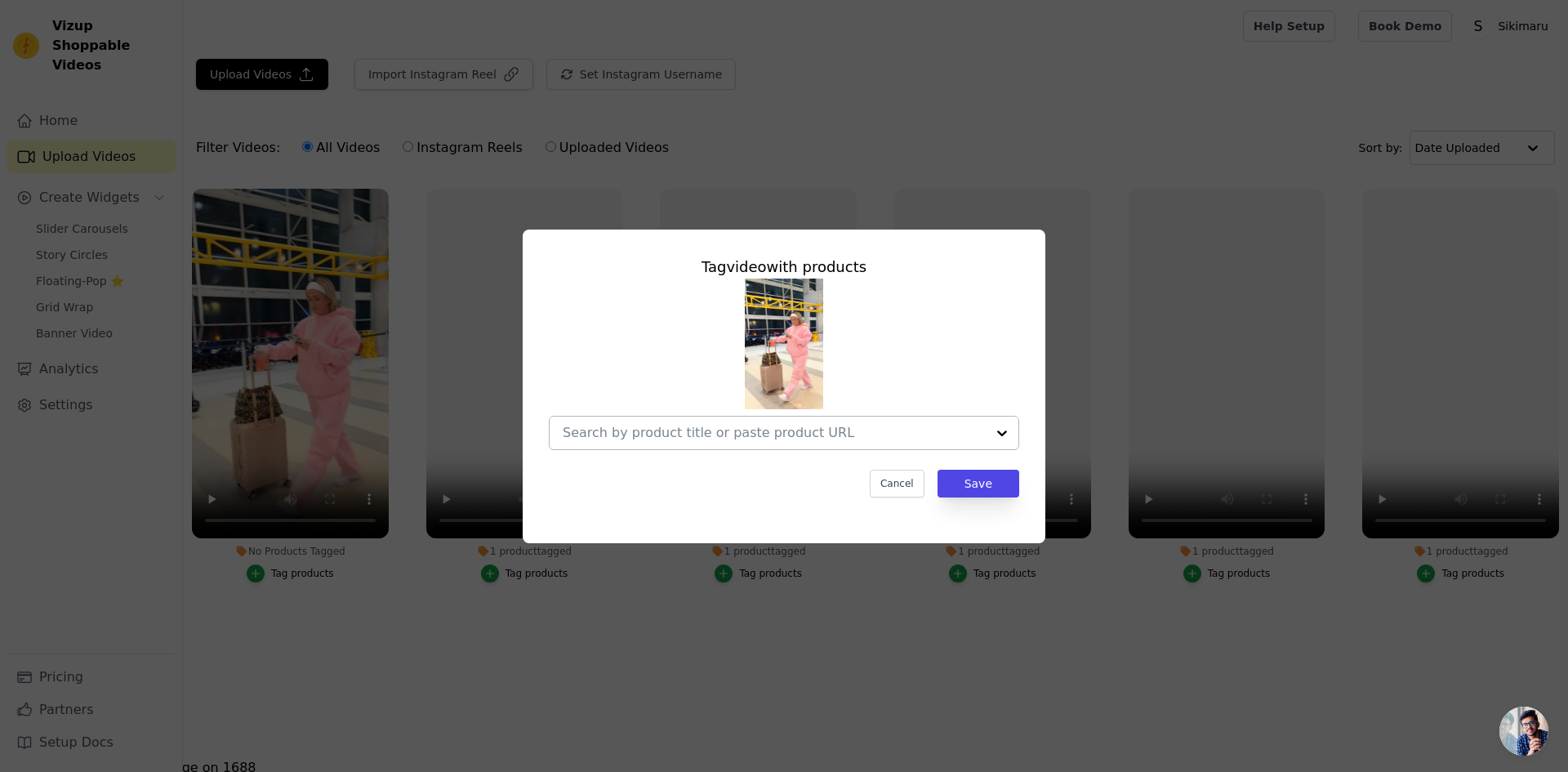
click at [849, 434] on input "No Products Tagged Tag video with products Cancel Save Tag products" at bounding box center [774, 432] width 423 height 15
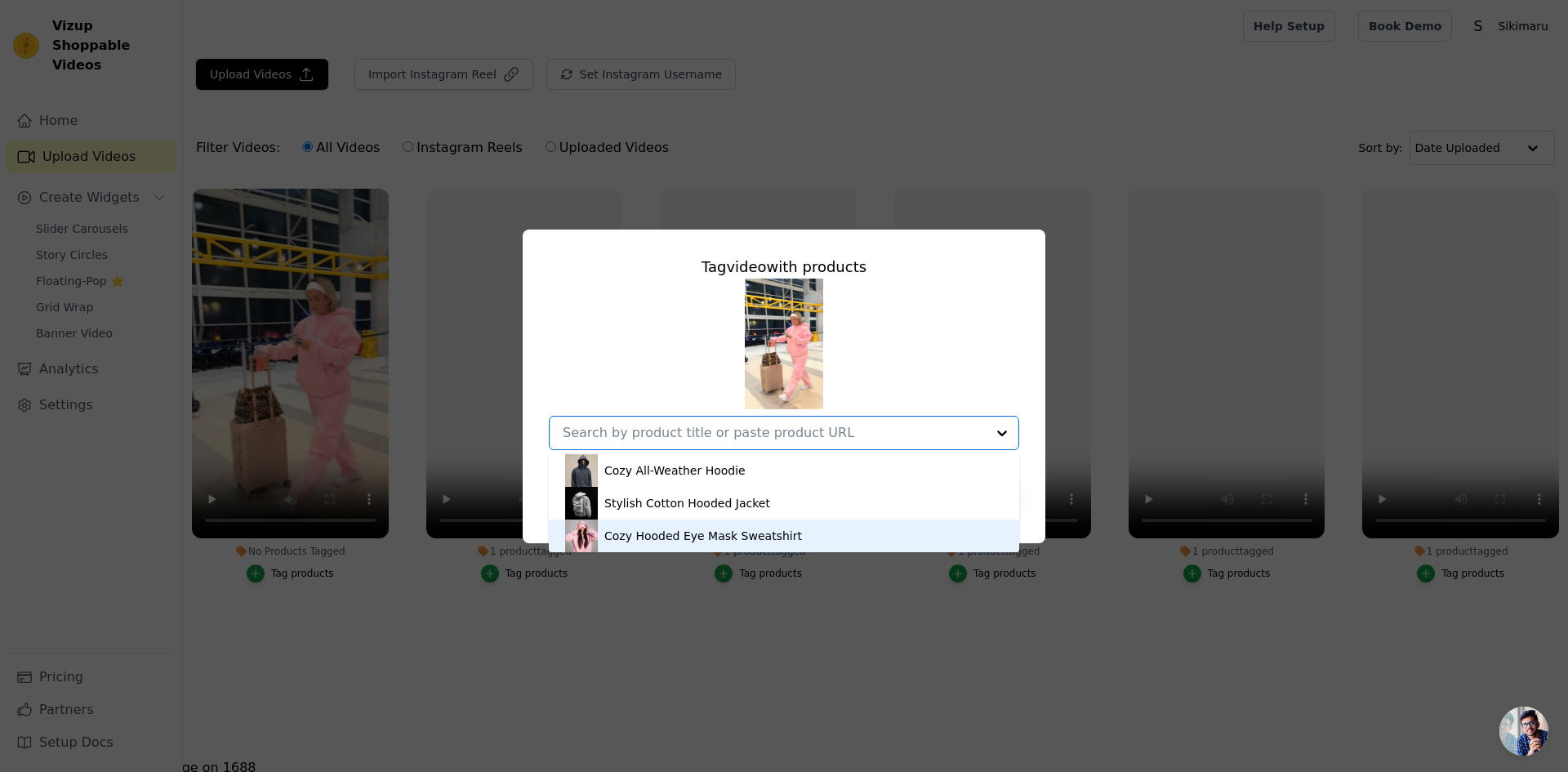
click at [794, 532] on div "Cozy Hooded Eye Mask Sweatshirt" at bounding box center [784, 536] width 437 height 33
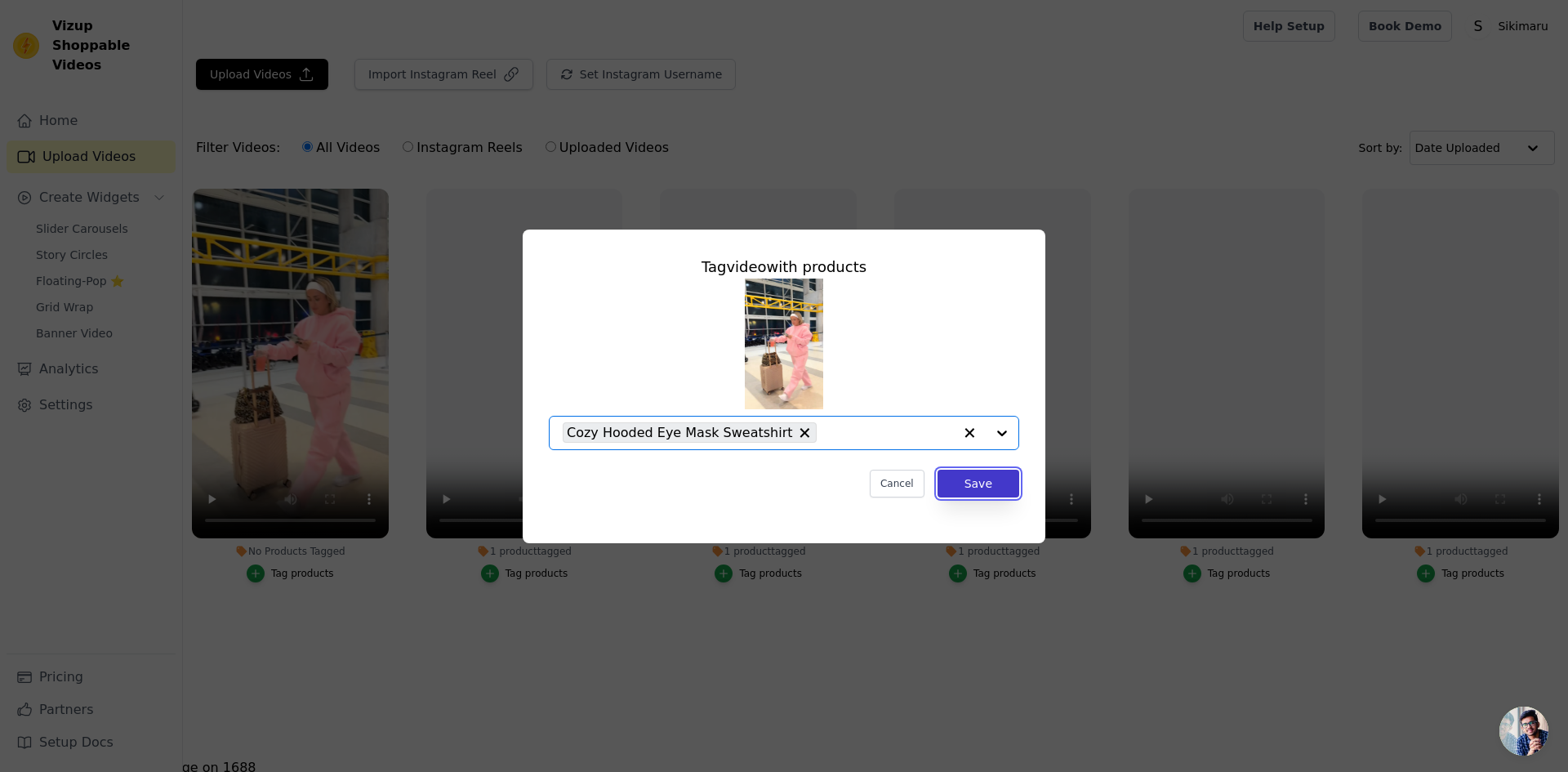
click at [978, 473] on button "Save" at bounding box center [978, 483] width 81 height 27
